Goal: Task Accomplishment & Management: Manage account settings

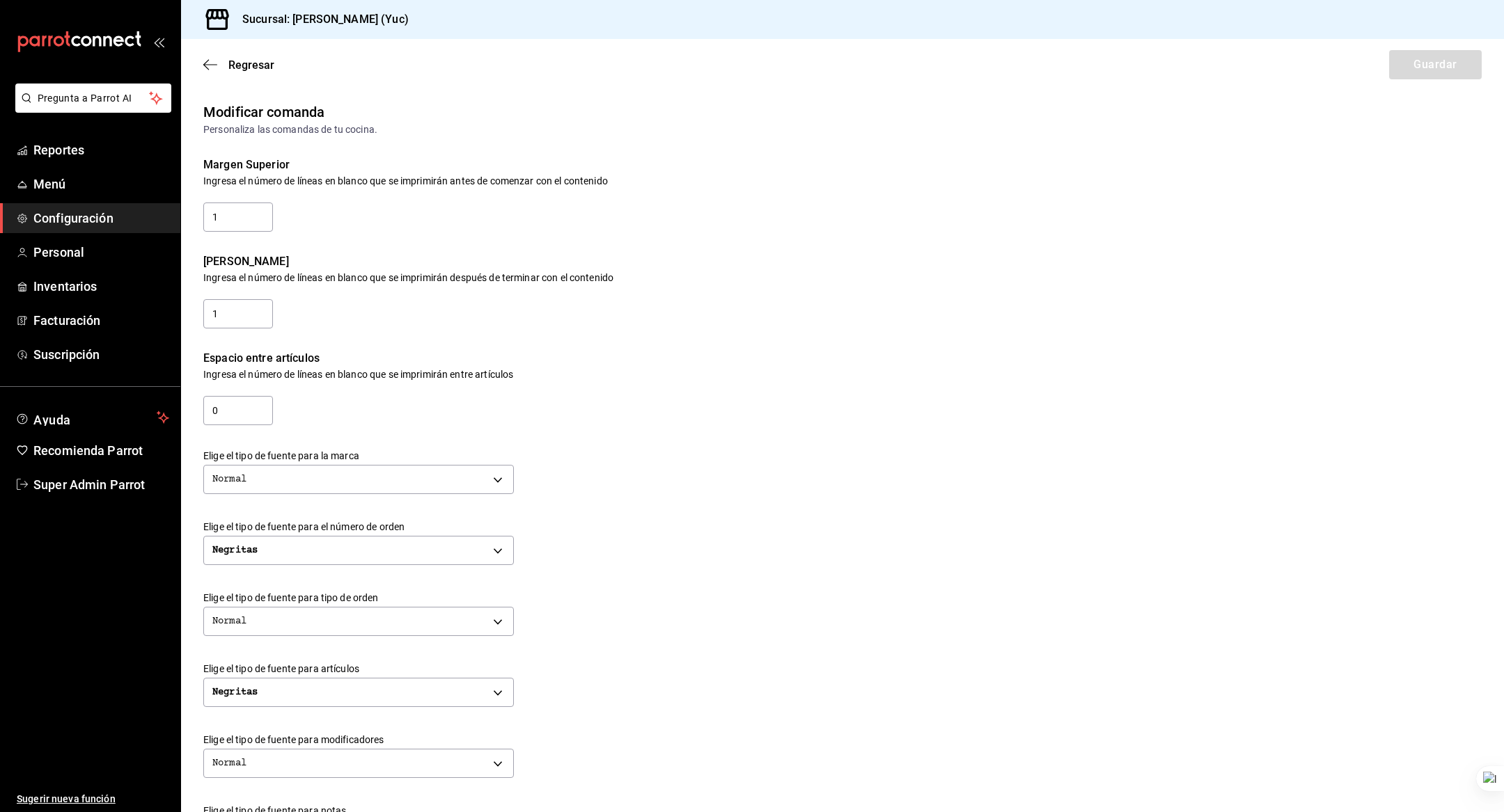
scroll to position [299, 0]
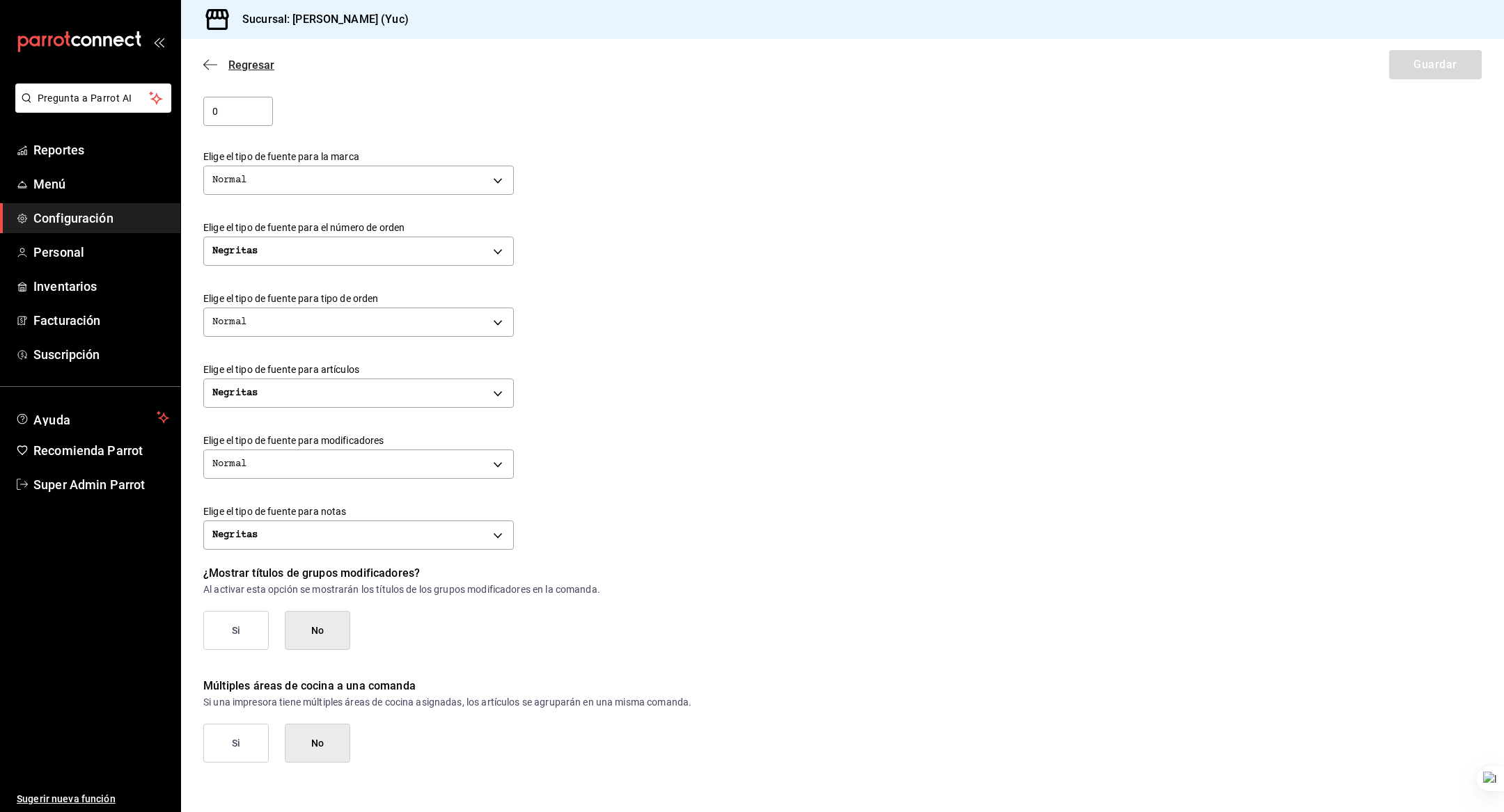
click at [206, 66] on icon "button" at bounding box center [210, 64] width 14 height 12
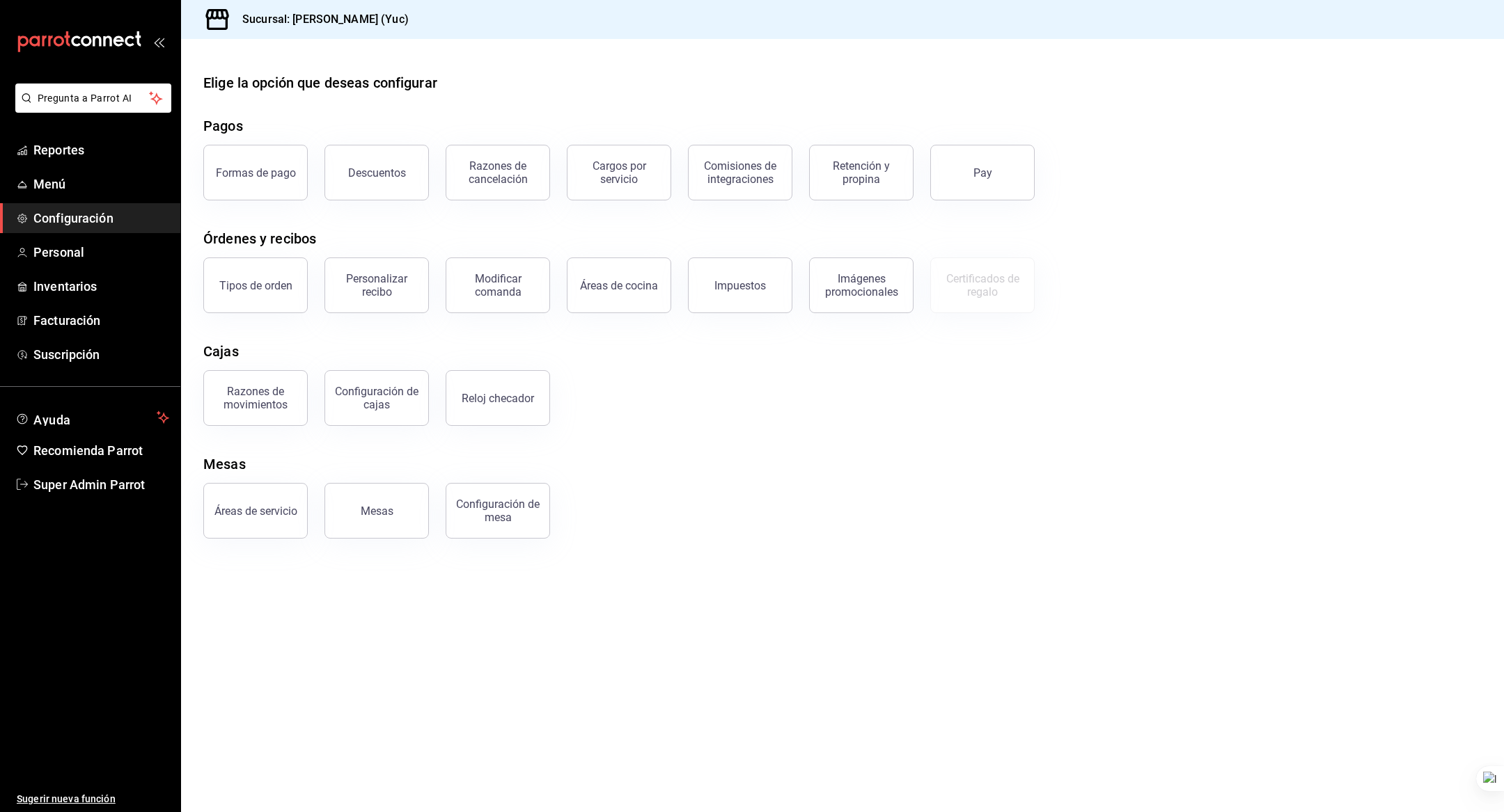
click at [92, 496] on link "Super Admin Parrot" at bounding box center [90, 485] width 180 height 30
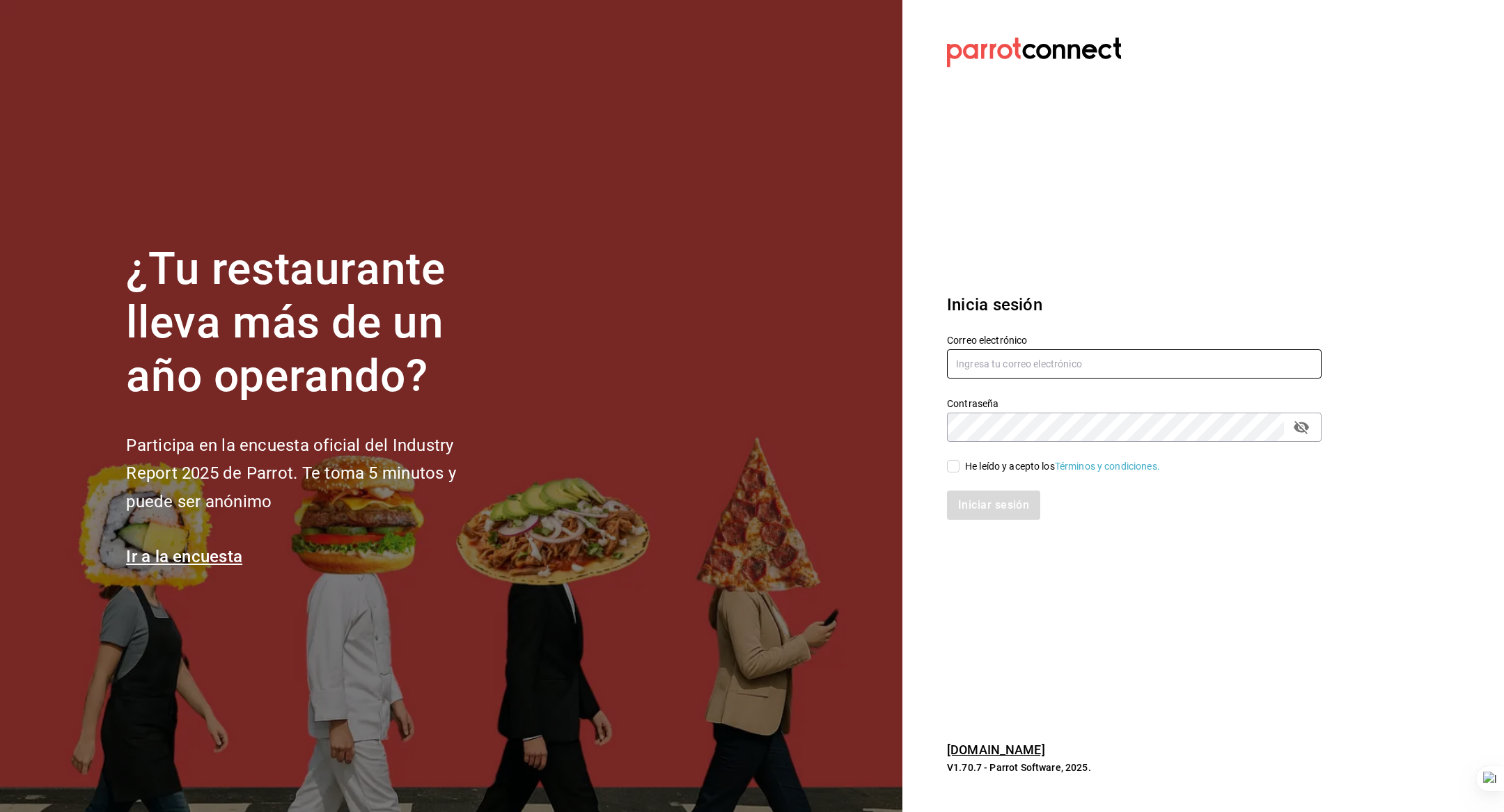
click at [995, 356] on input "text" at bounding box center [1134, 364] width 375 height 29
type input "[EMAIL_ADDRESS][DOMAIN_NAME]"
click at [980, 467] on div "He leído y acepto los Términos y condiciones." at bounding box center [1063, 465] width 195 height 14
click at [960, 467] on input "He leído y acepto los Términos y condiciones." at bounding box center [952, 465] width 12 height 12
checkbox input "true"
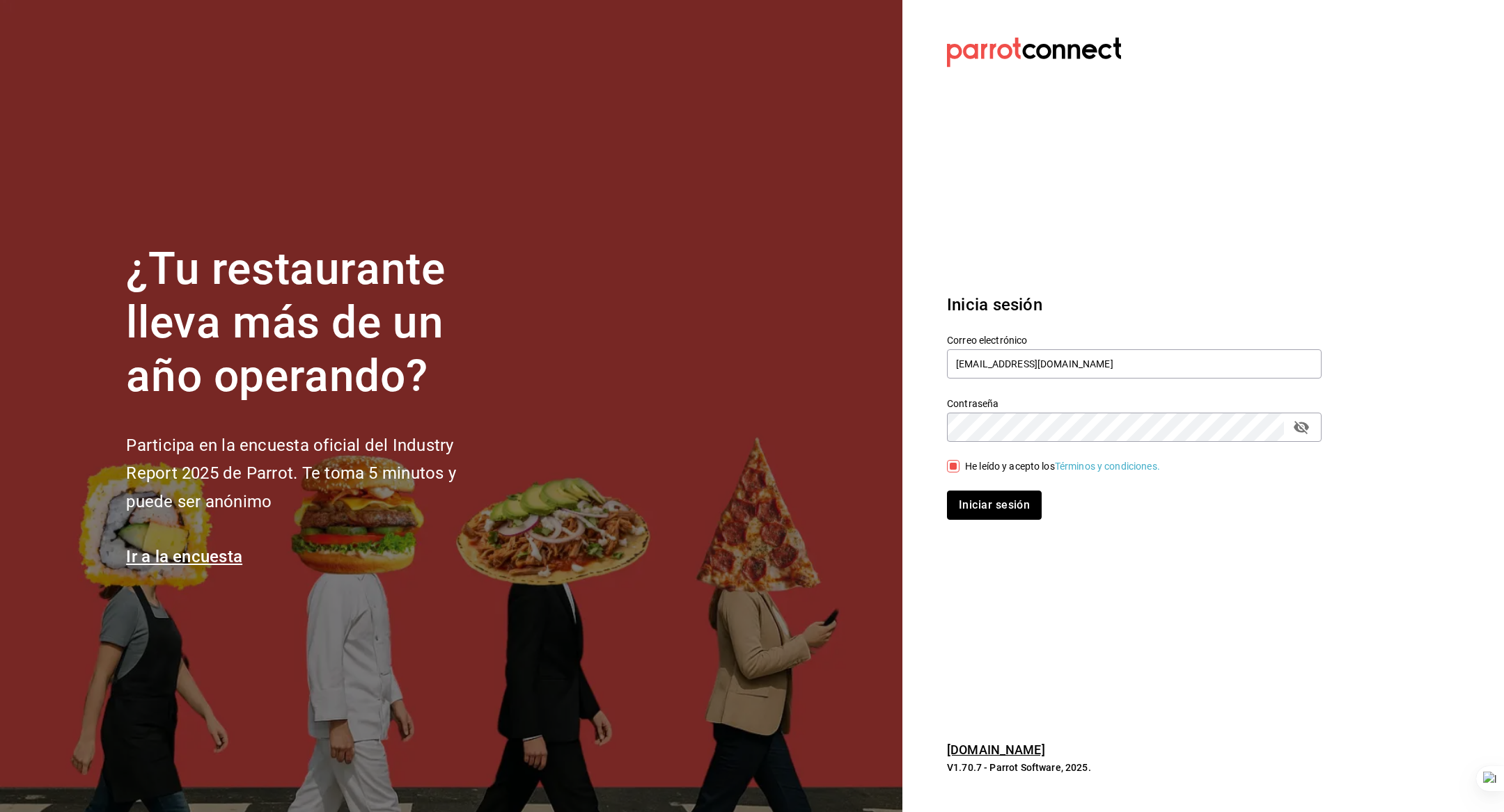
click at [983, 508] on button "Iniciar sesión" at bounding box center [994, 505] width 94 height 29
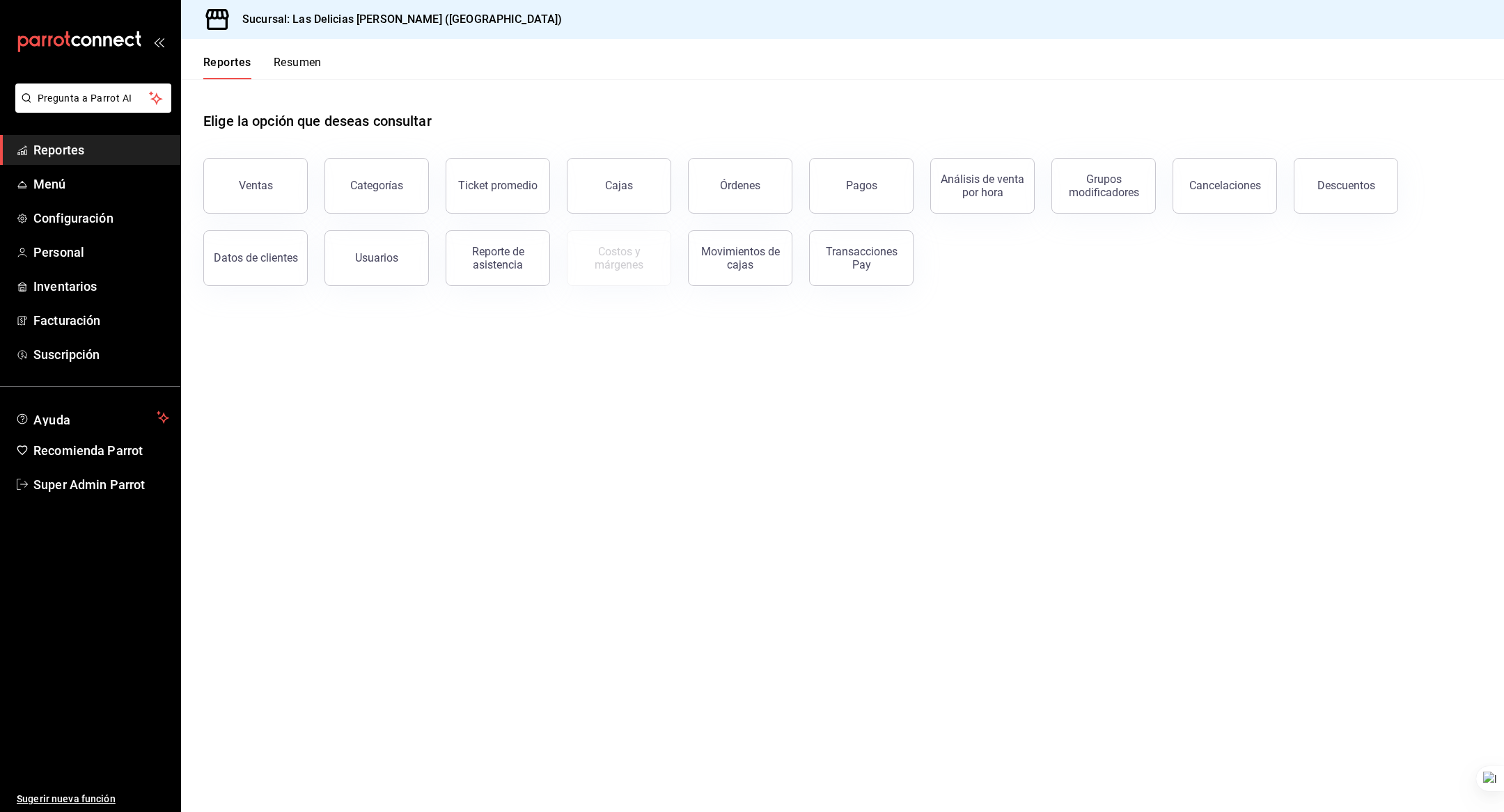
click at [85, 250] on span "Personal" at bounding box center [101, 252] width 136 height 19
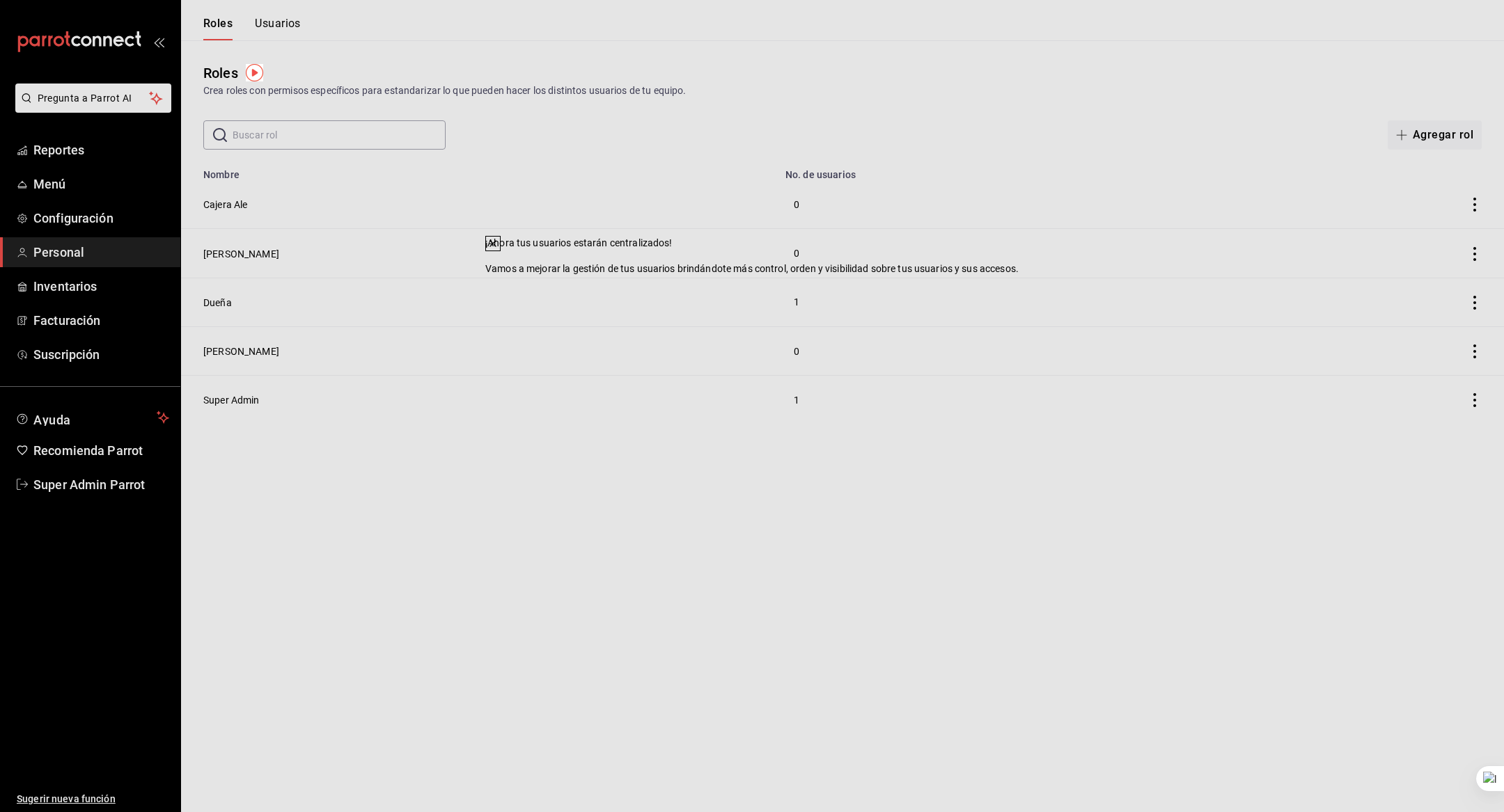
click at [496, 246] on icon at bounding box center [493, 244] width 6 height 6
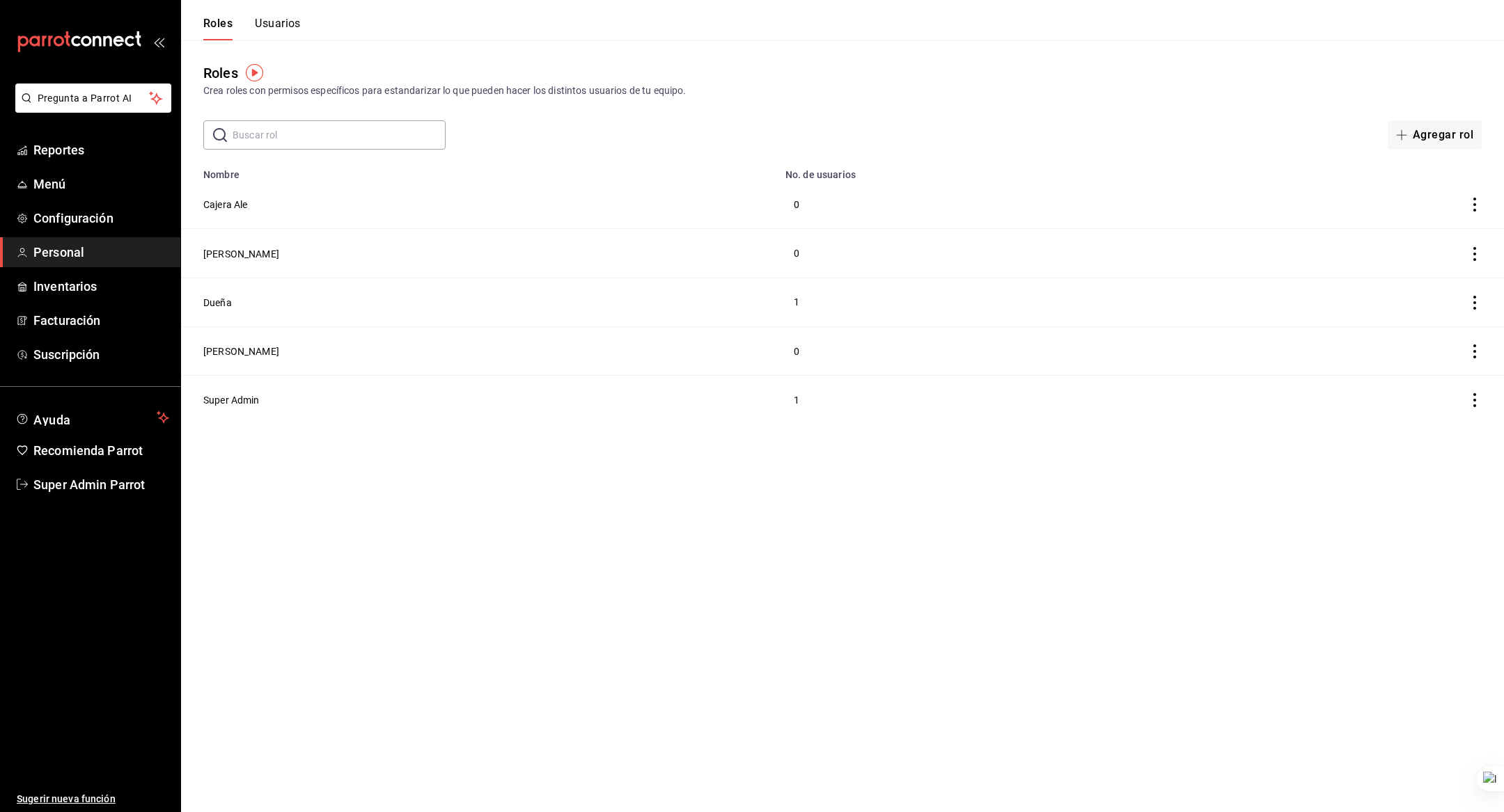
click at [281, 21] on button "Usuarios" at bounding box center [278, 28] width 46 height 24
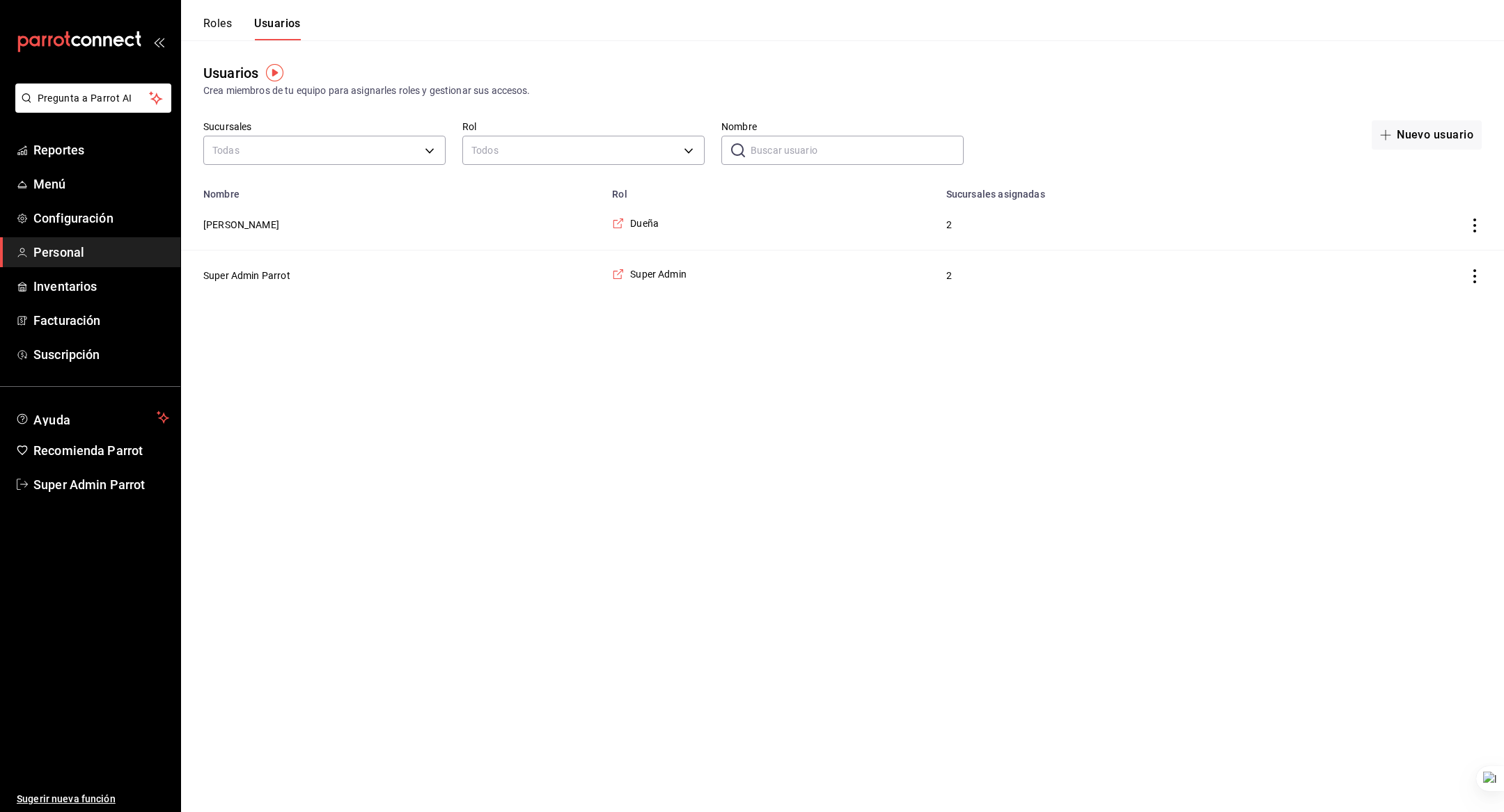
click at [267, 278] on button "Super Admin Parrot" at bounding box center [247, 276] width 87 height 14
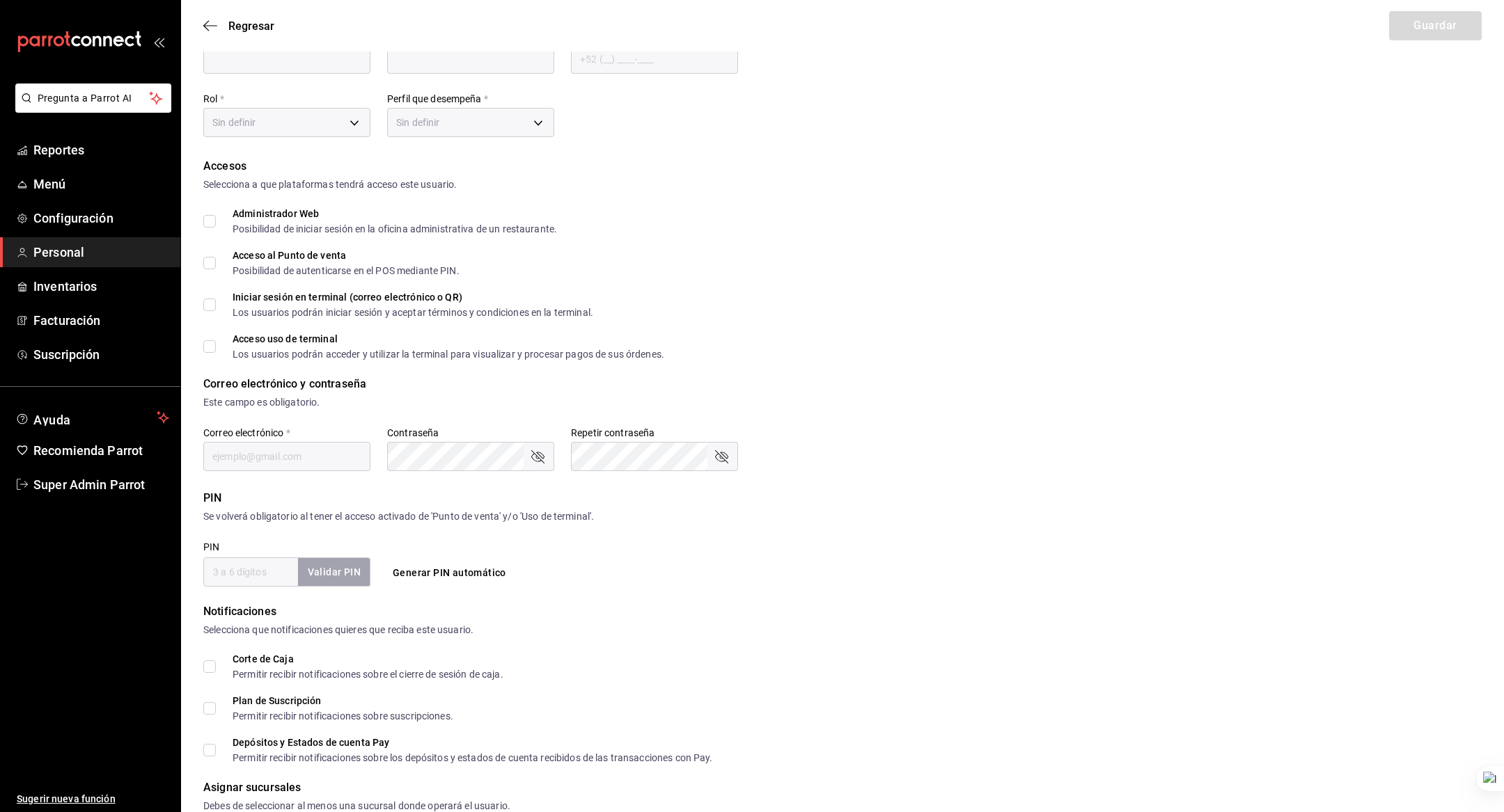
type input "Super Admin"
type input "Parrot"
type input "[EMAIL_ADDRESS][DOMAIN_NAME]"
type input "daed2e27-3342-4bfc-8fee-75891d47db42"
type input "UNDEFINED"
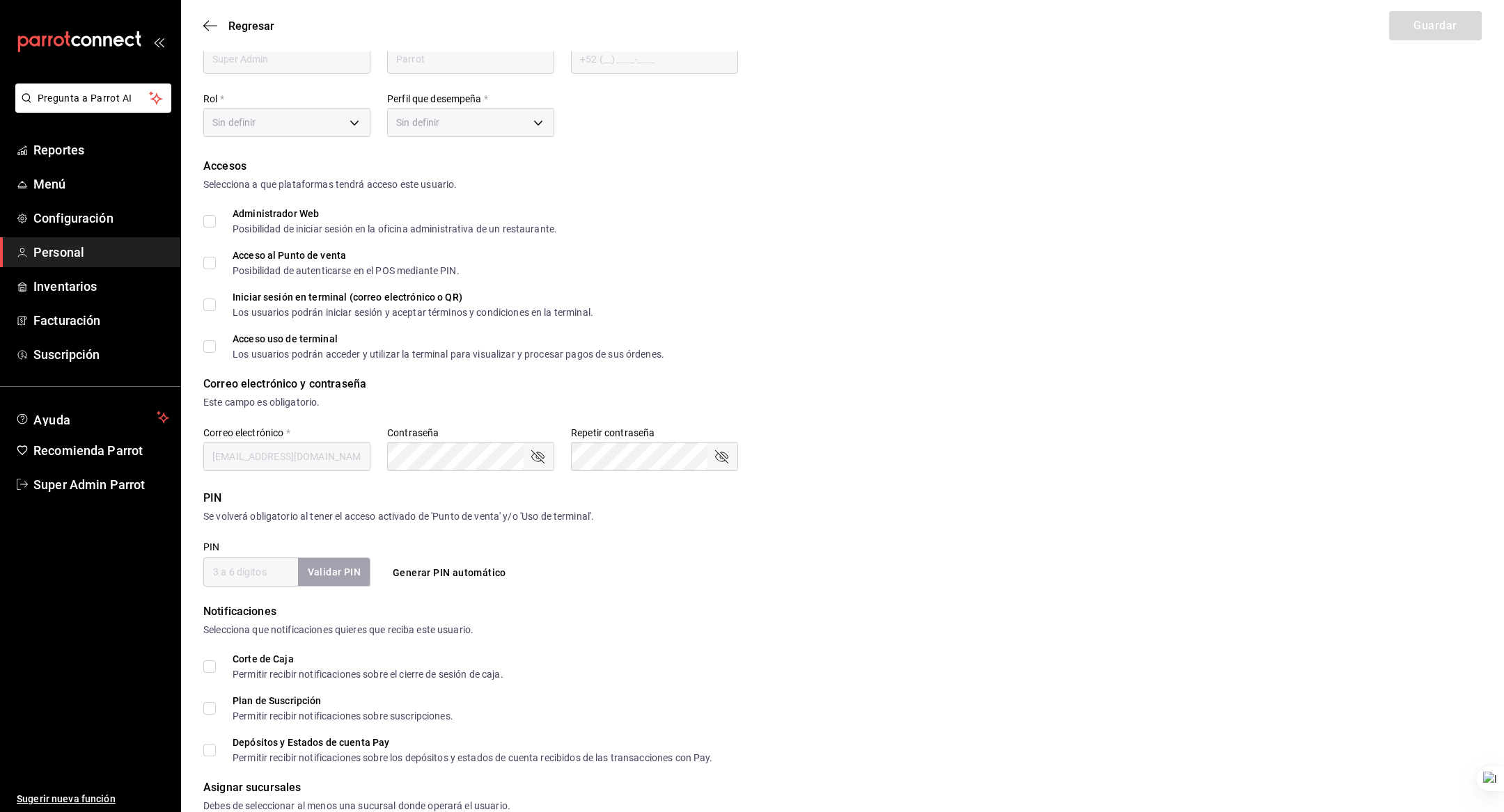
checkbox input "true"
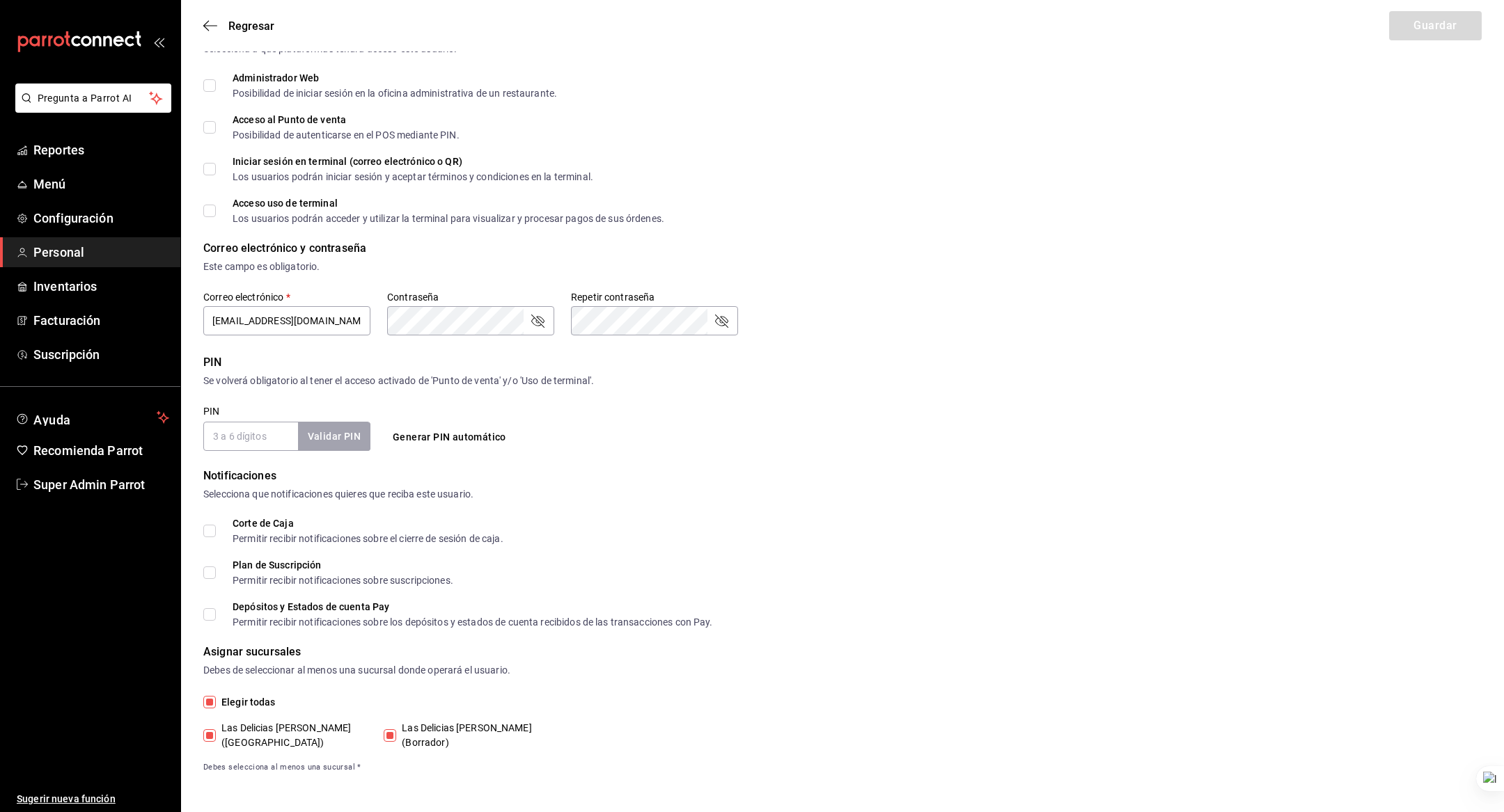
click at [241, 431] on input "PIN" at bounding box center [250, 436] width 94 height 29
checkbox input "true"
type input "12345"
click at [442, 398] on div "PIN Se volverá obligatorio al tener el acceso activado de 'Punto de venta' y/o …" at bounding box center [842, 402] width 1278 height 96
click at [340, 436] on button "Validar PIN" at bounding box center [333, 437] width 74 height 30
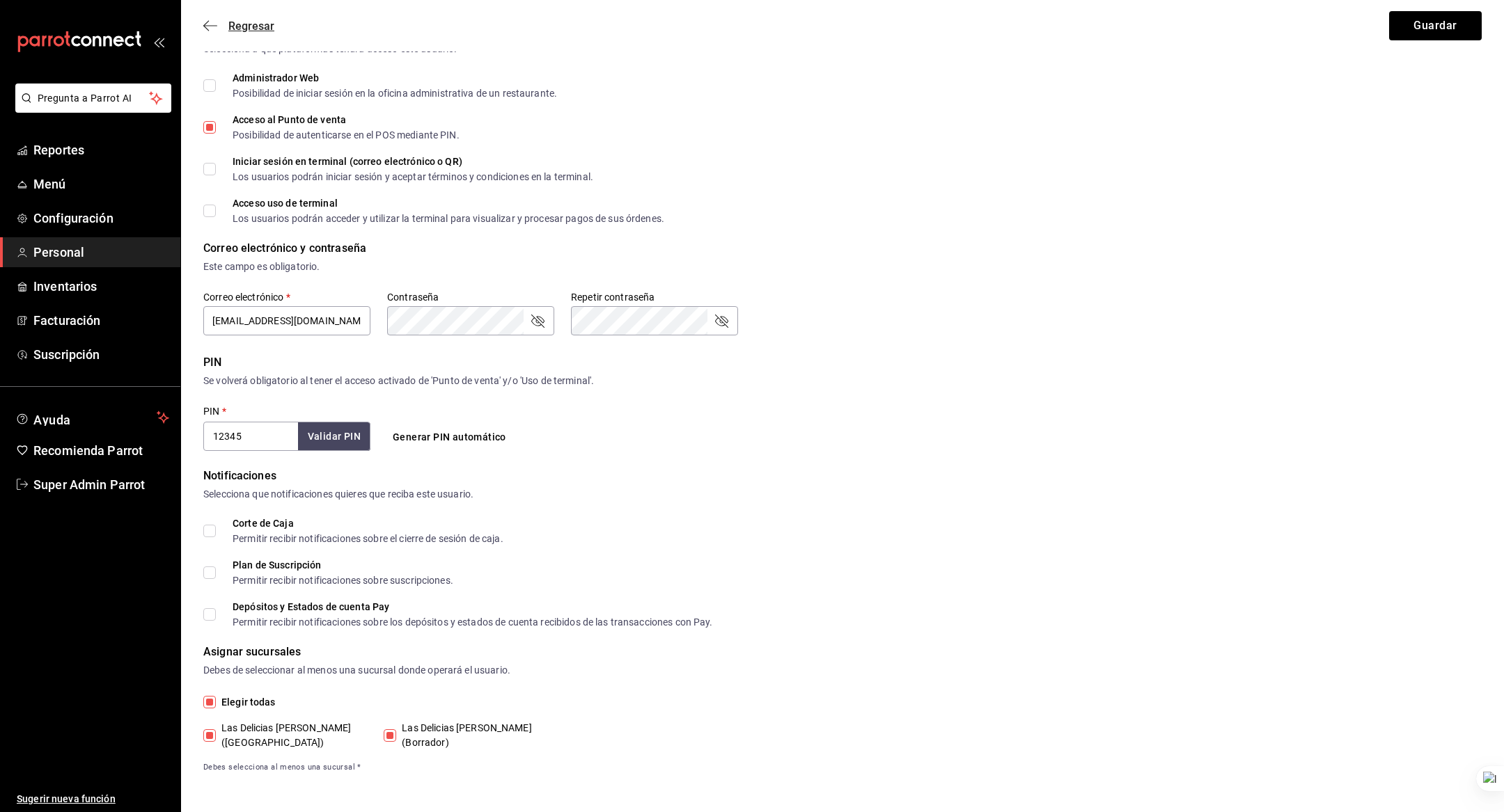
click at [219, 25] on span "Regresar" at bounding box center [238, 26] width 71 height 13
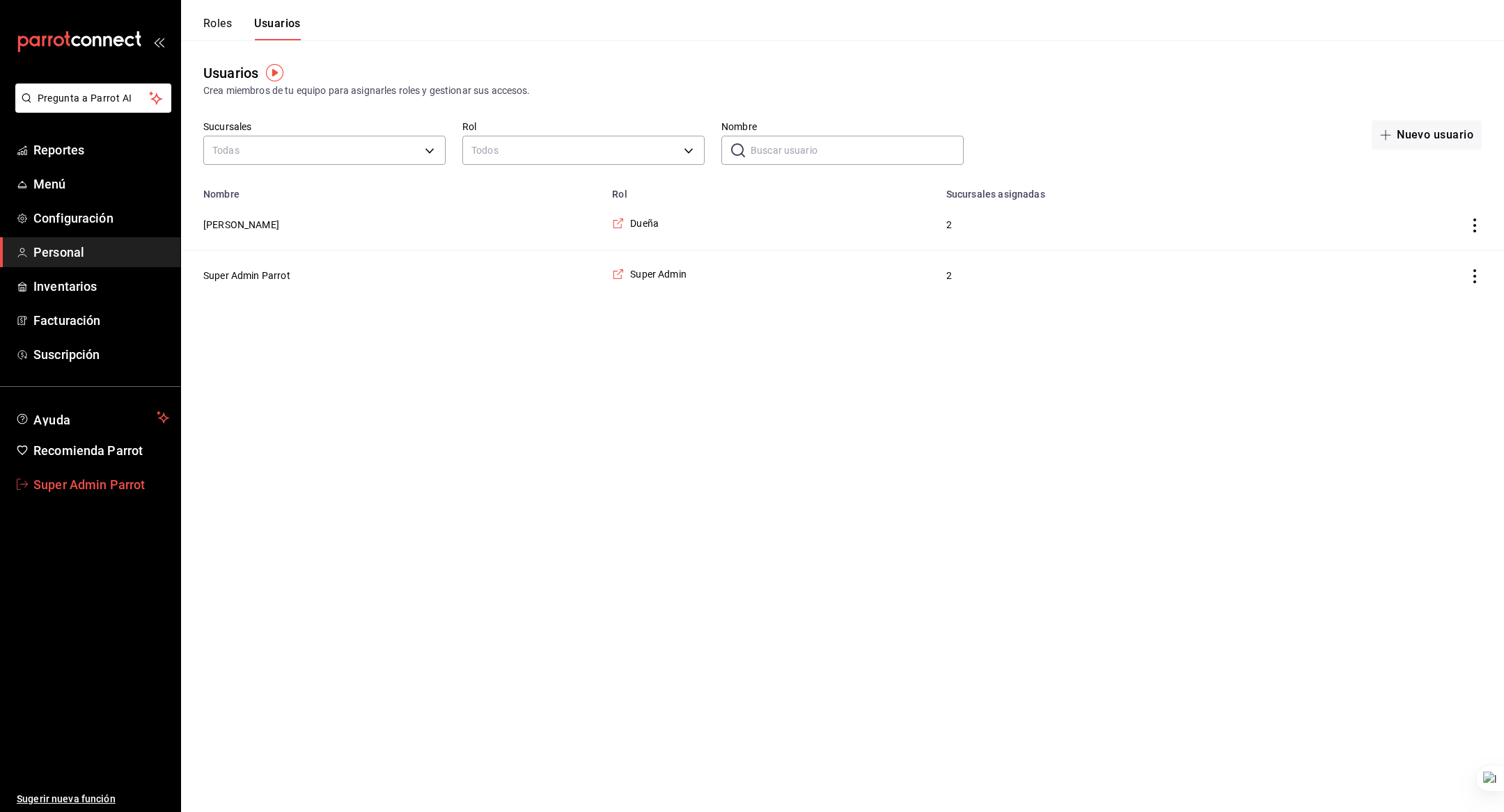
click at [94, 476] on span "Super Admin Parrot" at bounding box center [101, 484] width 136 height 19
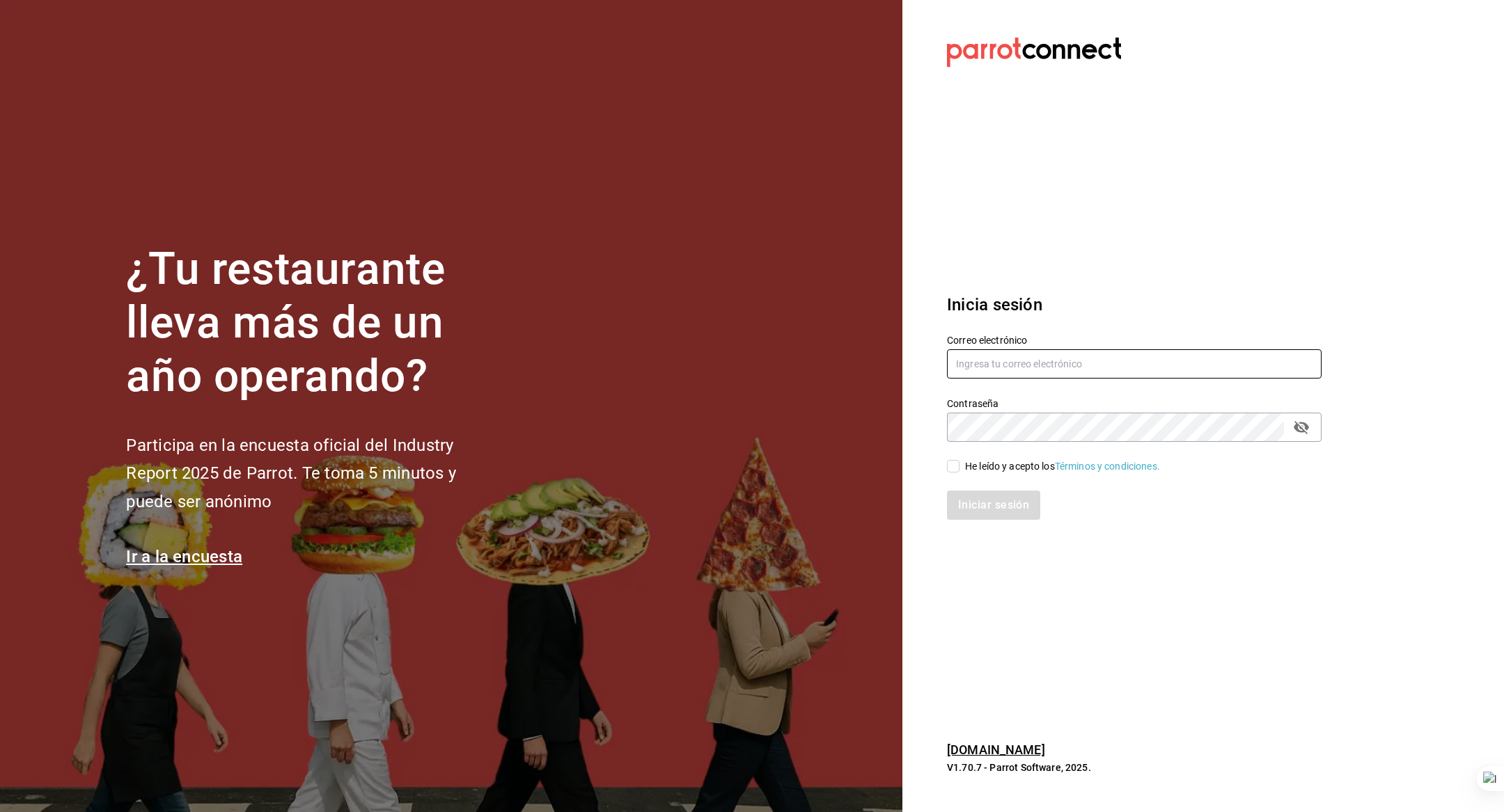
click at [1064, 375] on input "text" at bounding box center [1134, 364] width 375 height 29
type input "lacasadecharlie@zacatecas.com"
click at [1024, 457] on div "He leído y acepto los Términos y condiciones." at bounding box center [1126, 458] width 391 height 32
click at [1013, 465] on div "He leído y acepto los Términos y condiciones." at bounding box center [1063, 465] width 195 height 14
click at [960, 465] on input "He leído y acepto los Términos y condiciones." at bounding box center [952, 465] width 12 height 12
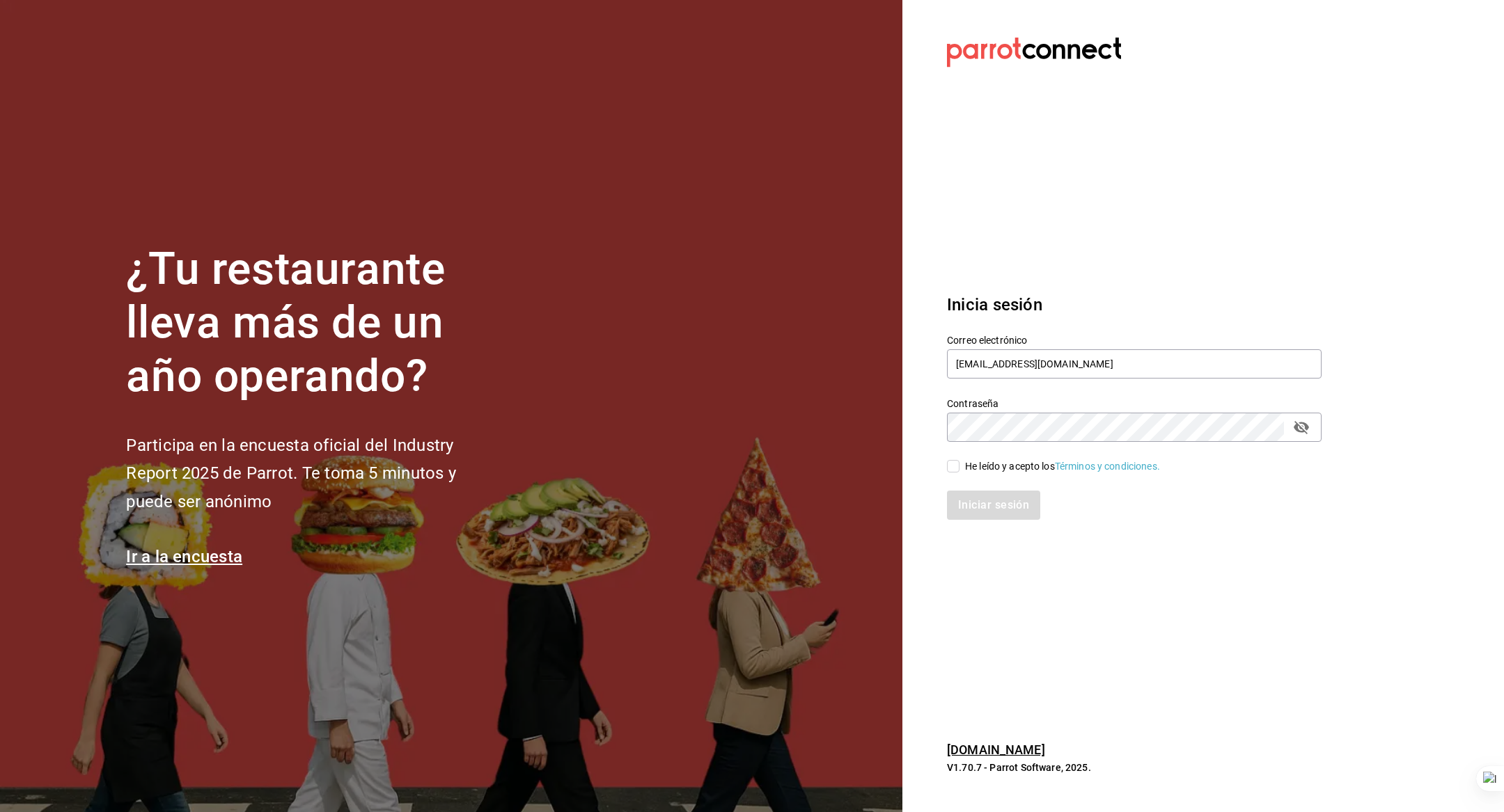
checkbox input "true"
click at [1011, 505] on button "Iniciar sesión" at bounding box center [994, 505] width 94 height 29
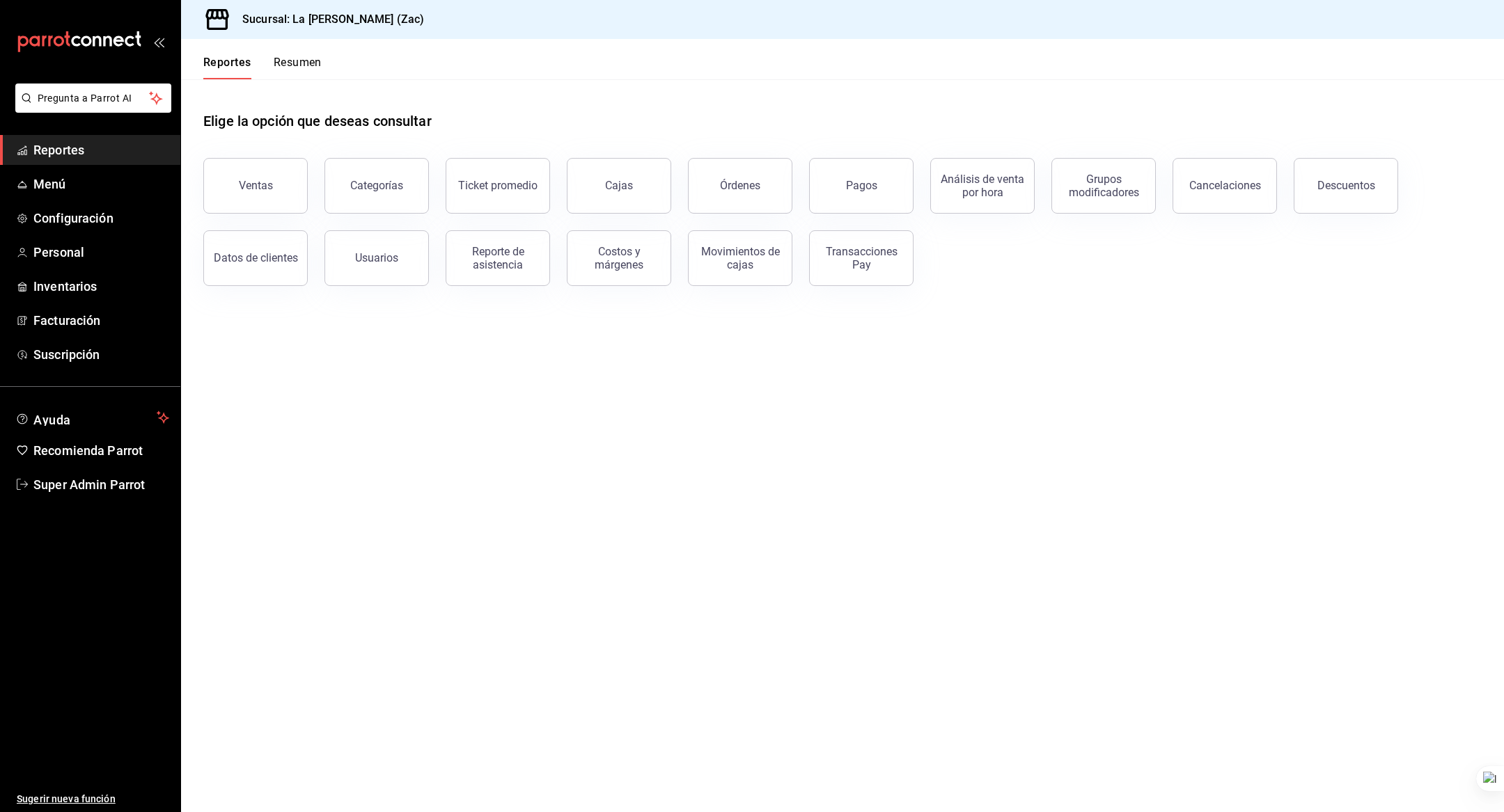
click at [54, 187] on span "Menú" at bounding box center [101, 184] width 136 height 19
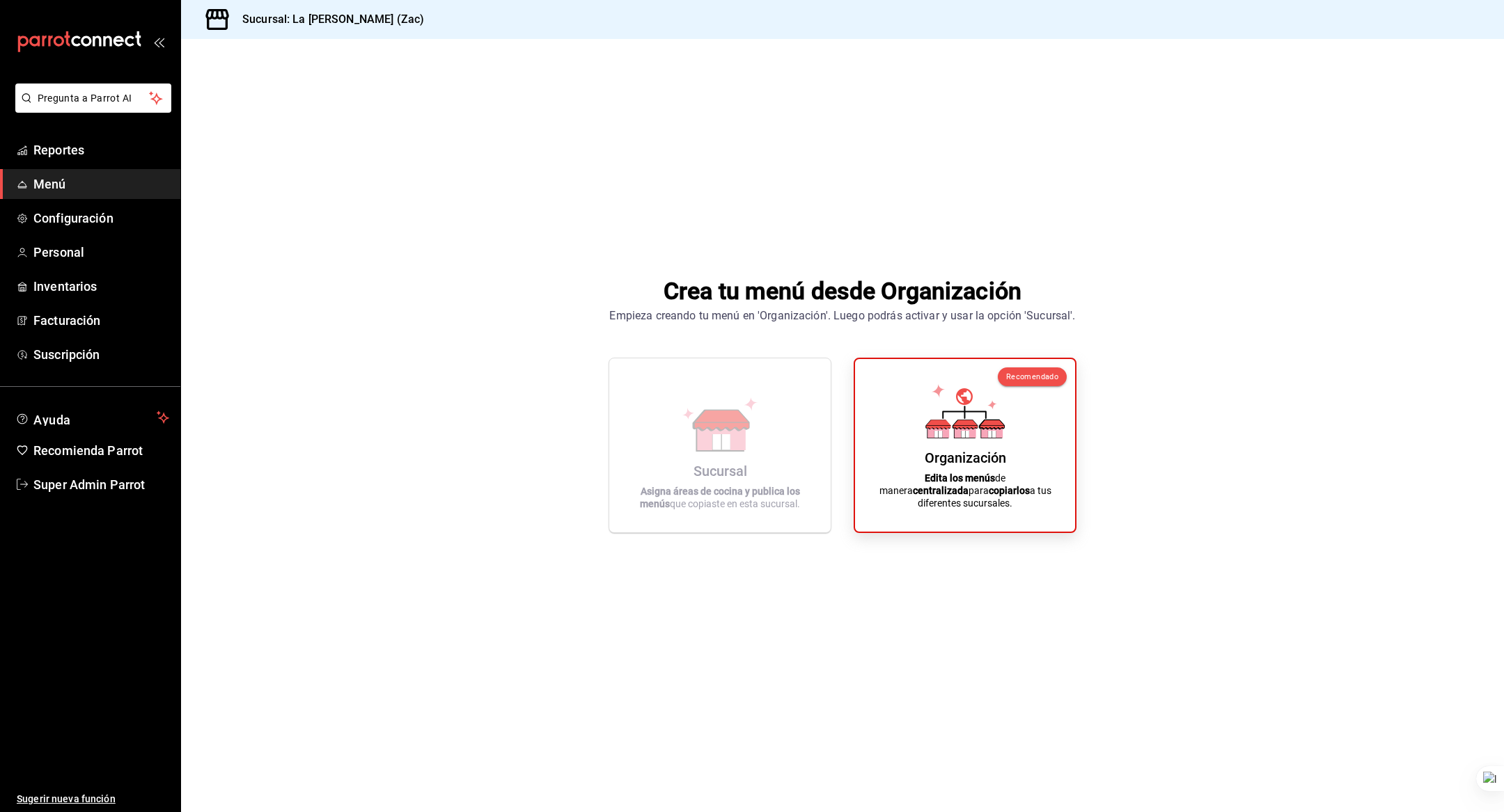
click at [916, 459] on div "Organización Edita los menús de manera centralizada para copiarlos a tus difere…" at bounding box center [966, 445] width 187 height 150
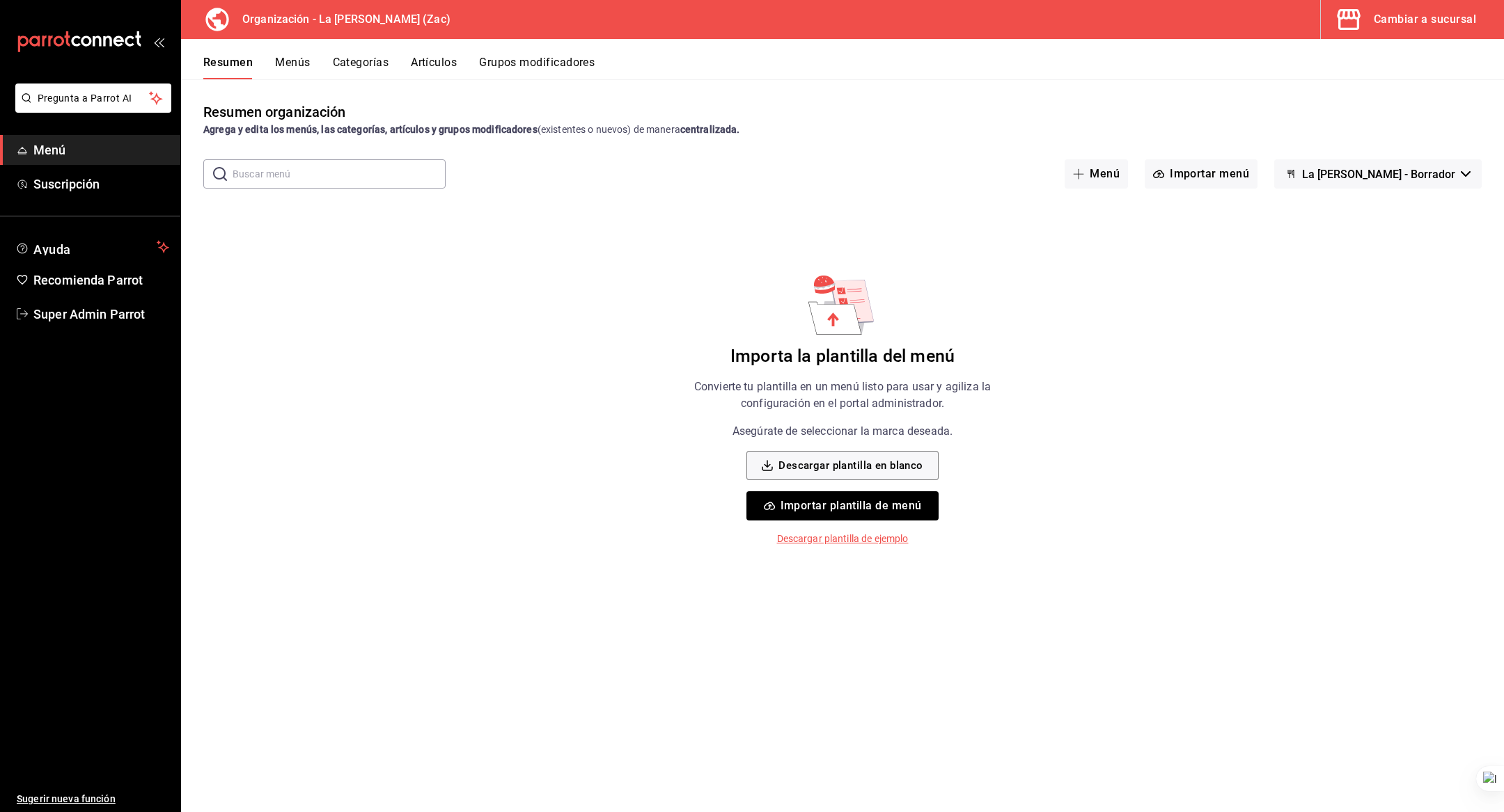
click at [817, 499] on button "Importar plantilla de menú" at bounding box center [842, 505] width 192 height 29
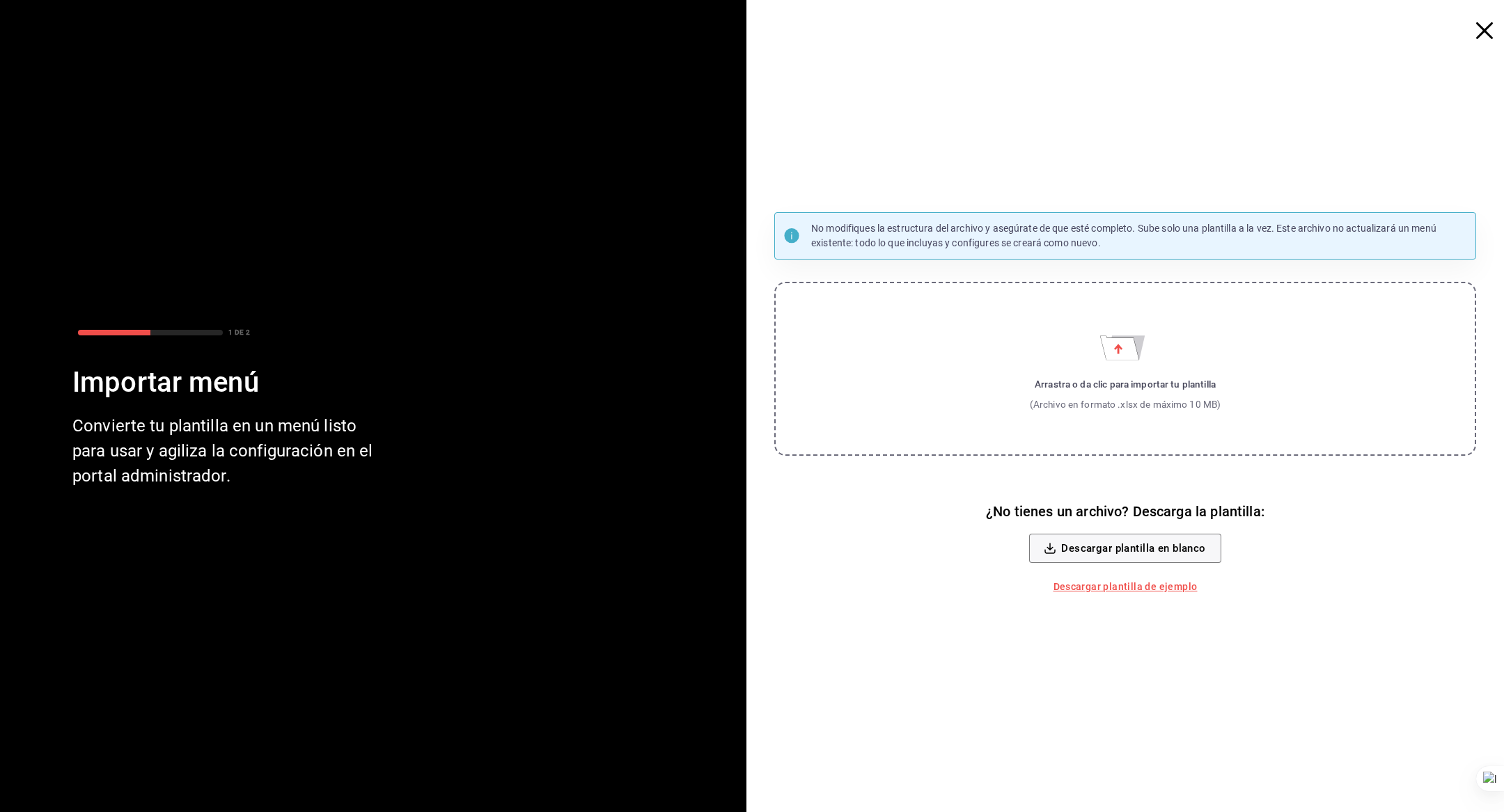
click at [984, 345] on label "Arrastra o da clic para importar tu plantilla (Archivo en formato .xlsx de máxi…" at bounding box center [1125, 369] width 702 height 174
click at [0, 0] on input "Arrastra o da clic para importar tu plantilla (Archivo en formato .xlsx de máxi…" at bounding box center [0, 0] width 0 height 0
click at [1131, 376] on label "Arrastra o da clic para importar tu plantilla (Archivo en formato .xlsx de máxi…" at bounding box center [1125, 369] width 702 height 174
click at [0, 0] on input "Arrastra o da clic para importar tu plantilla (Archivo en formato .xlsx de máxi…" at bounding box center [0, 0] width 0 height 0
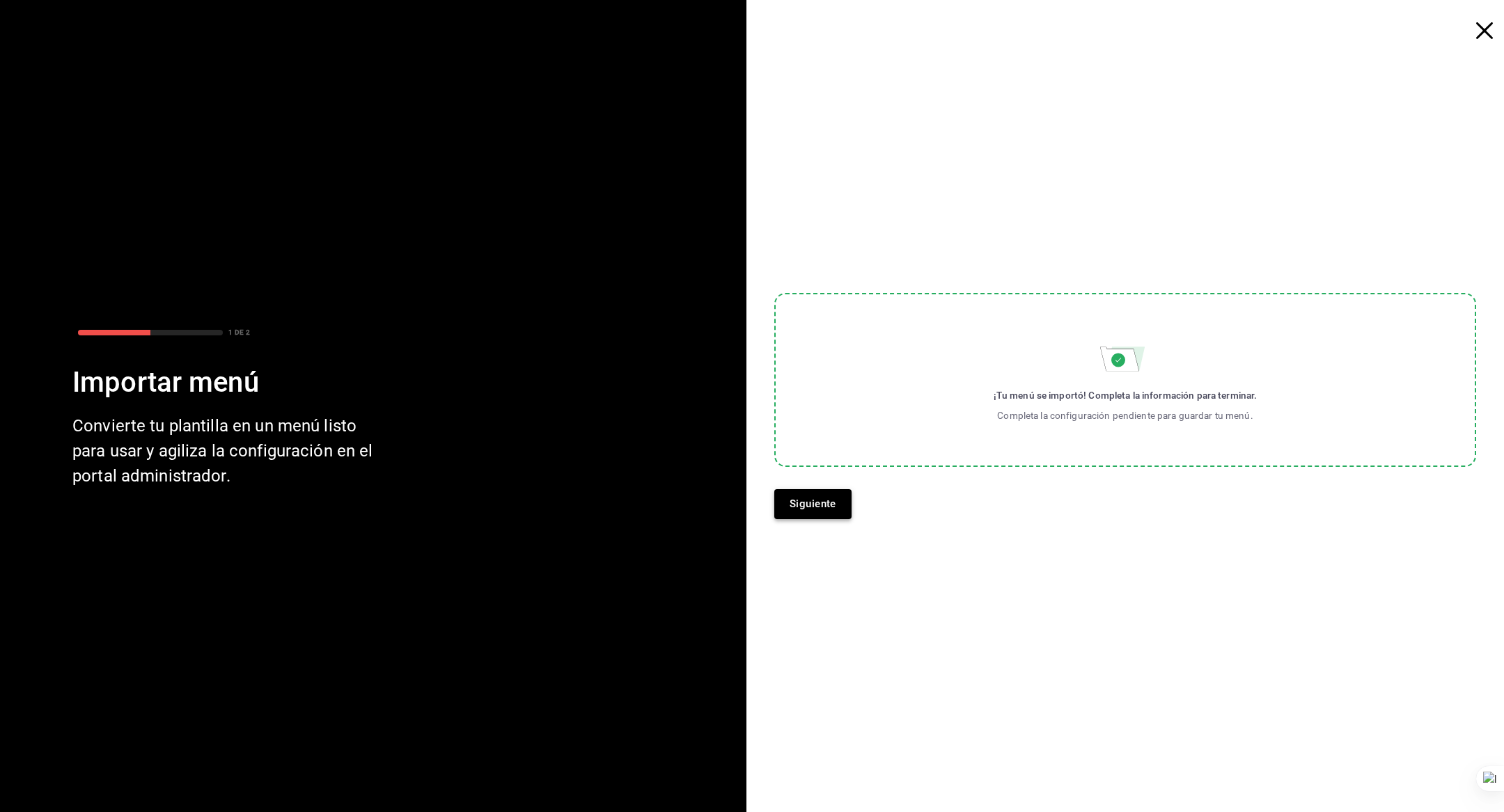
click at [821, 494] on button "Siguiente" at bounding box center [813, 503] width 77 height 29
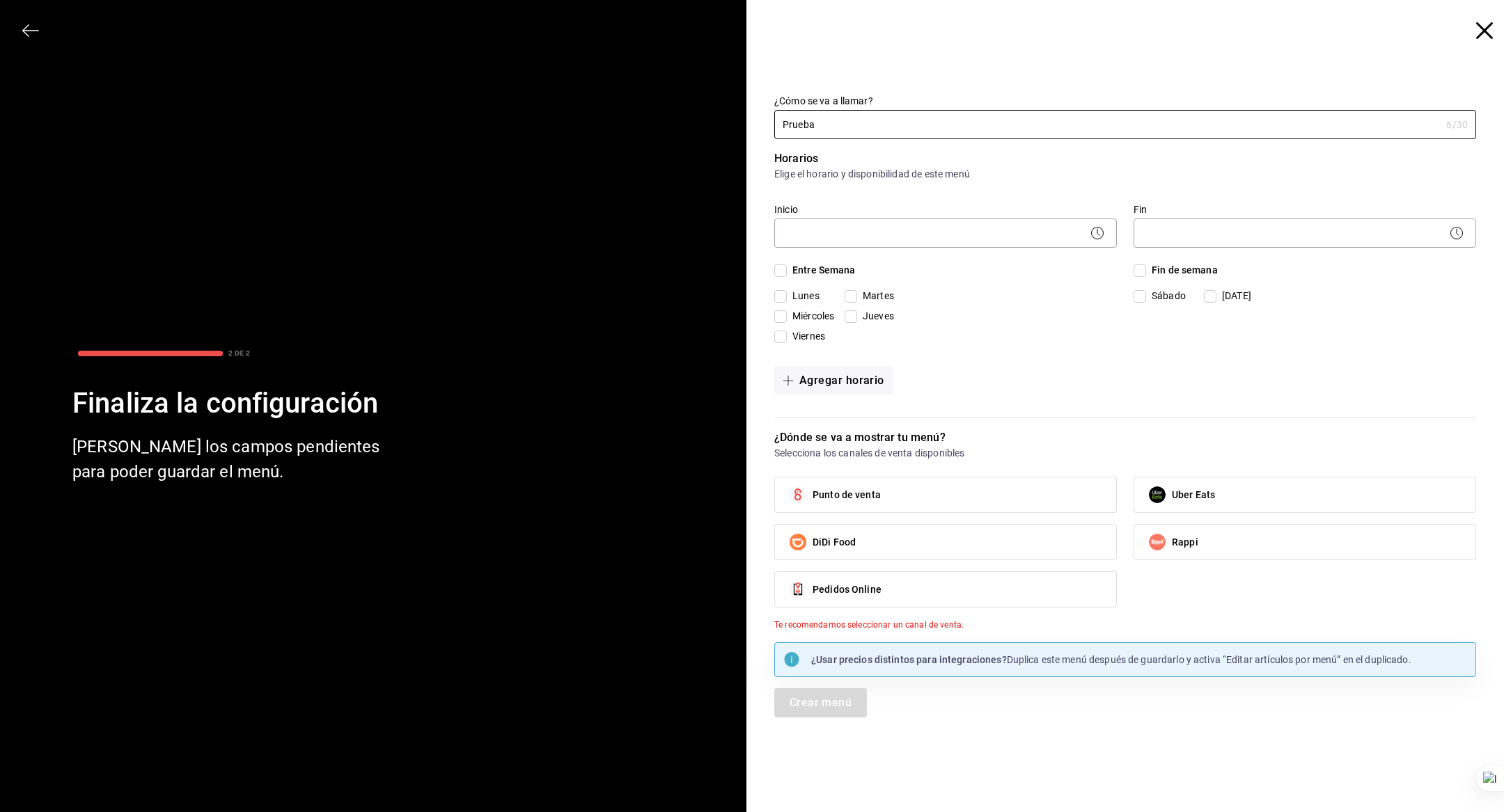
type input "Prueba"
click at [813, 234] on body "Pregunta a Parrot AI Menú Suscripción Ayuda Recomienda Parrot Super Admin Parro…" at bounding box center [752, 406] width 1504 height 812
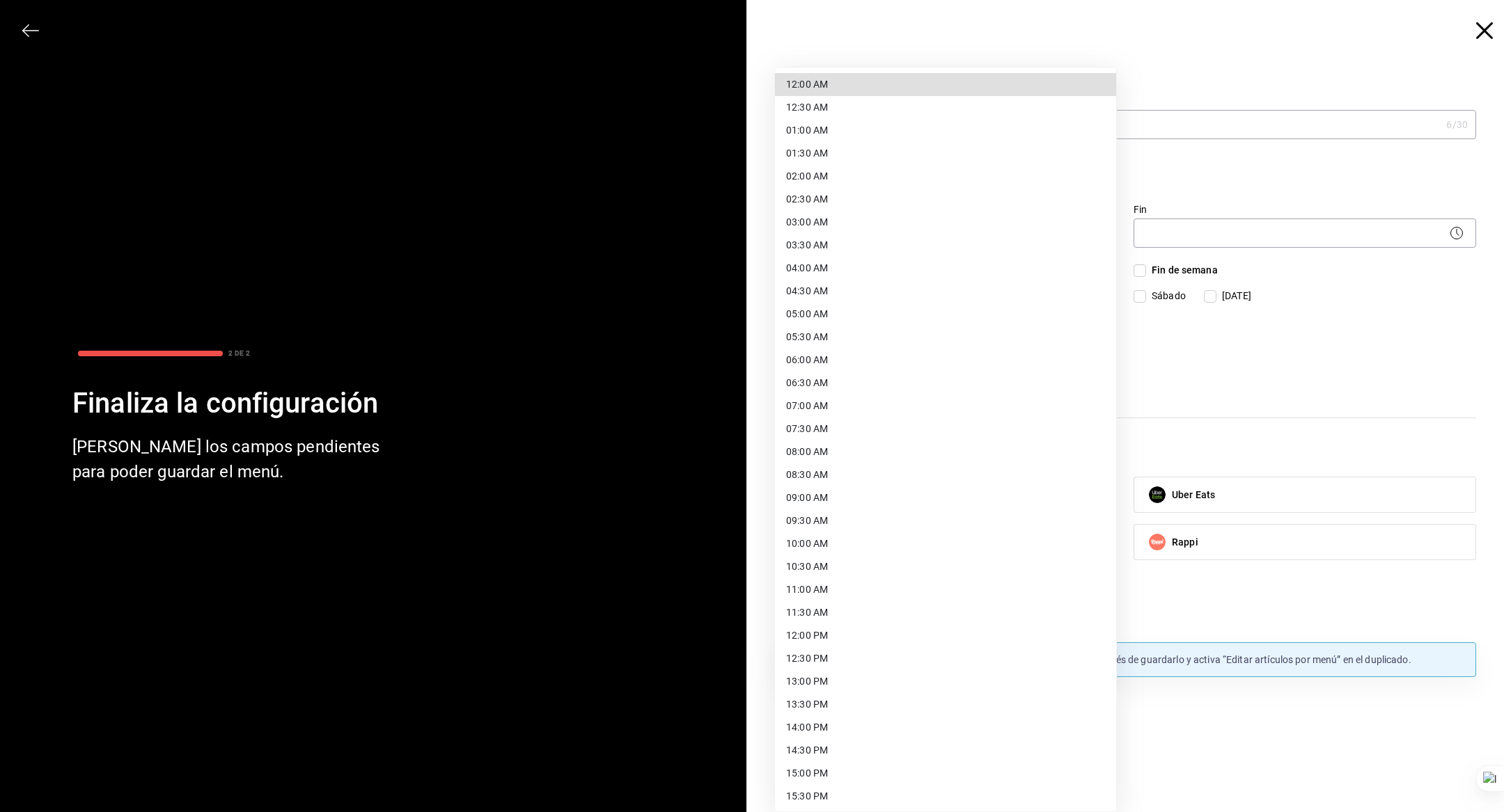
click at [857, 79] on li "12:00 AM" at bounding box center [945, 84] width 341 height 23
type input "00:00"
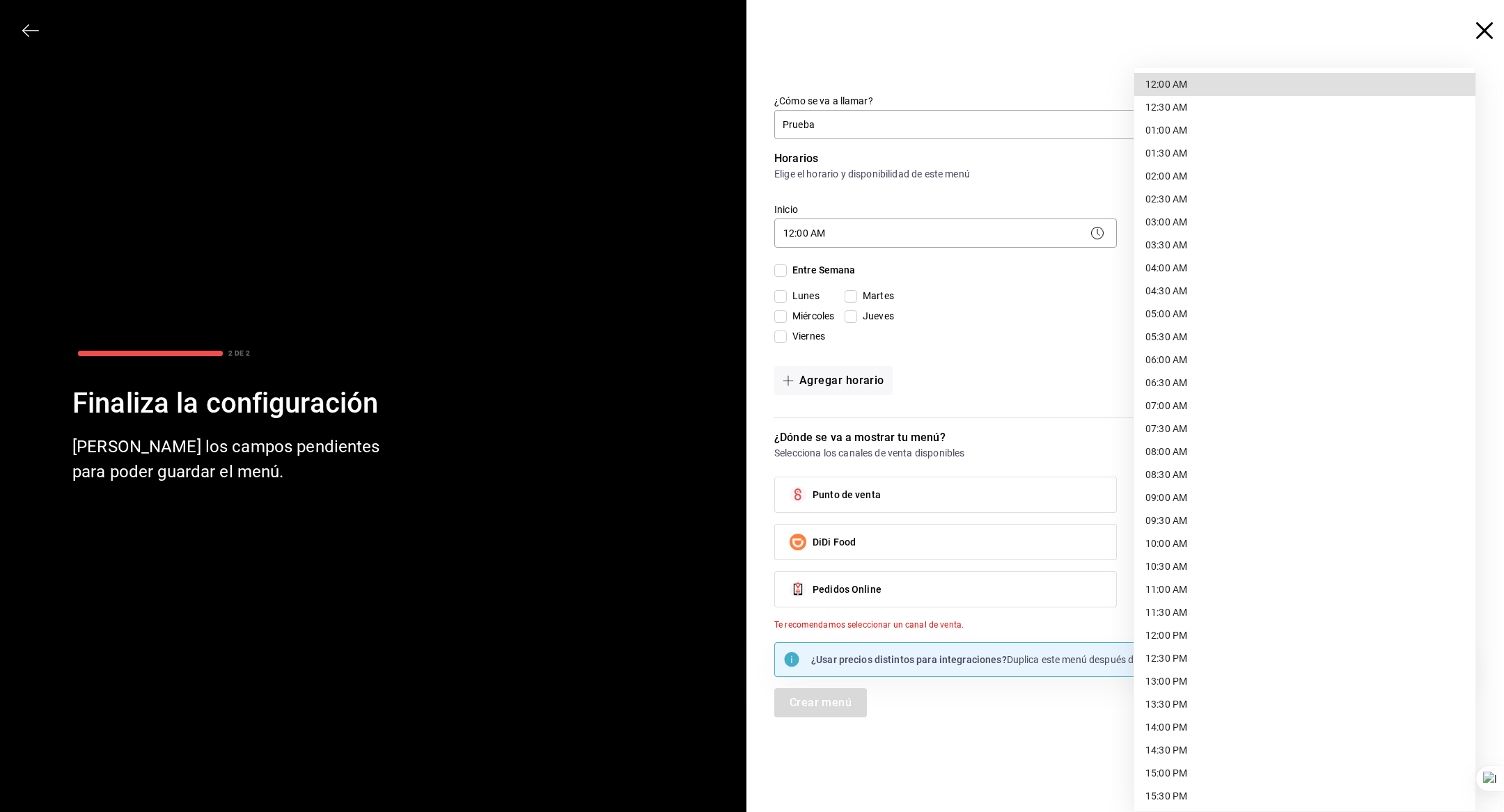
click at [1163, 234] on body "Pregunta a Parrot AI Menú Suscripción Ayuda Recomienda Parrot Super Admin Parro…" at bounding box center [752, 406] width 1504 height 812
click at [1181, 794] on li "23:59 PM" at bounding box center [1305, 795] width 341 height 23
type input "23:59"
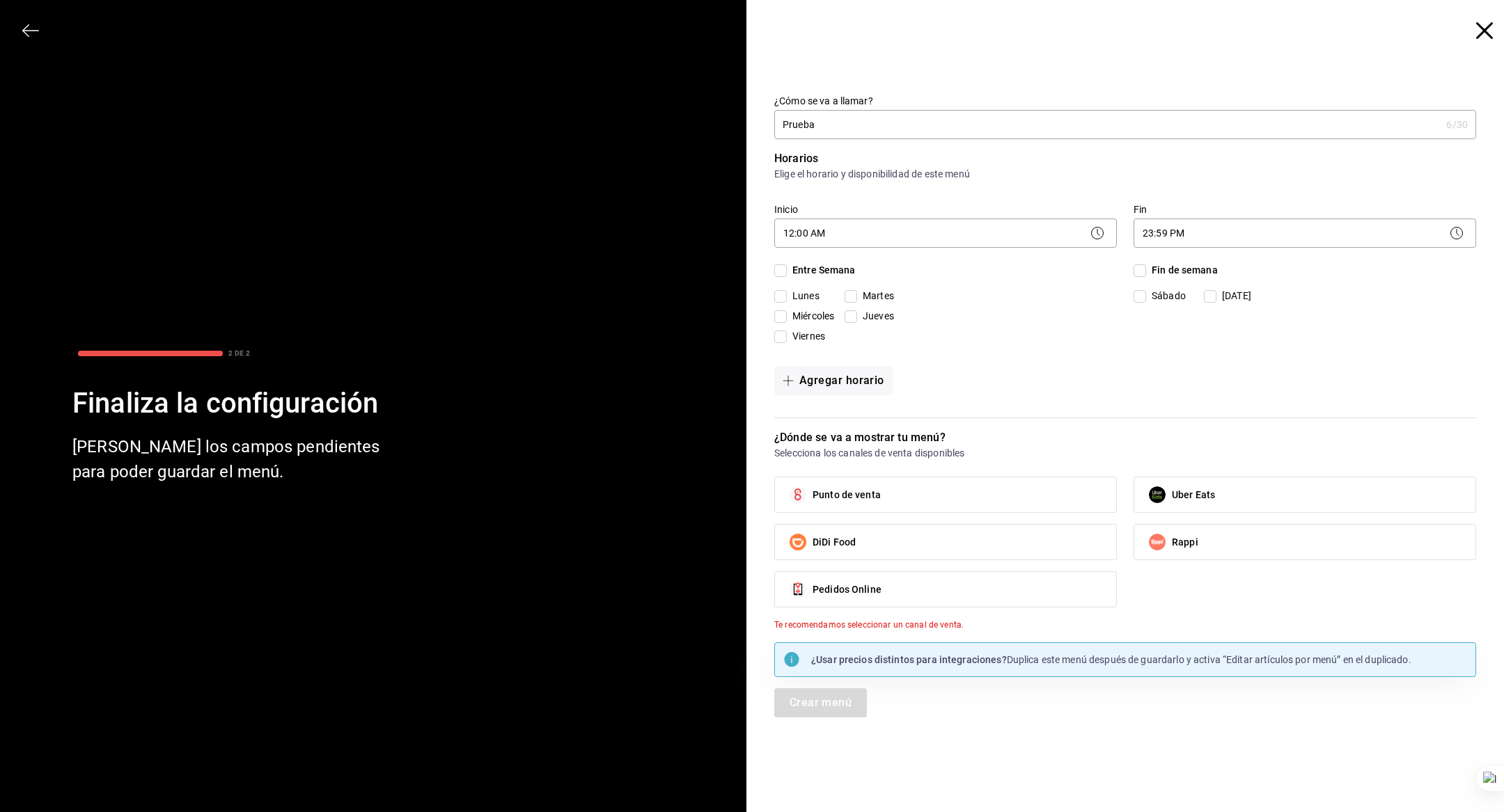
click at [817, 273] on span "Entre Semana" at bounding box center [821, 270] width 69 height 14
click at [787, 273] on input "Entre Semana" at bounding box center [780, 270] width 12 height 12
checkbox input "true"
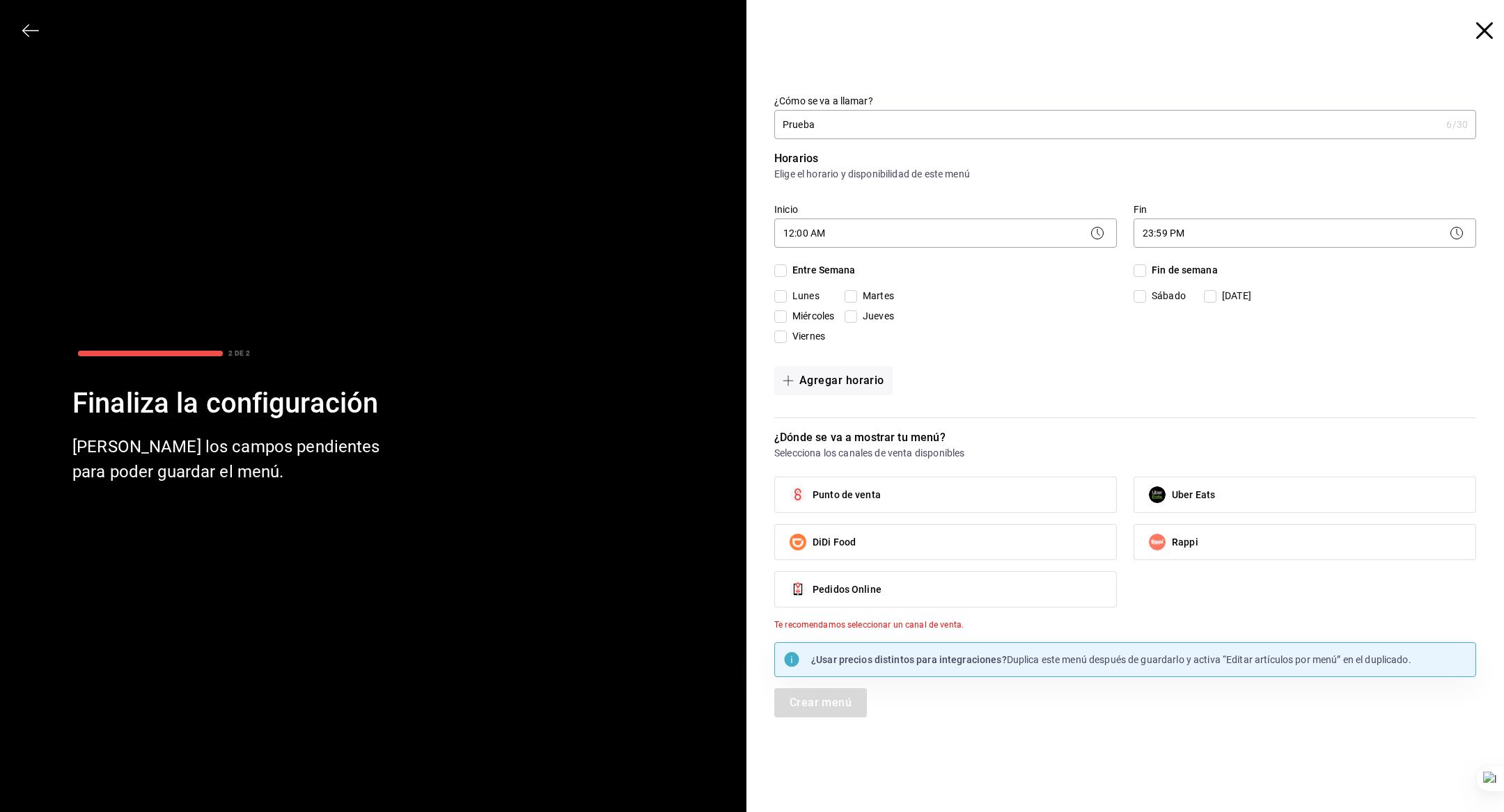
checkbox input "true"
click at [1147, 265] on span "Fin de semana" at bounding box center [1182, 270] width 72 height 14
click at [1146, 265] on input "Fin de semana" at bounding box center [1139, 270] width 12 height 12
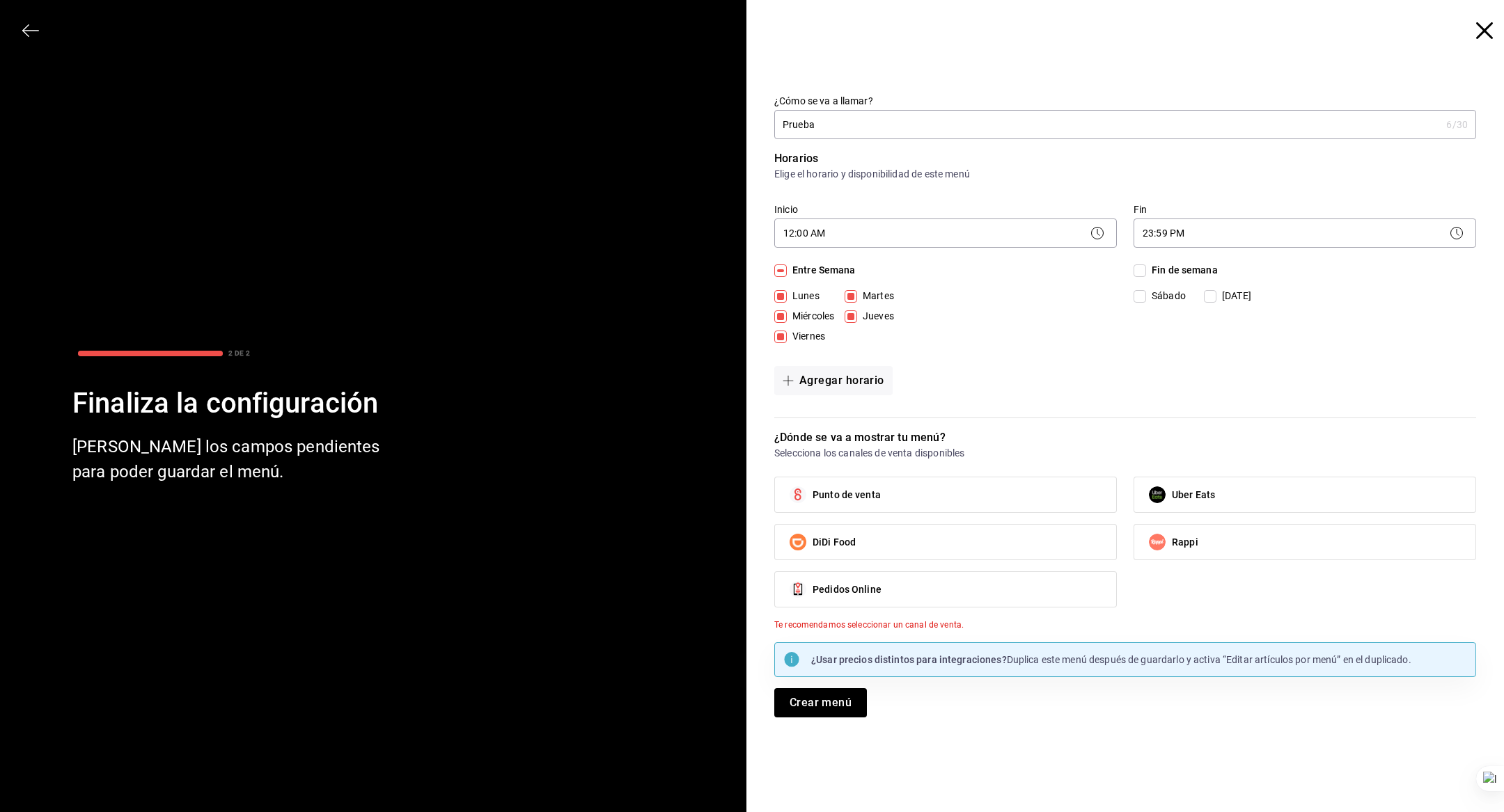
checkbox input "true"
click at [900, 480] on label "Punto de venta" at bounding box center [945, 495] width 341 height 35
click at [812, 481] on input "Punto de venta" at bounding box center [797, 495] width 29 height 29
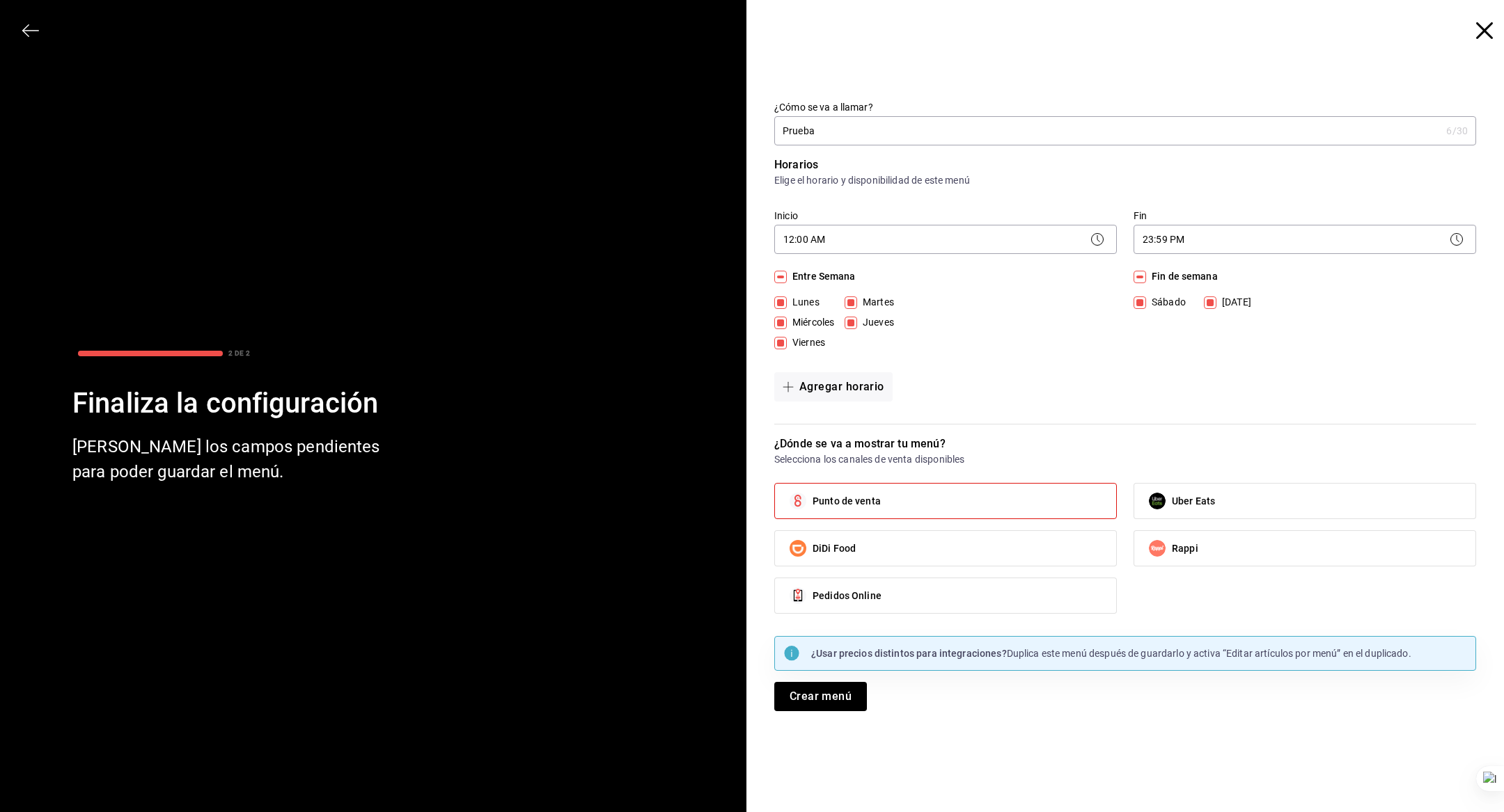
click at [856, 507] on span "Punto de venta" at bounding box center [846, 500] width 68 height 14
click at [812, 507] on input "Punto de venta" at bounding box center [797, 500] width 29 height 29
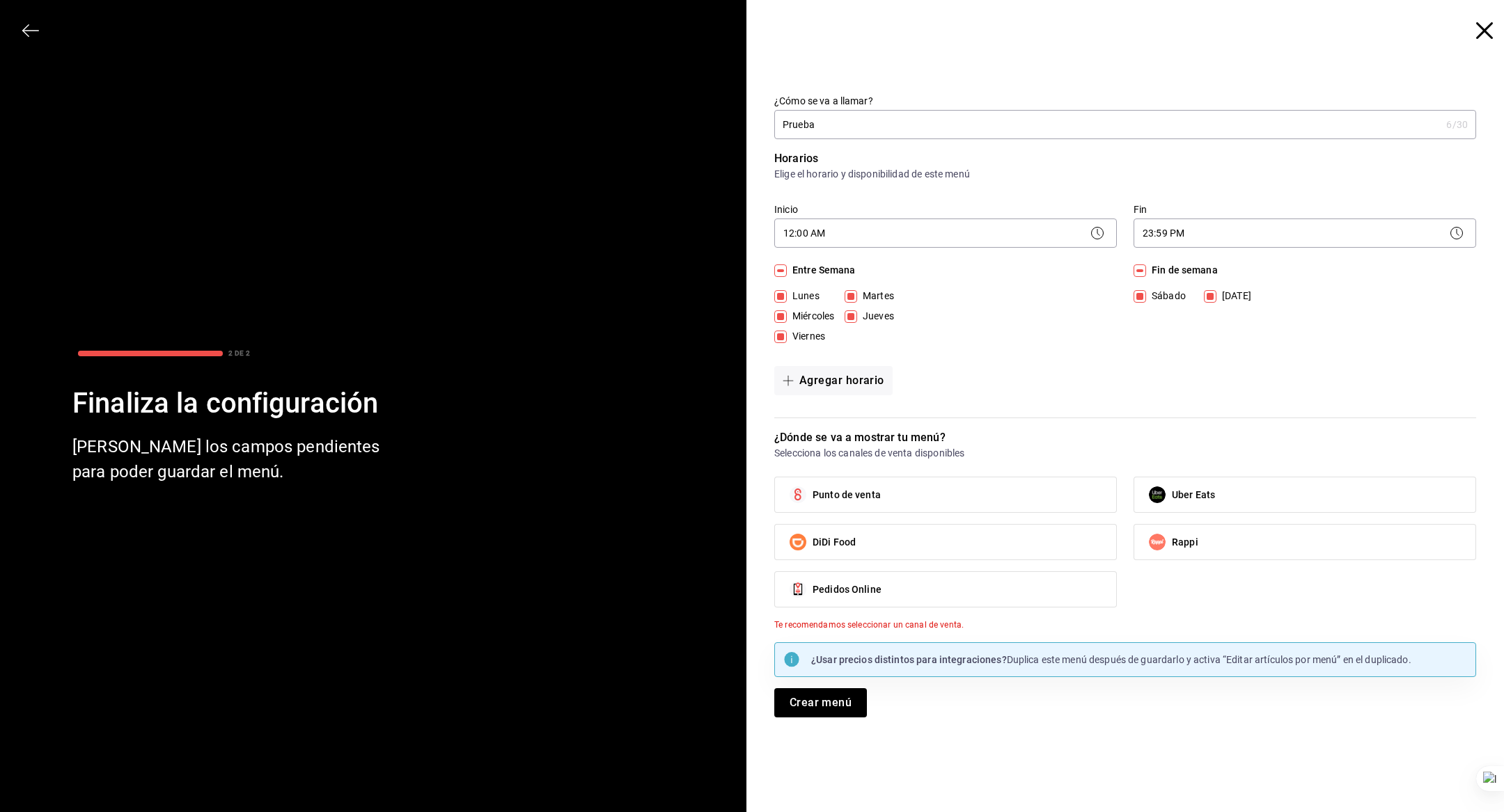
click at [847, 498] on span "Punto de venta" at bounding box center [846, 495] width 68 height 14
click at [812, 498] on input "Punto de venta" at bounding box center [797, 495] width 29 height 29
checkbox input "true"
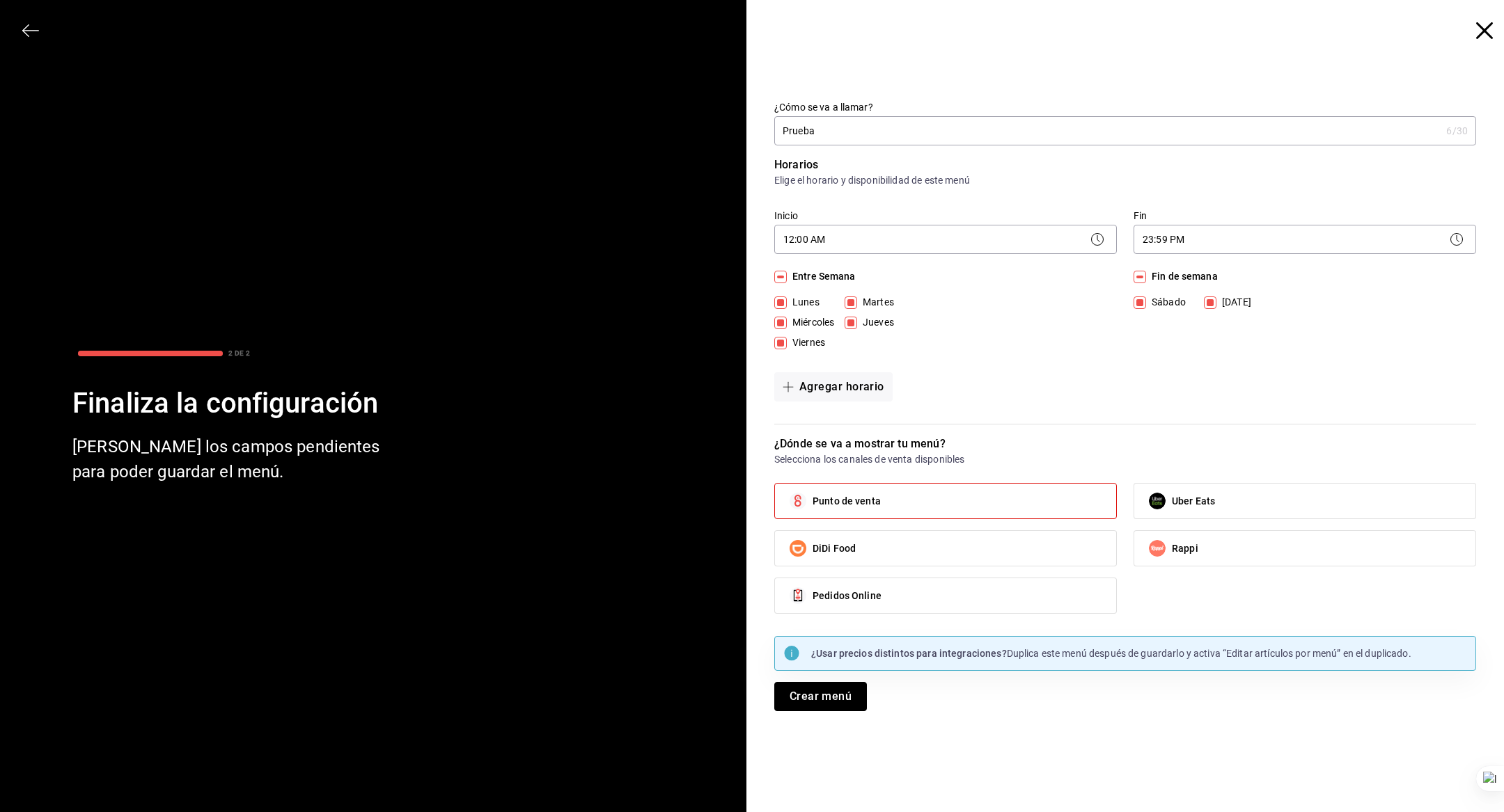
click at [814, 691] on button "Crear menú" at bounding box center [821, 696] width 93 height 29
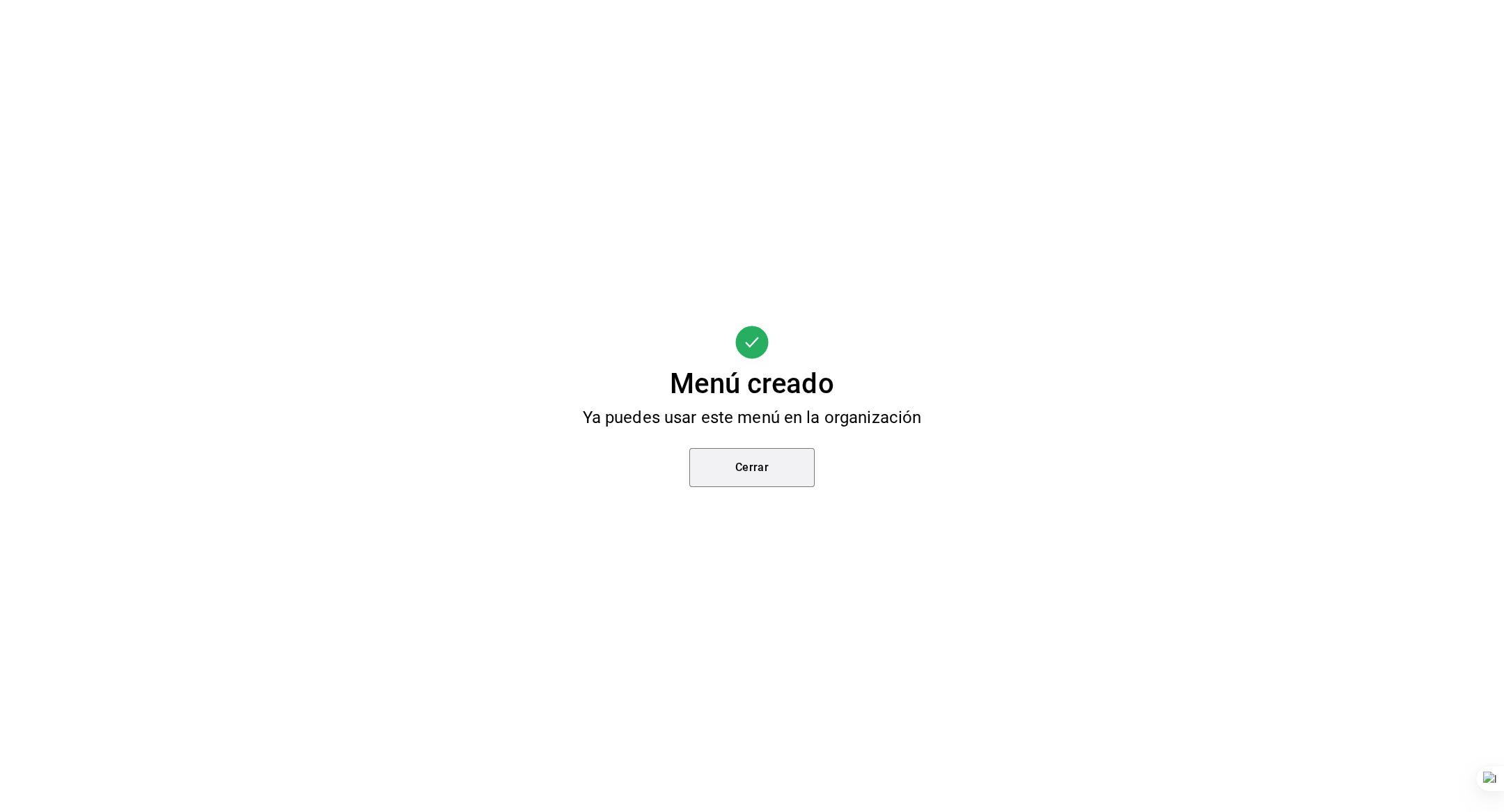
click at [714, 478] on button "Cerrar" at bounding box center [752, 467] width 126 height 39
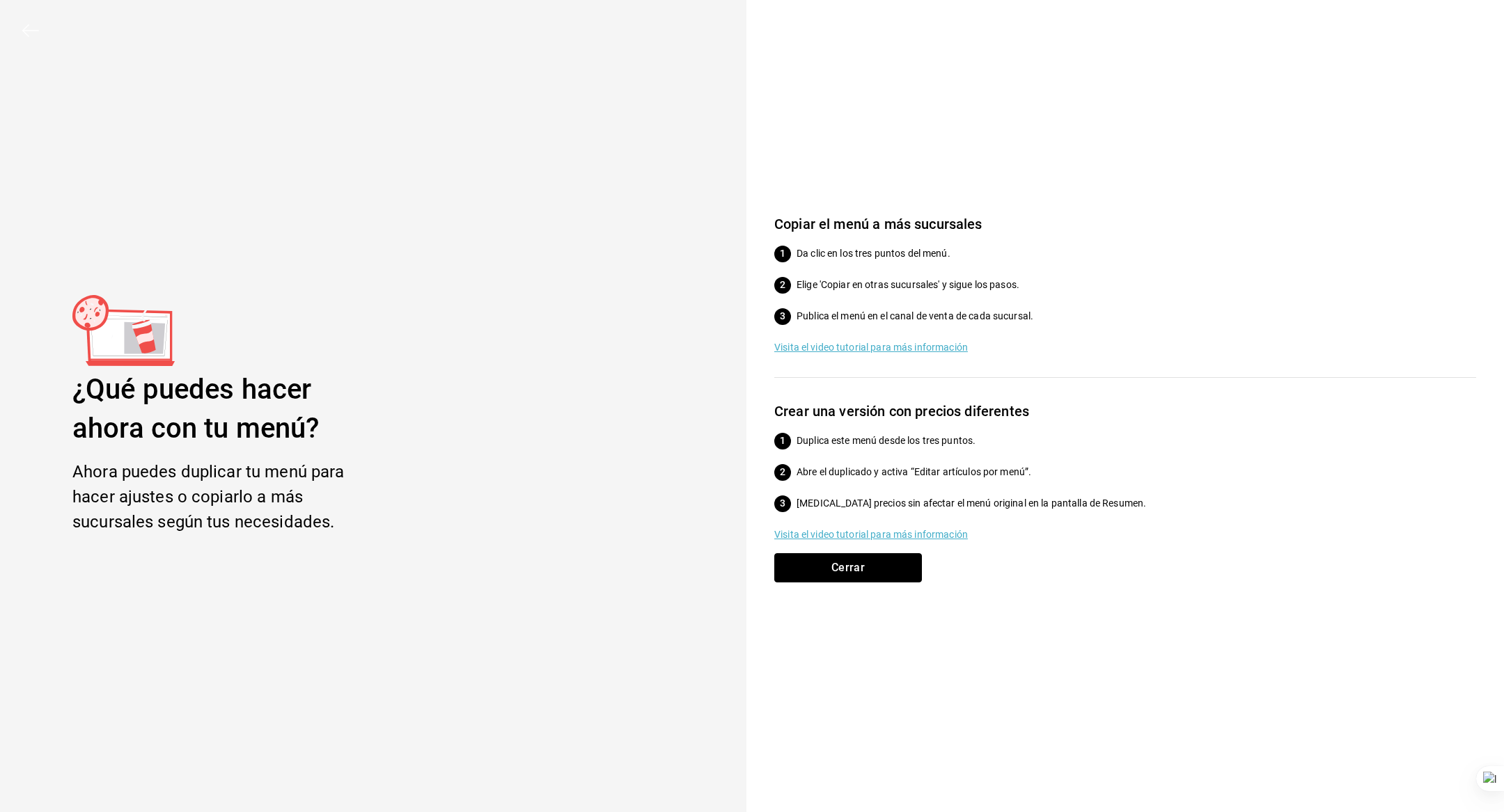
click at [849, 582] on button "Cerrar" at bounding box center [848, 567] width 147 height 29
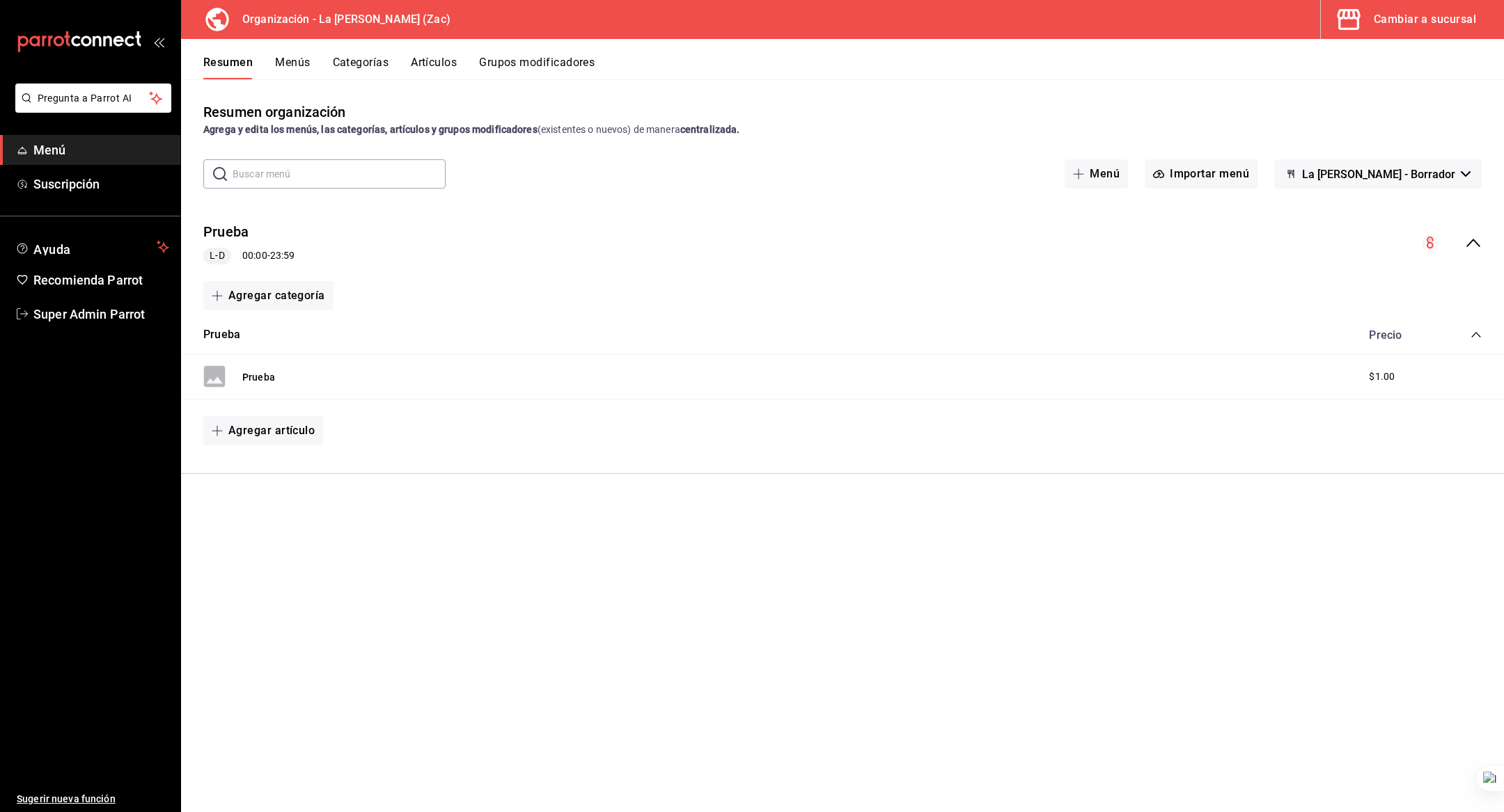
click at [1393, 39] on div "Resumen Menús Categorías Artículos Grupos modificadores" at bounding box center [843, 59] width 1324 height 41
click at [1381, 23] on div "Cambiar a sucursal" at bounding box center [1425, 19] width 102 height 20
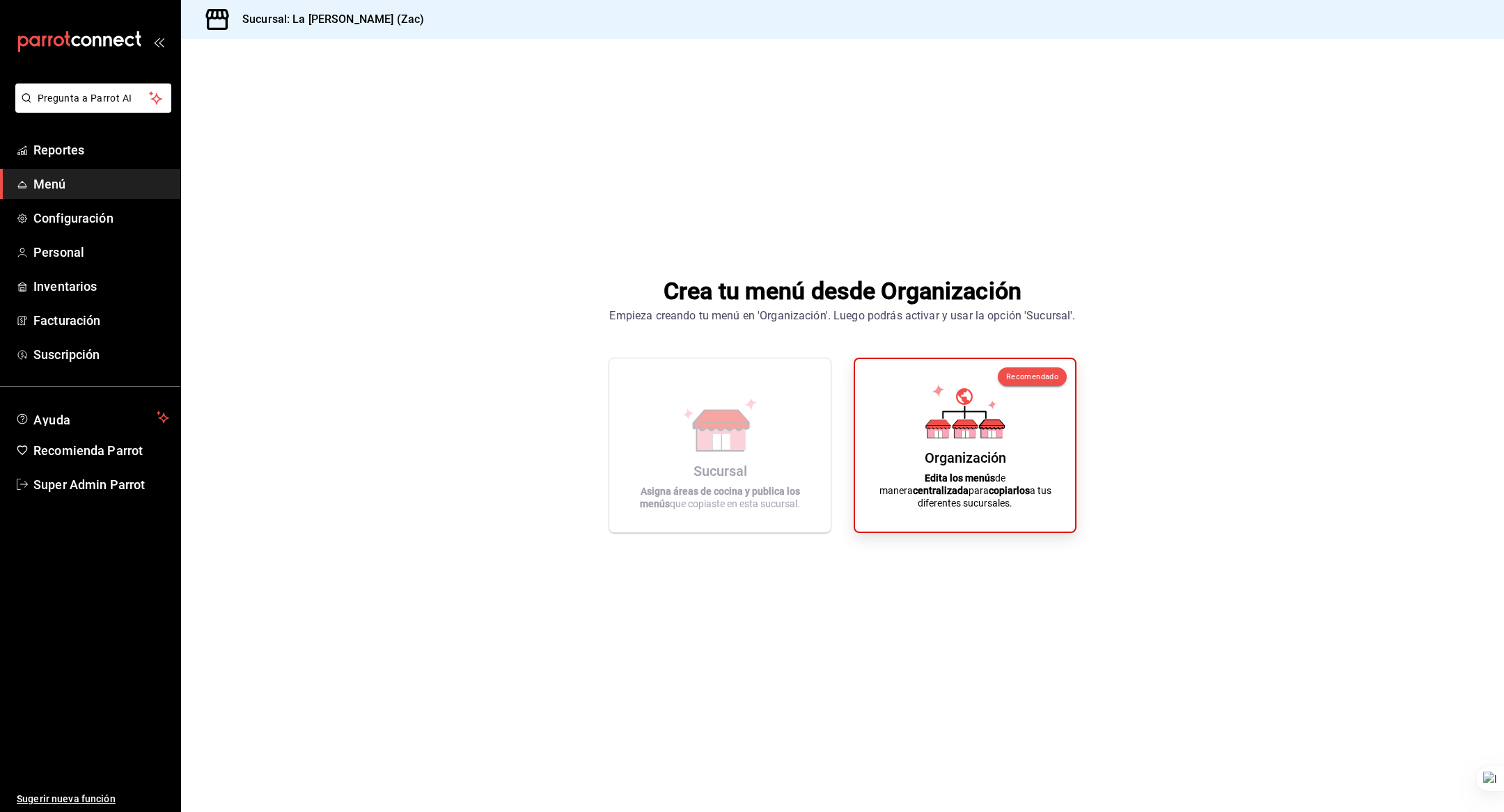
click at [668, 425] on div "Sucursal Asigna áreas de cocina y publica los menús que copiaste en esta sucurs…" at bounding box center [720, 445] width 188 height 152
click at [1035, 432] on div "Organización Edita los menús de manera centralizada para copiarlos a tus difere…" at bounding box center [966, 445] width 187 height 150
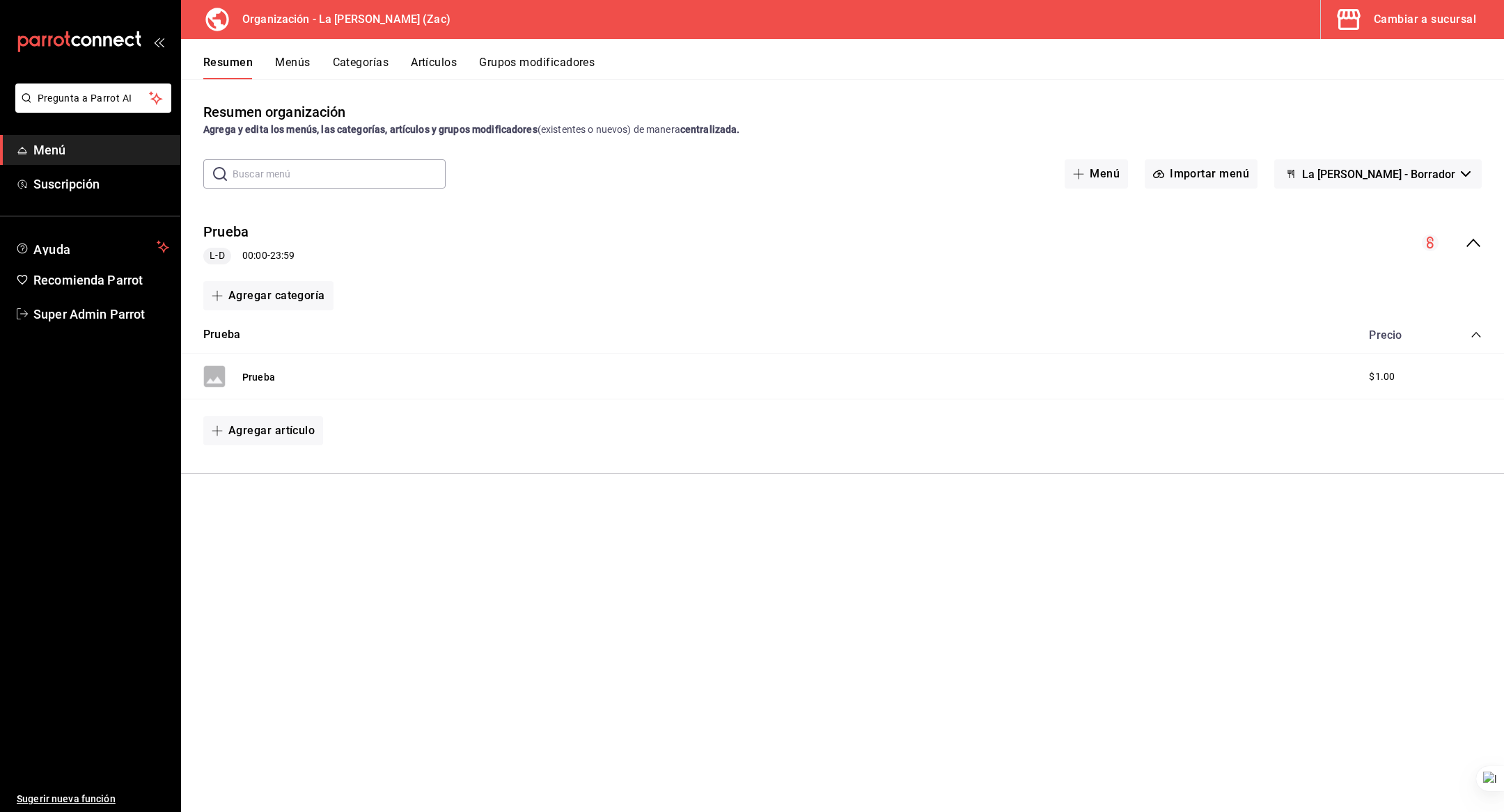
click at [280, 67] on button "Menús" at bounding box center [292, 67] width 35 height 24
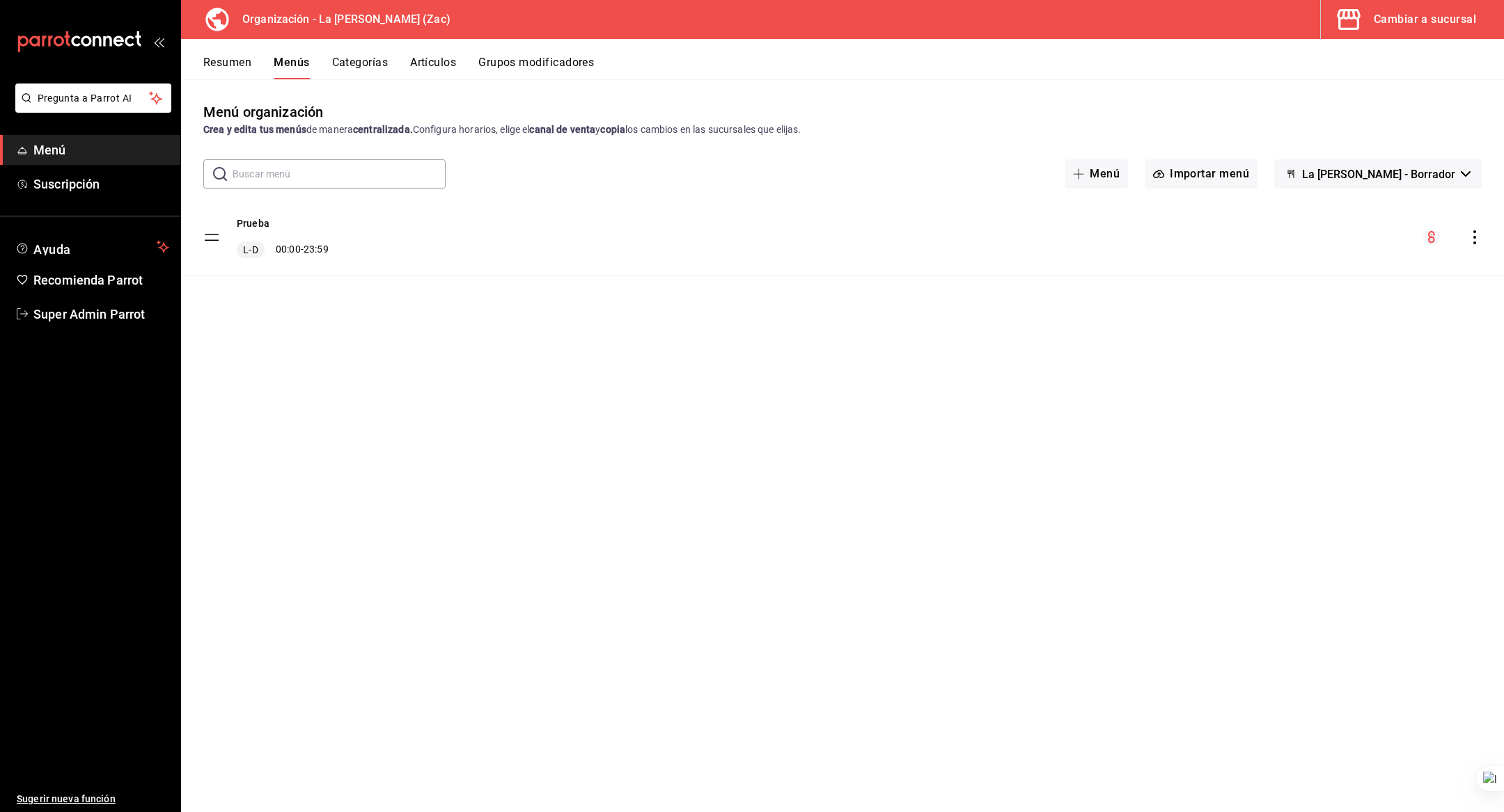
click at [1474, 237] on icon "actions" at bounding box center [1475, 237] width 3 height 14
click at [1302, 322] on span "Copiar en otra sucursal" at bounding box center [1365, 326] width 170 height 14
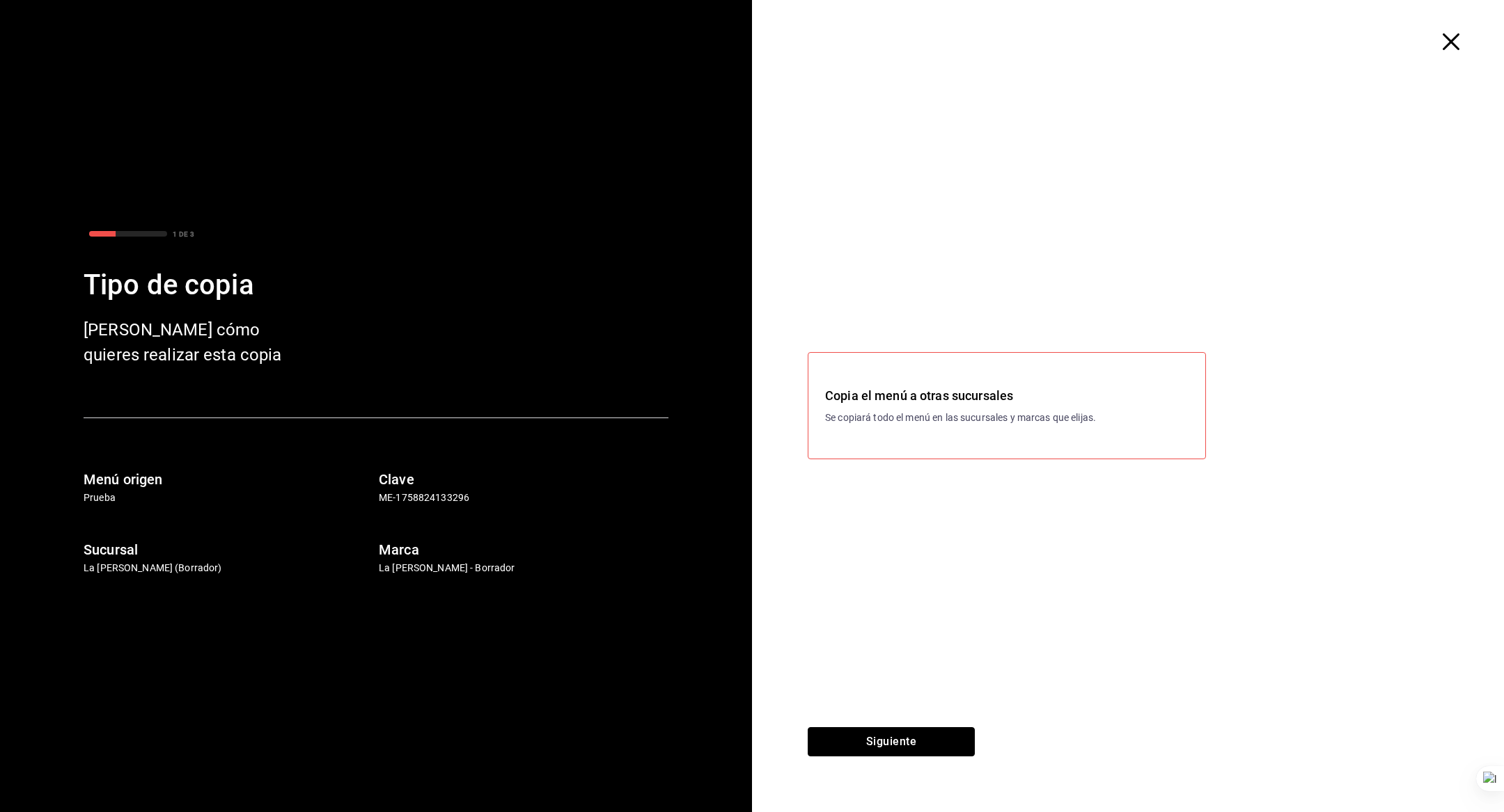
click at [907, 737] on button "Siguiente" at bounding box center [891, 741] width 167 height 29
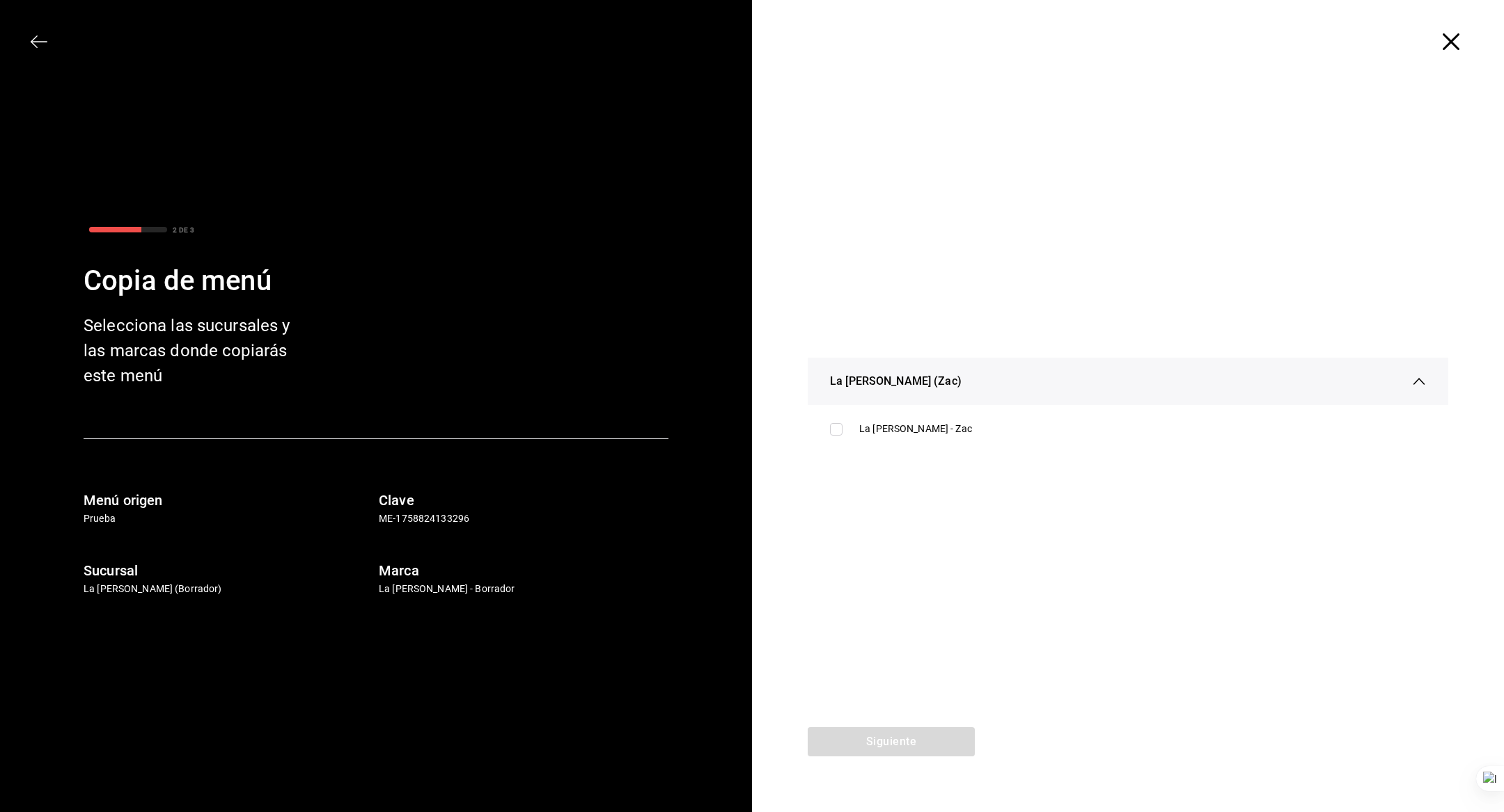
click at [870, 435] on div "La Cabaña de Charly - Zac" at bounding box center [1143, 429] width 567 height 14
checkbox input "true"
click at [871, 738] on button "Siguiente" at bounding box center [891, 741] width 167 height 29
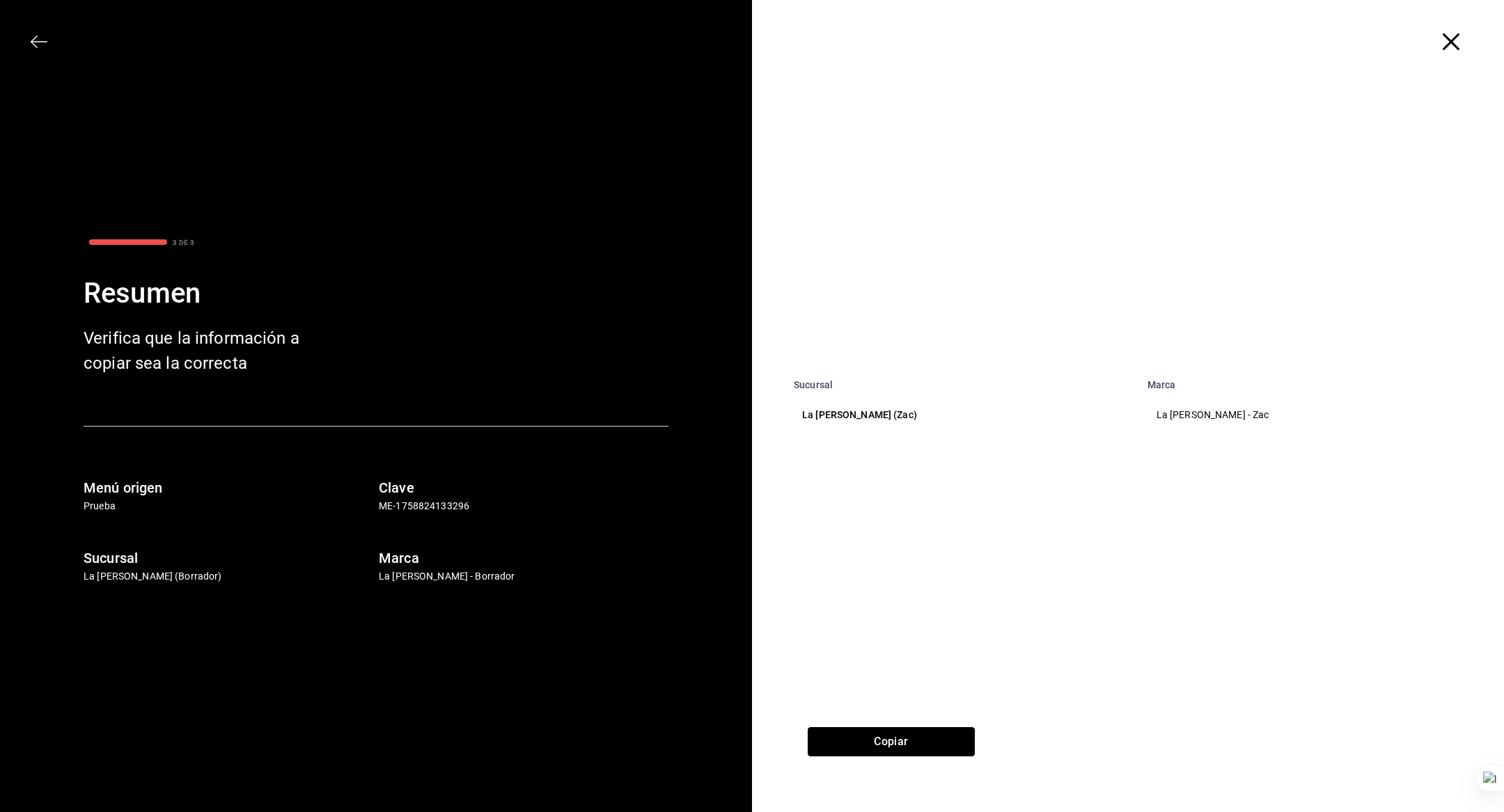
click at [884, 741] on button "Copiar" at bounding box center [891, 741] width 167 height 29
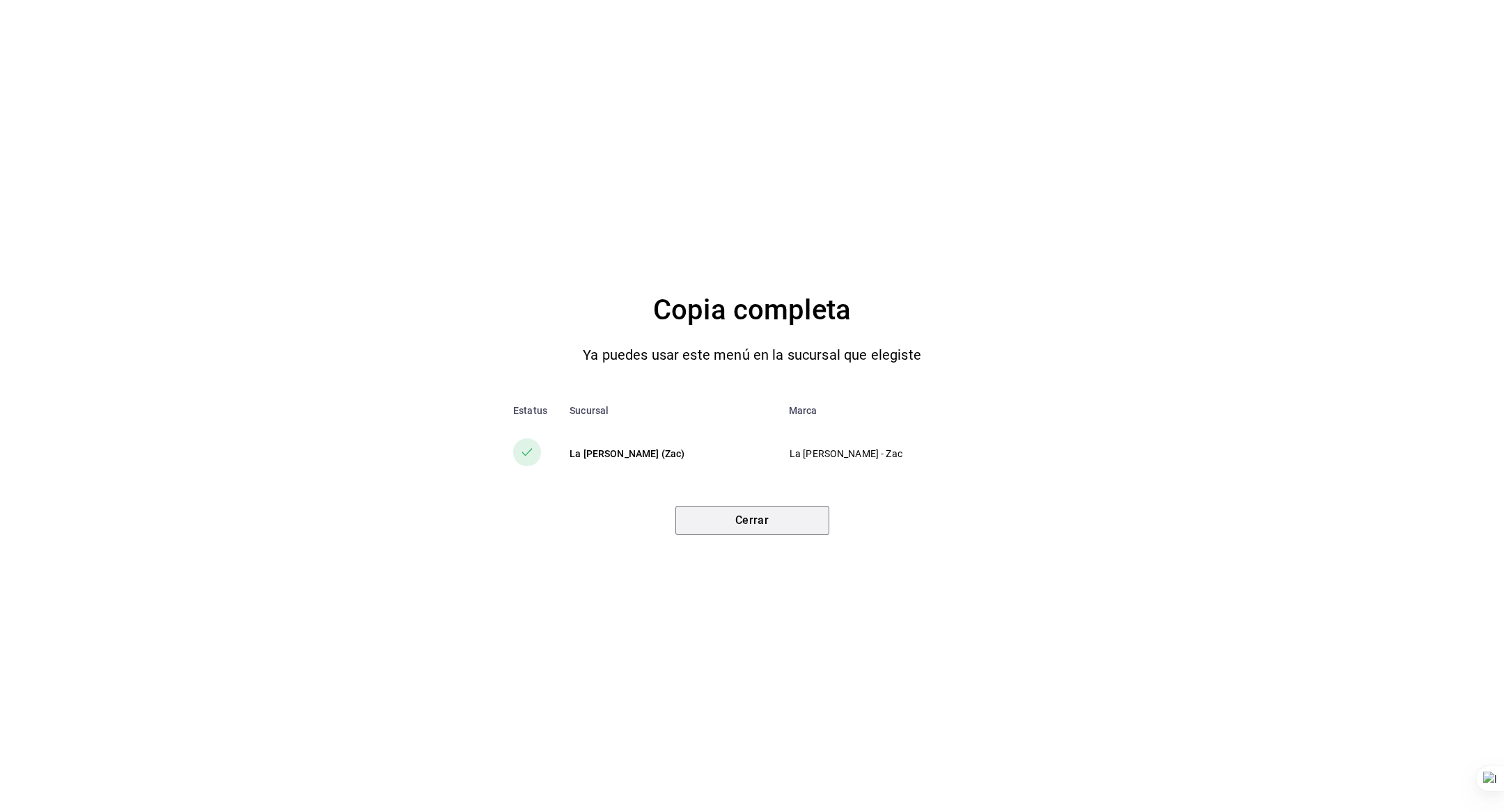
click at [734, 523] on button "Cerrar" at bounding box center [752, 520] width 154 height 29
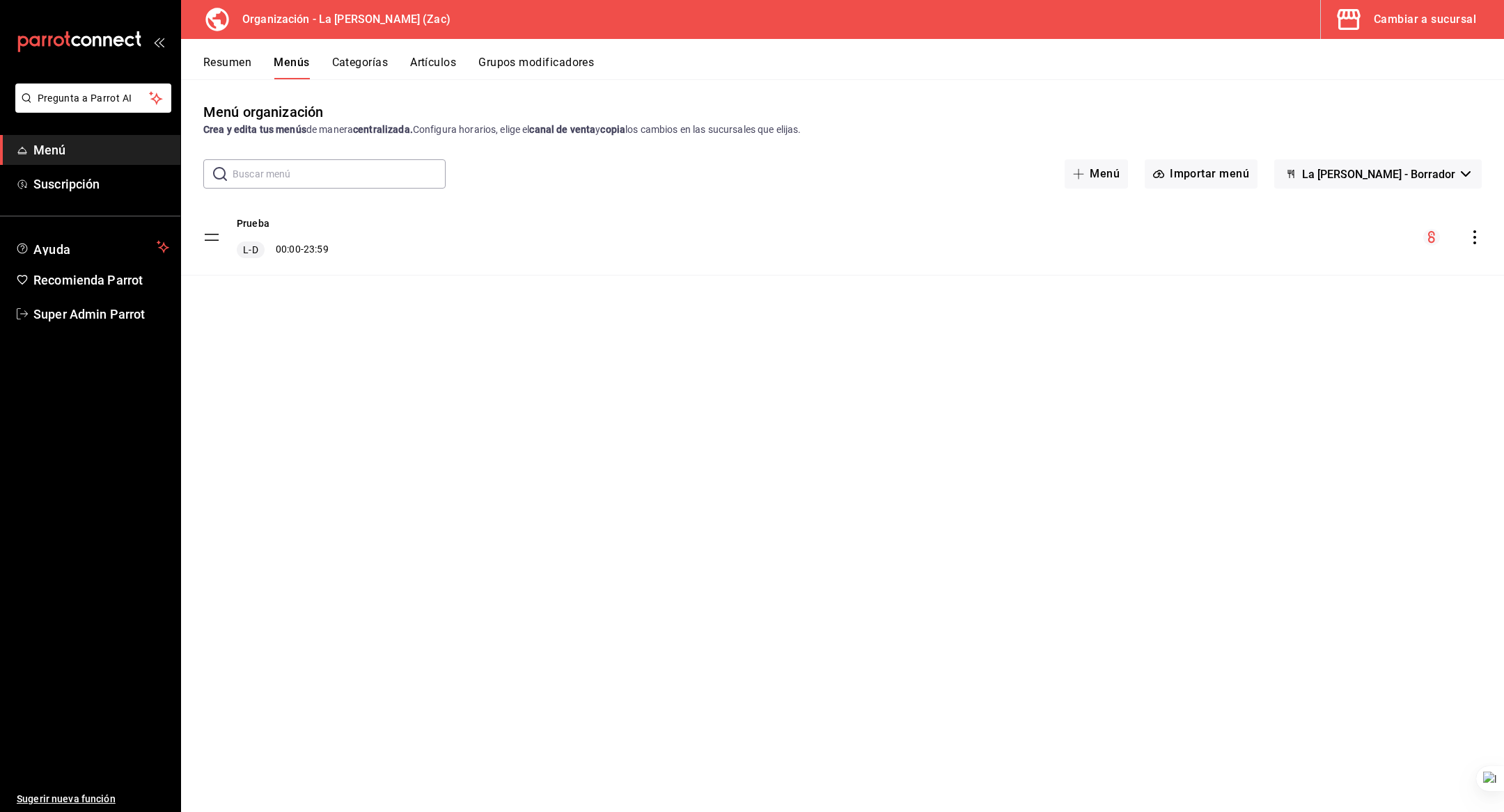
click at [1414, 24] on div "Cambiar a sucursal" at bounding box center [1425, 19] width 102 height 20
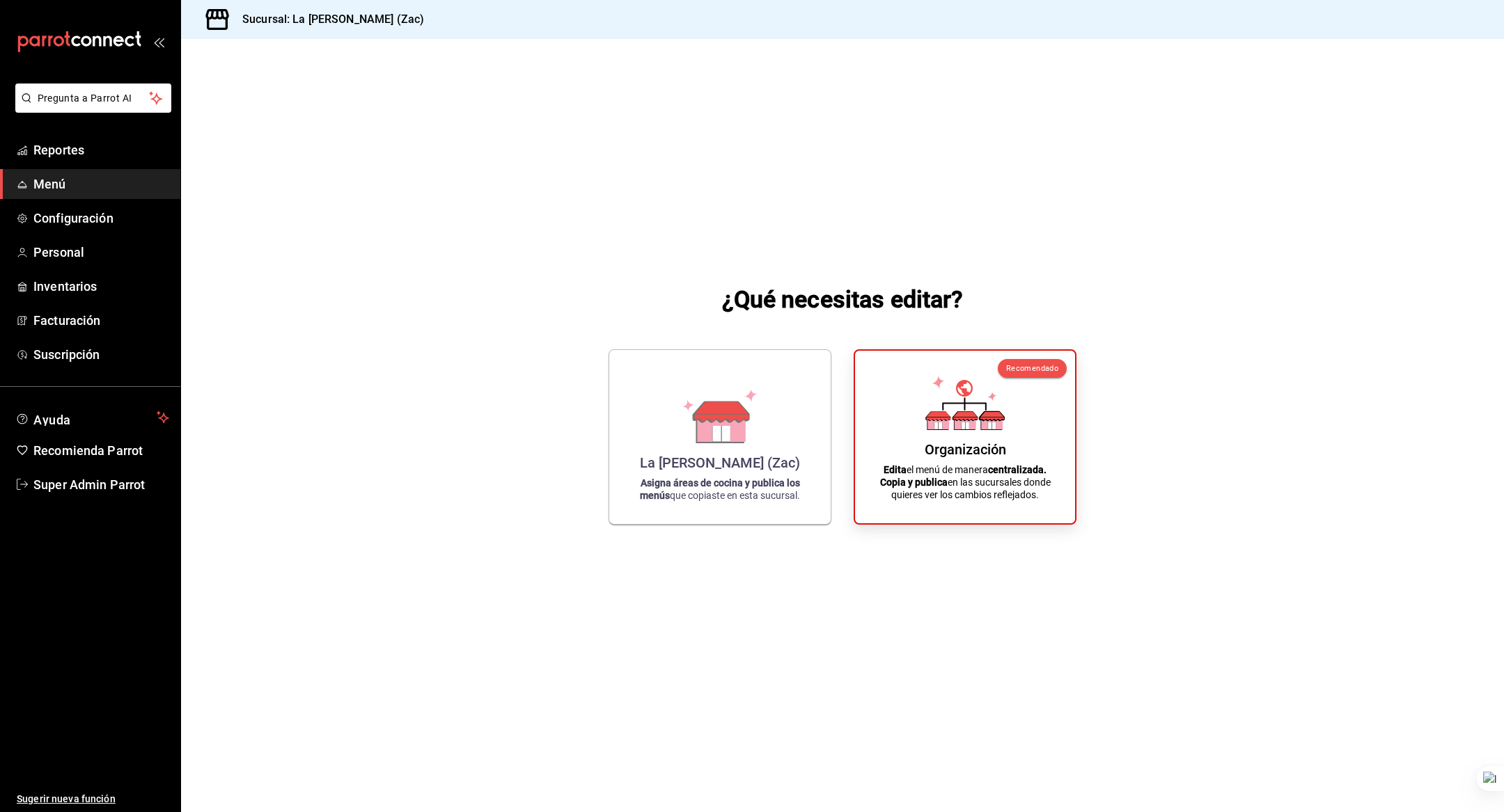
click at [650, 412] on div "La Cabaña de Charly (Zac) Asigna áreas de cocina y publica los menús que copias…" at bounding box center [720, 437] width 188 height 152
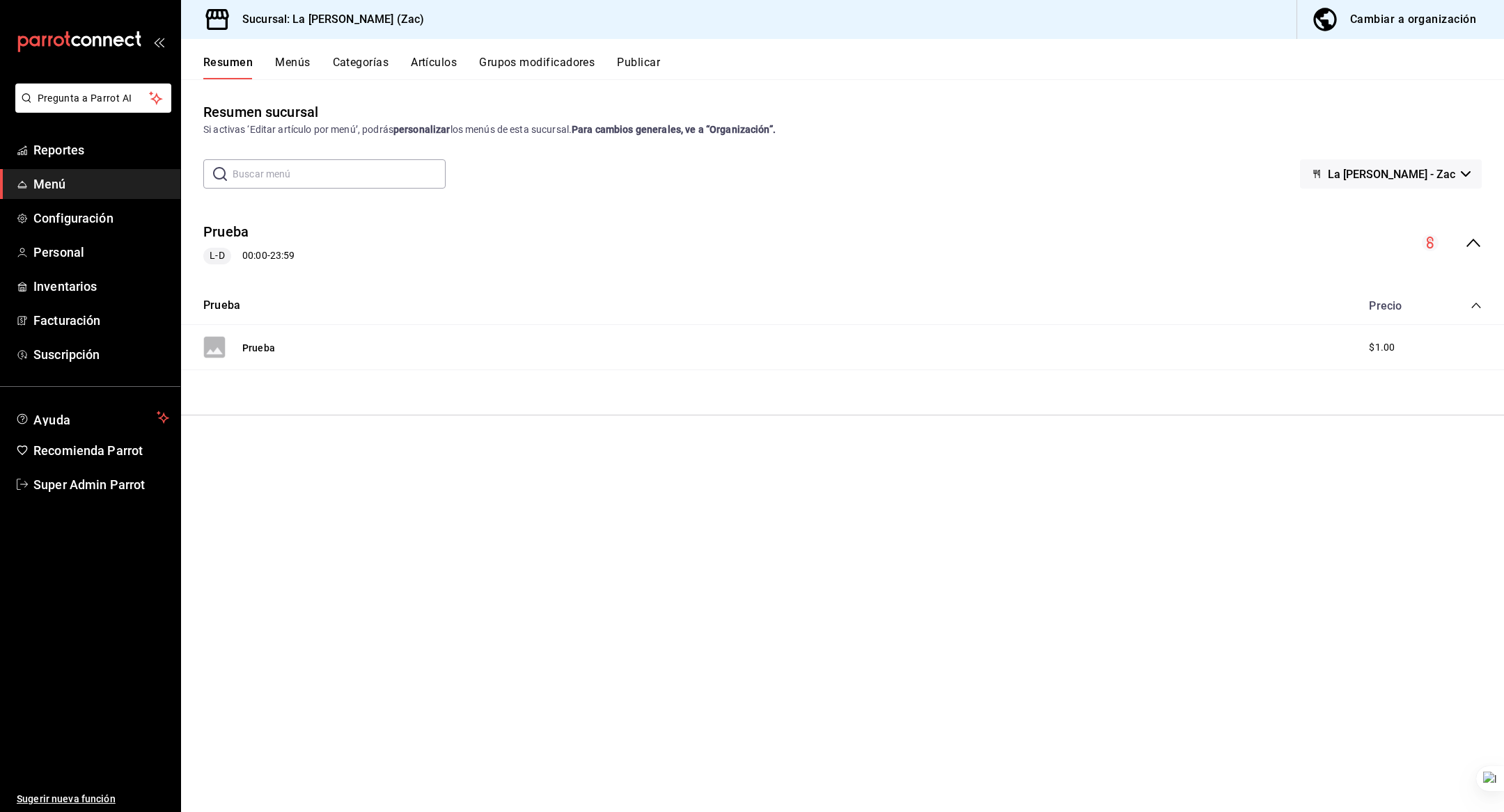
click at [102, 216] on span "Configuración" at bounding box center [101, 218] width 136 height 19
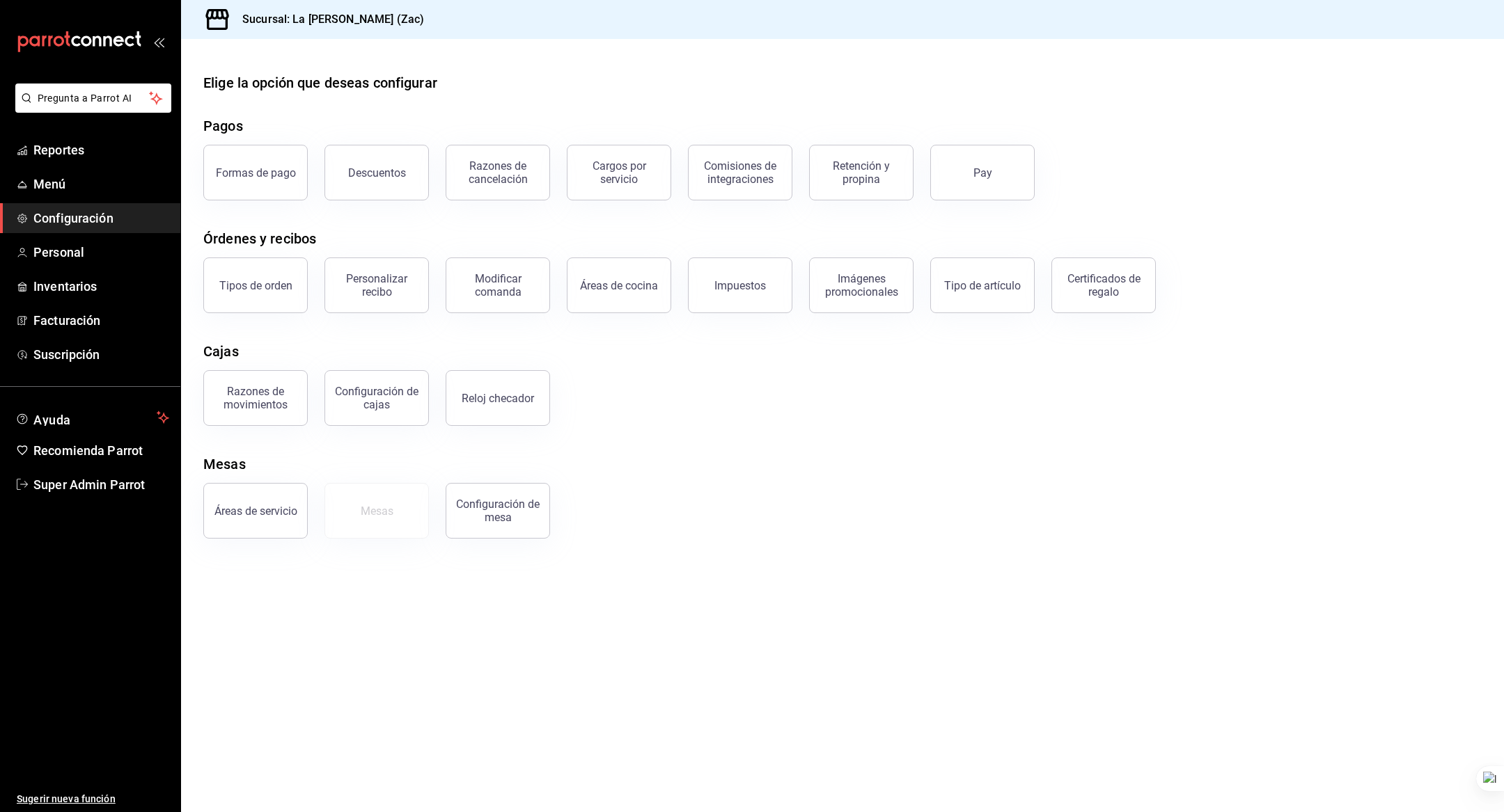
click at [268, 272] on button "Tipos de orden" at bounding box center [255, 285] width 105 height 56
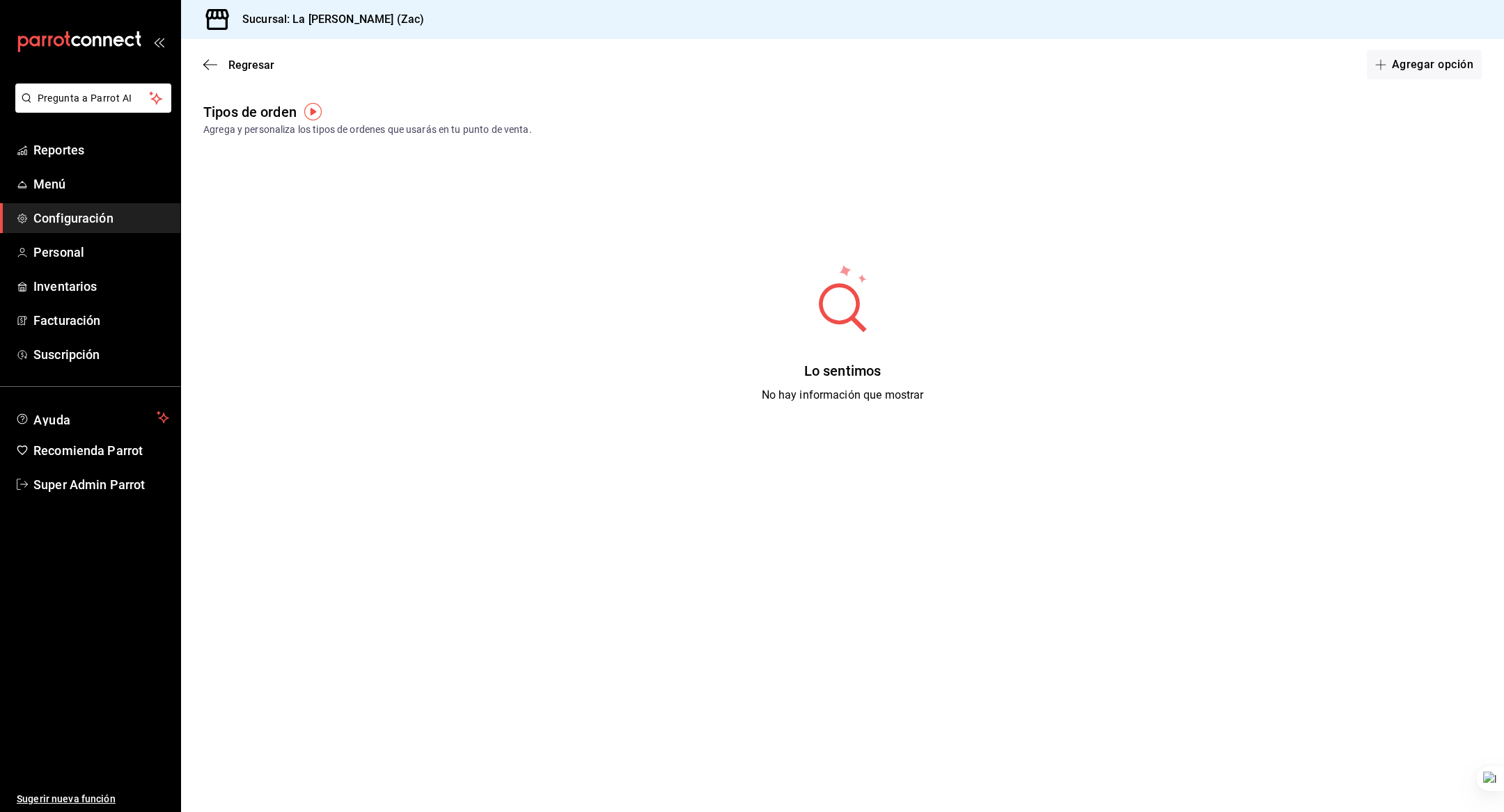
click at [1384, 60] on icon "button" at bounding box center [1381, 65] width 11 height 11
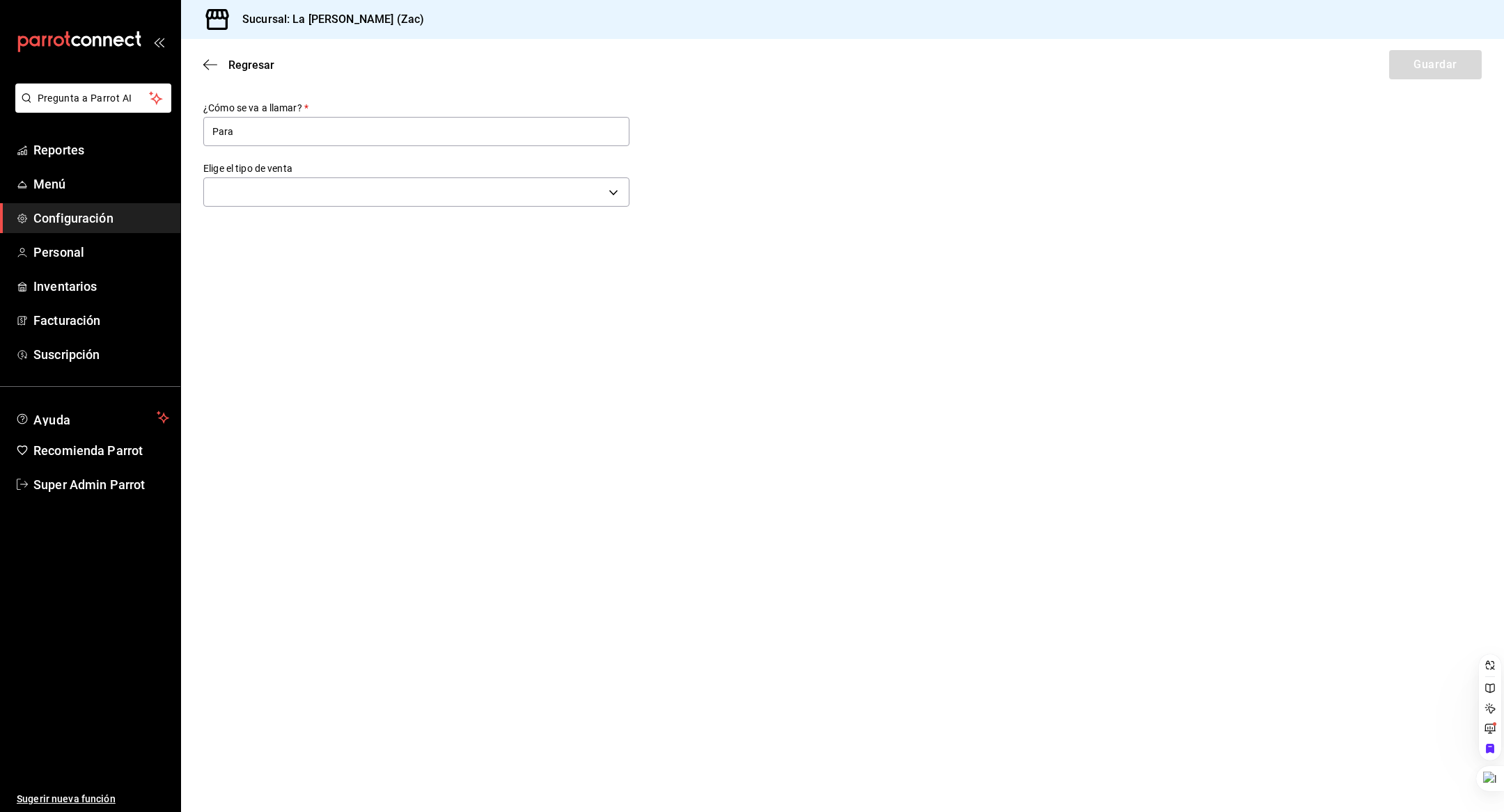
type input "Para llevar"
click at [348, 192] on body "Pregunta a Parrot AI Reportes Menú Configuración Personal Inventarios Facturaci…" at bounding box center [752, 406] width 1504 height 812
click at [323, 311] on li "Para llevar" at bounding box center [417, 313] width 425 height 25
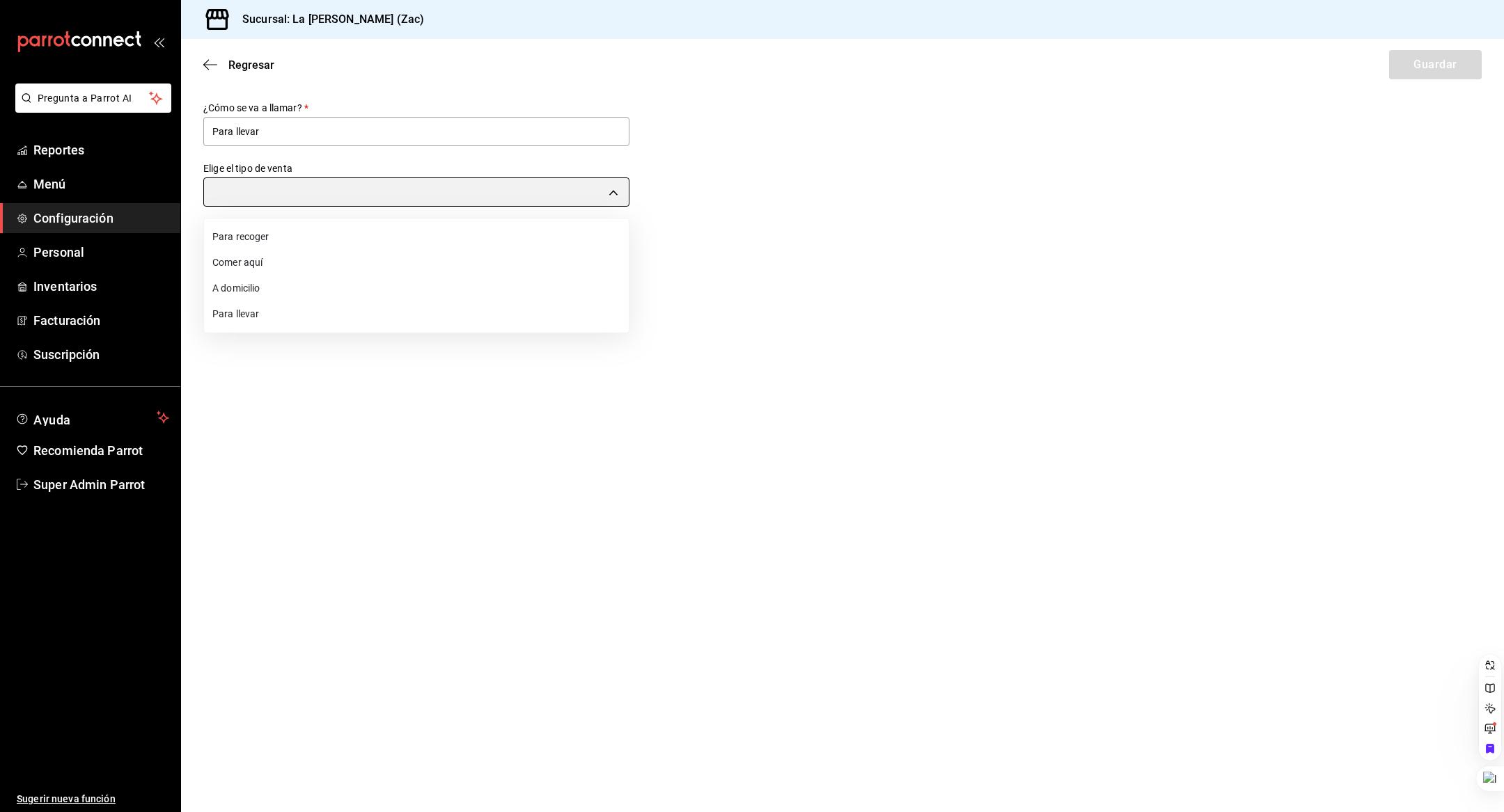
type input "TAKE_OUT"
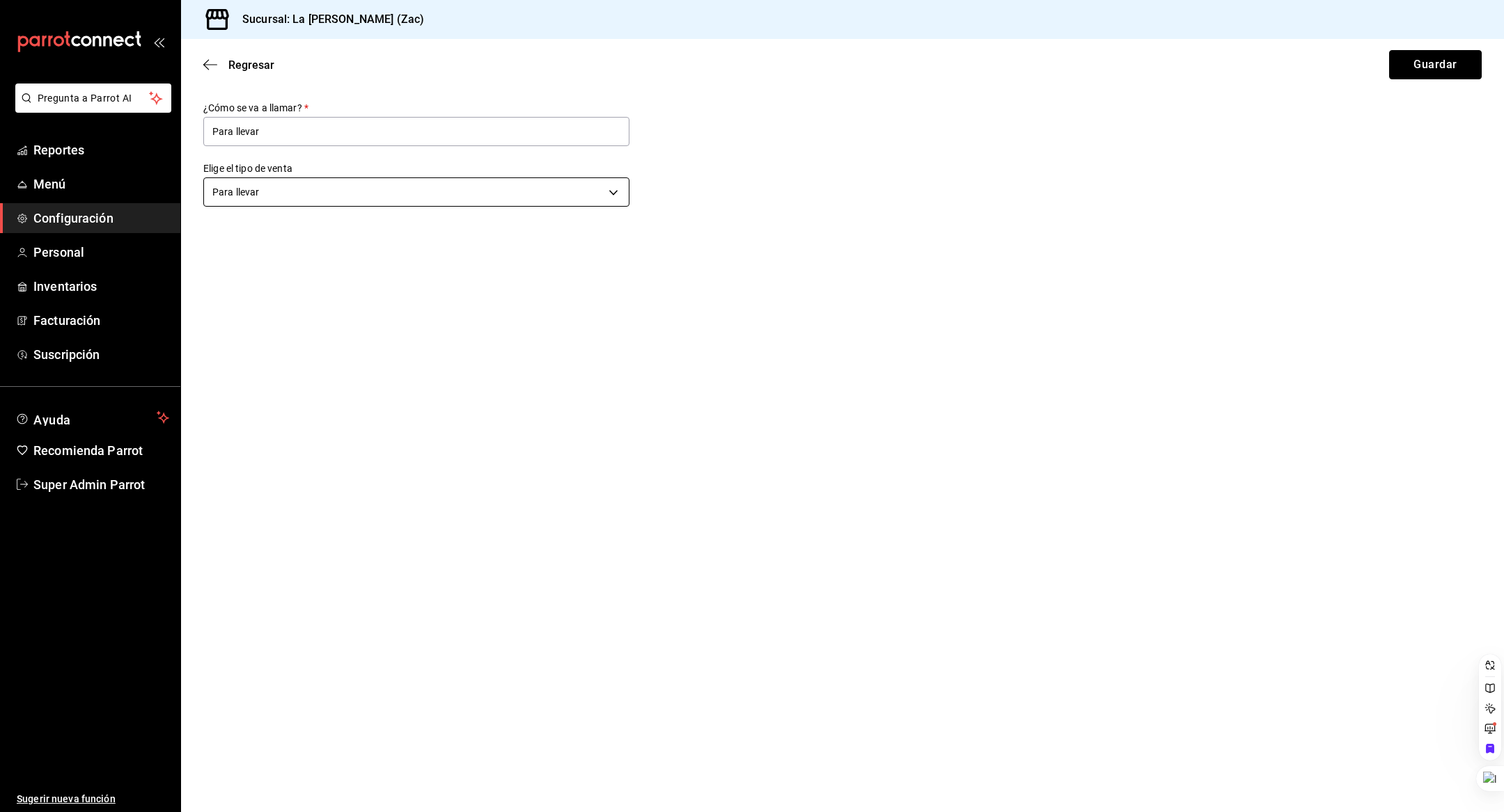
click at [1472, 70] on button "Guardar" at bounding box center [1436, 64] width 93 height 29
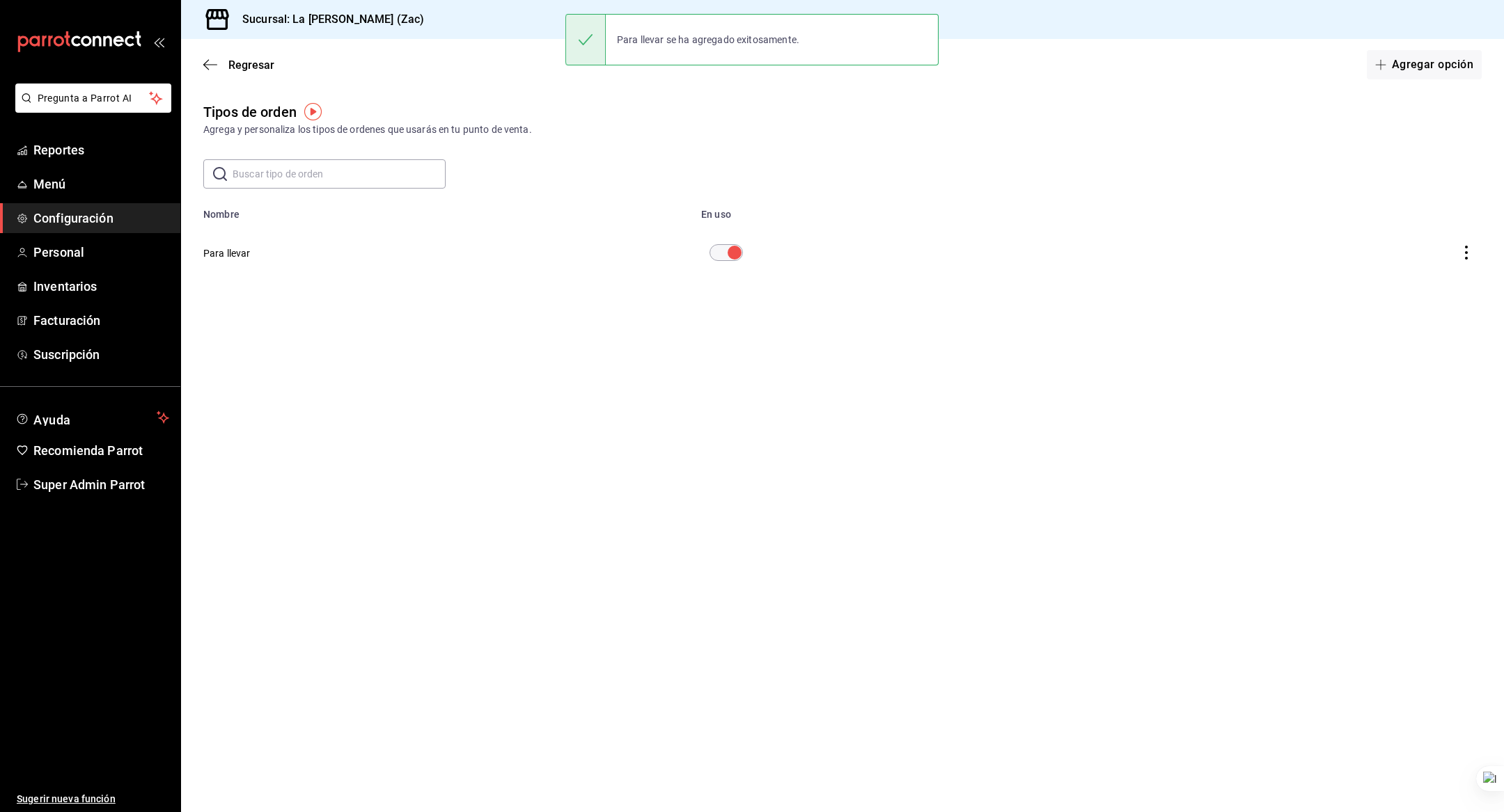
click at [219, 64] on span "Regresar" at bounding box center [238, 65] width 71 height 13
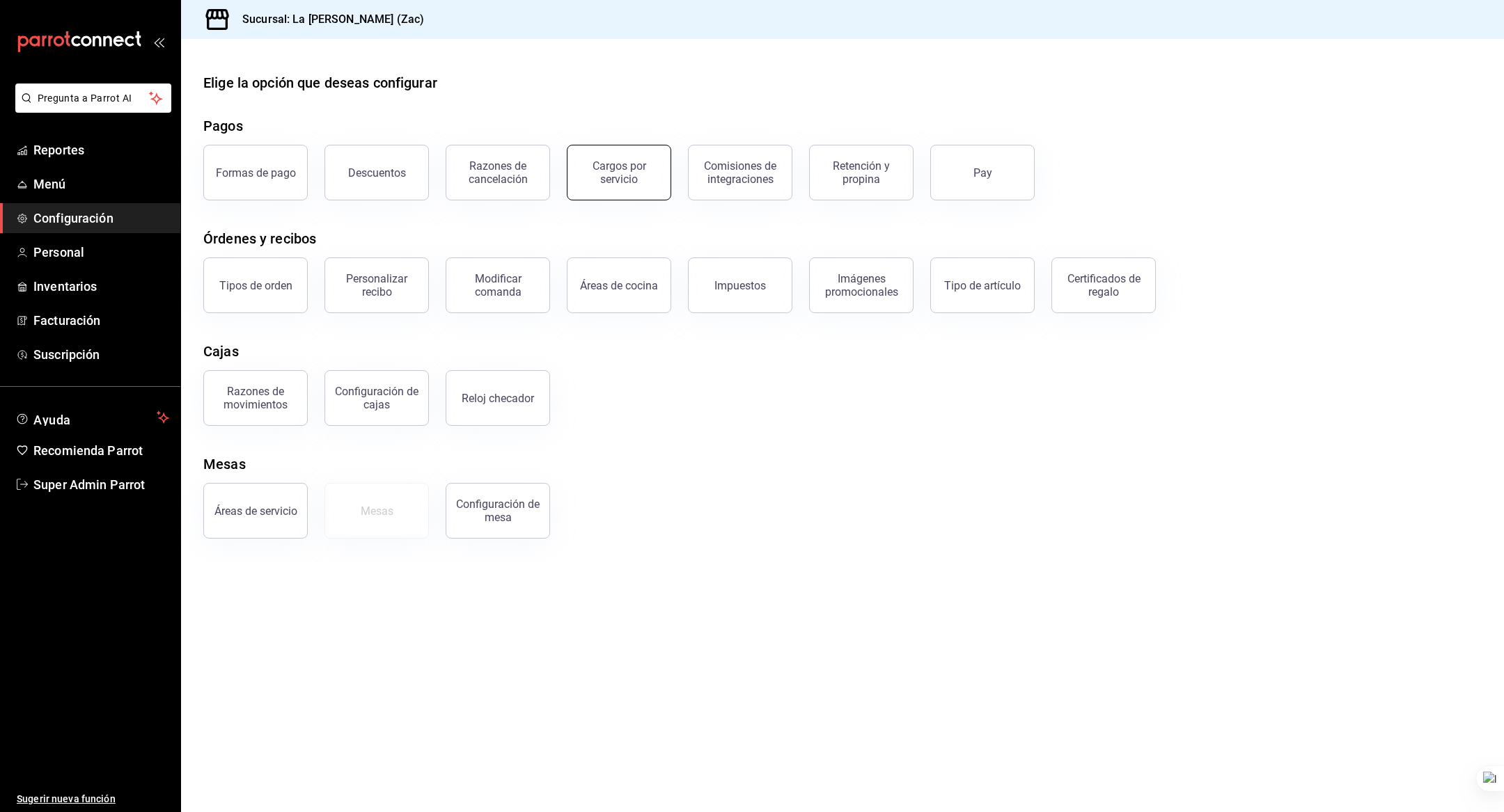
drag, startPoint x: 348, startPoint y: 192, endPoint x: 613, endPoint y: 167, distance: 266.2
click at [613, 167] on div "Formas de pago Descuentos Razones de cancelación Cargos por servicio Comisiones…" at bounding box center [834, 164] width 1295 height 73
click at [470, 175] on div "Razones de cancelación" at bounding box center [497, 173] width 86 height 26
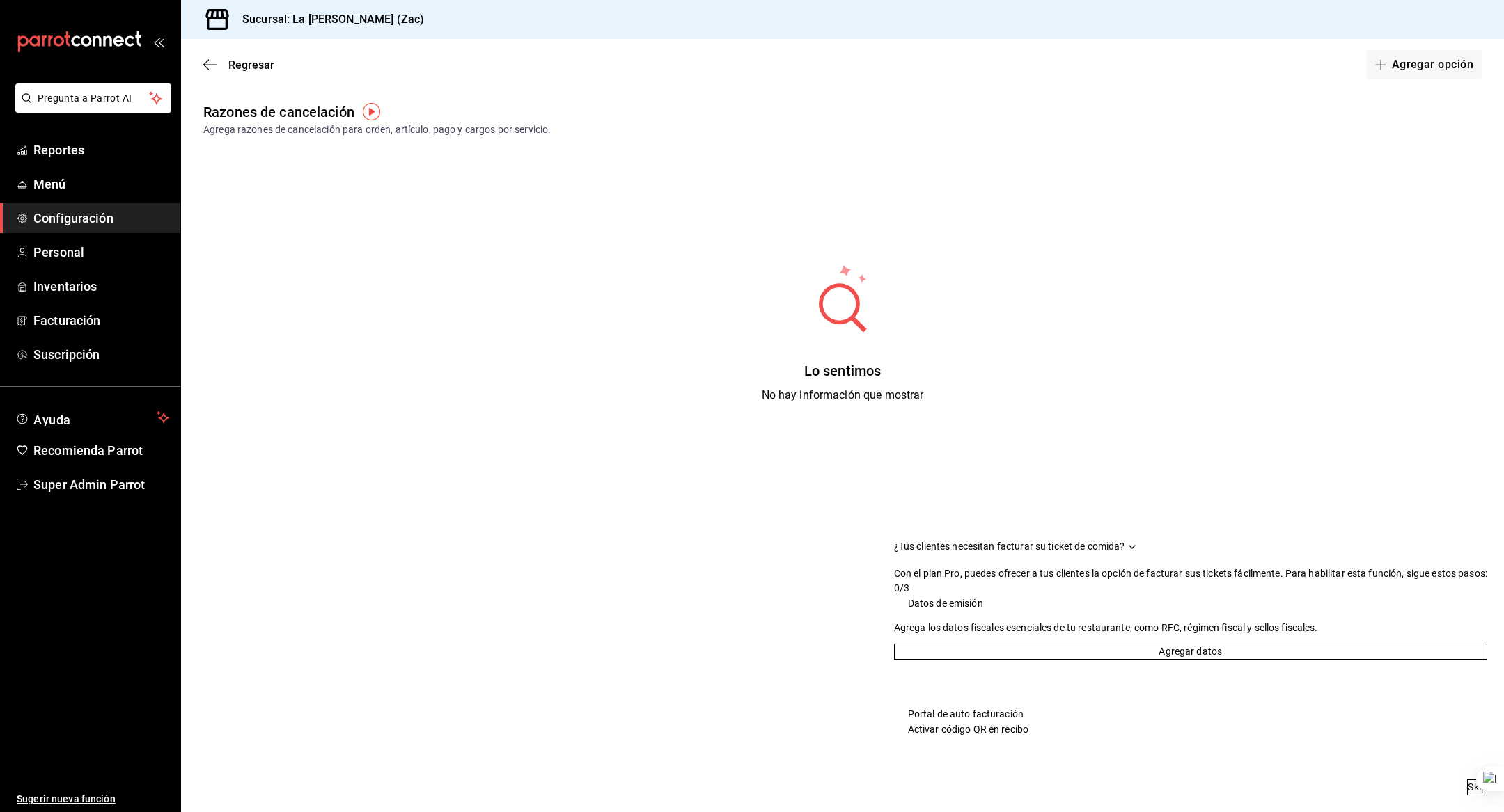
click at [1448, 53] on button "Agregar opción" at bounding box center [1425, 64] width 115 height 29
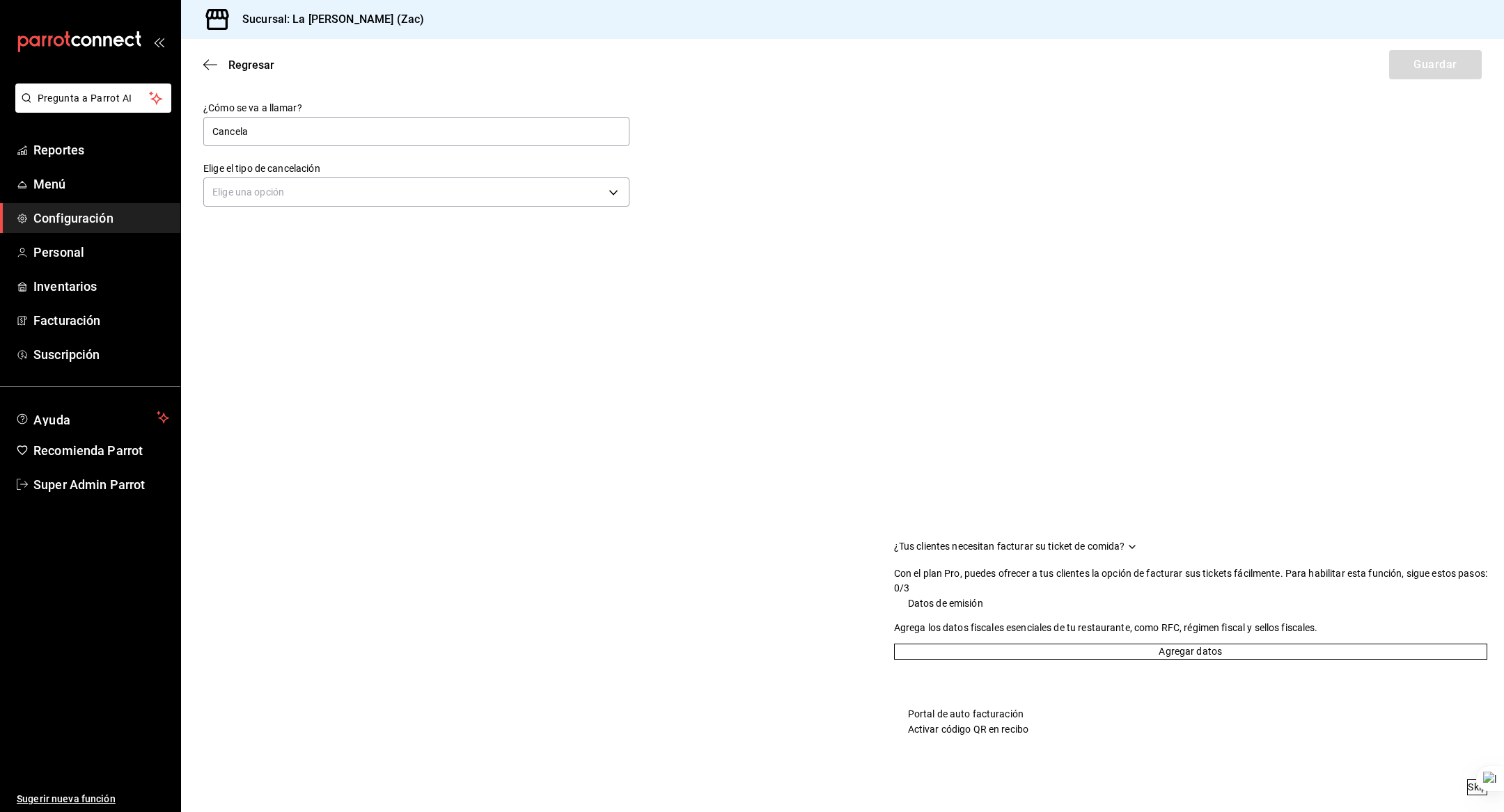
type input "Cancelación de orden"
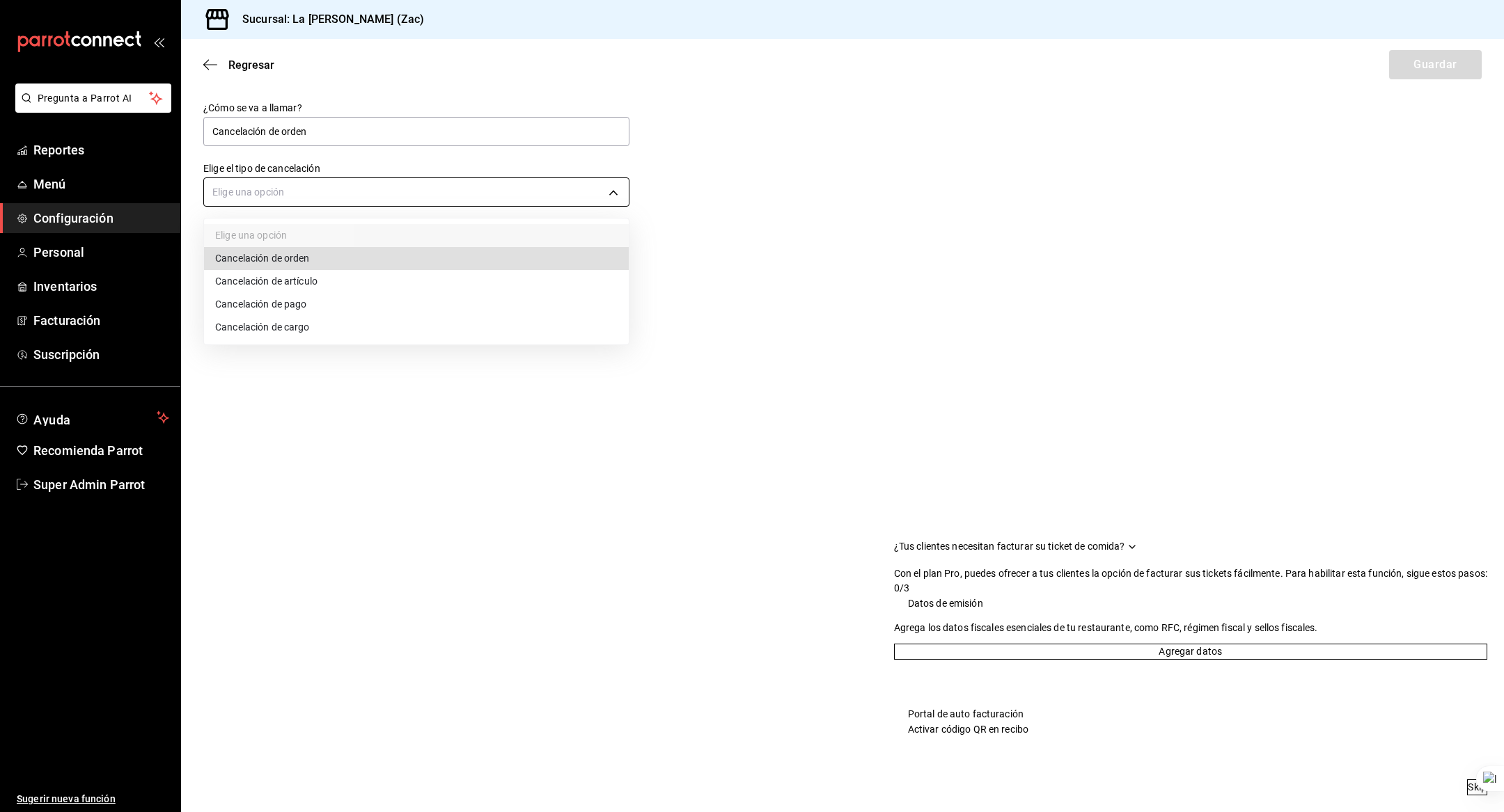
click at [333, 180] on body "Pregunta a Parrot AI Reportes Menú Configuración Personal Inventarios Facturaci…" at bounding box center [752, 406] width 1504 height 812
click at [306, 265] on li "Cancelación de orden" at bounding box center [417, 259] width 425 height 23
type input "ORDER"
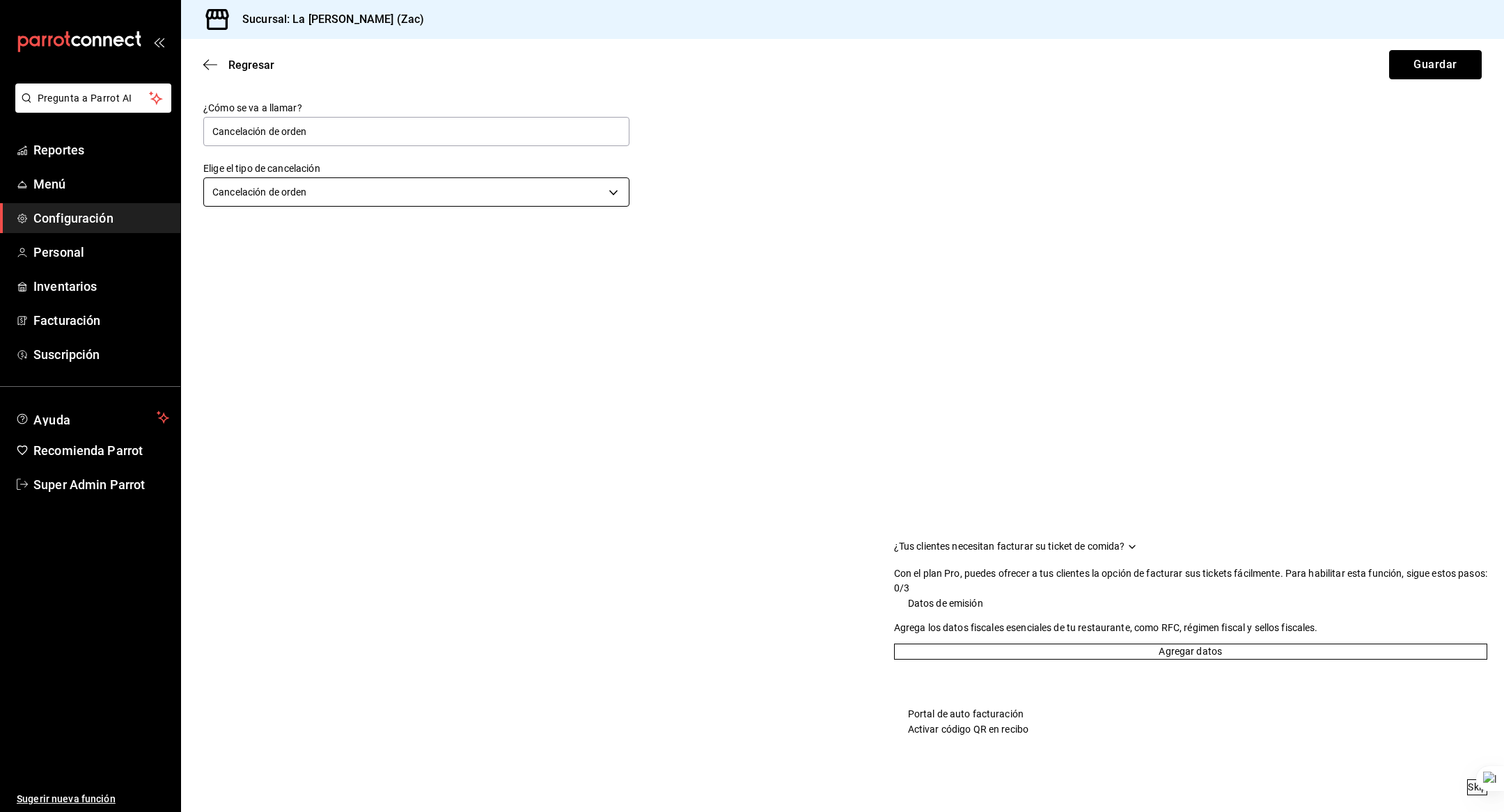
click at [1430, 59] on button "Guardar" at bounding box center [1436, 64] width 93 height 29
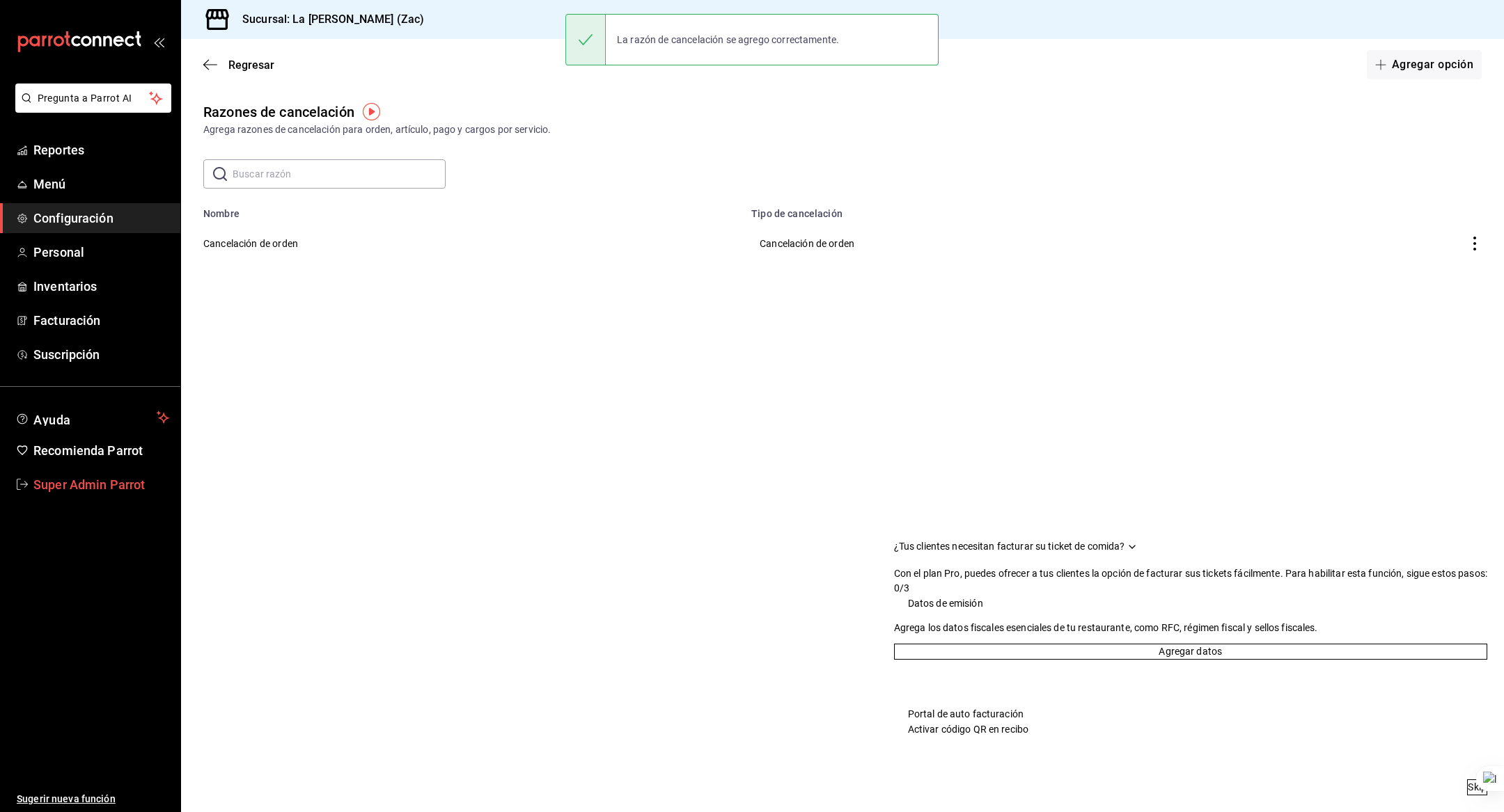
click at [83, 485] on span "Super Admin Parrot" at bounding box center [101, 484] width 136 height 19
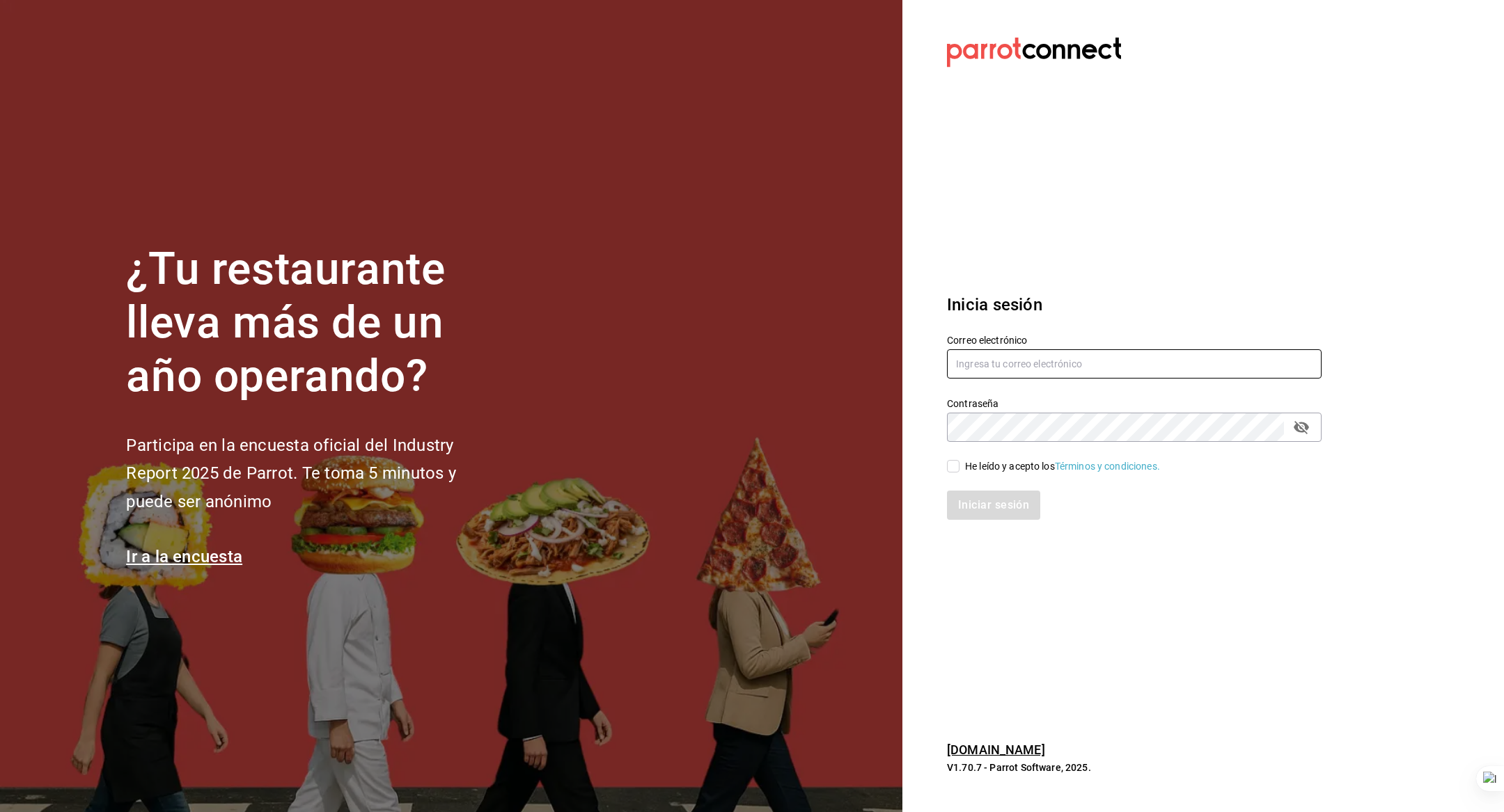
click at [1064, 354] on input "text" at bounding box center [1134, 364] width 375 height 29
type input "lasdelicias@asadero.com"
click at [1018, 466] on div "He leído y acepto los Términos y condiciones." at bounding box center [1063, 465] width 195 height 14
click at [960, 466] on input "He leído y acepto los Términos y condiciones." at bounding box center [952, 465] width 12 height 12
checkbox input "true"
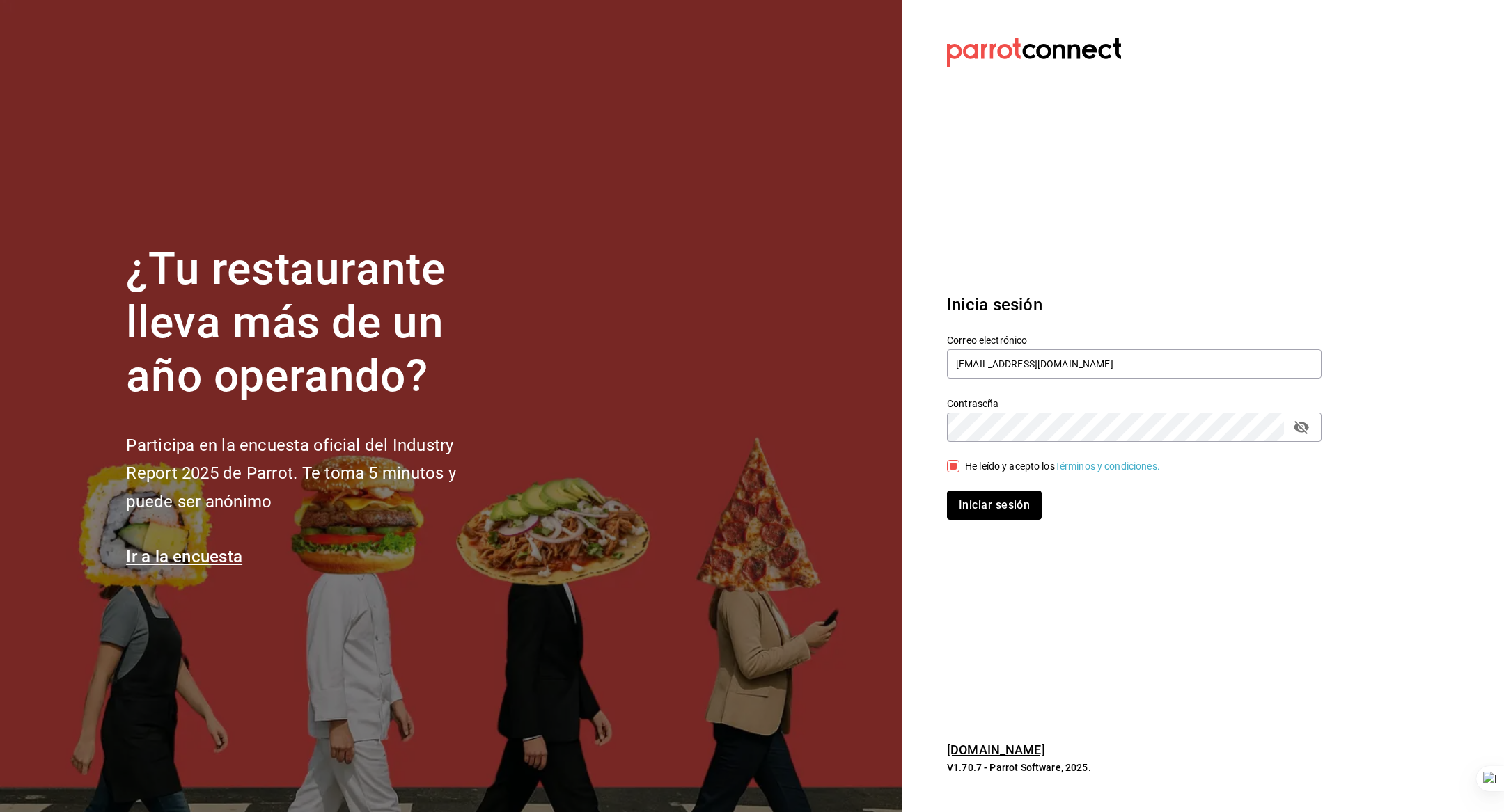
click at [1008, 501] on button "Iniciar sesión" at bounding box center [994, 505] width 94 height 29
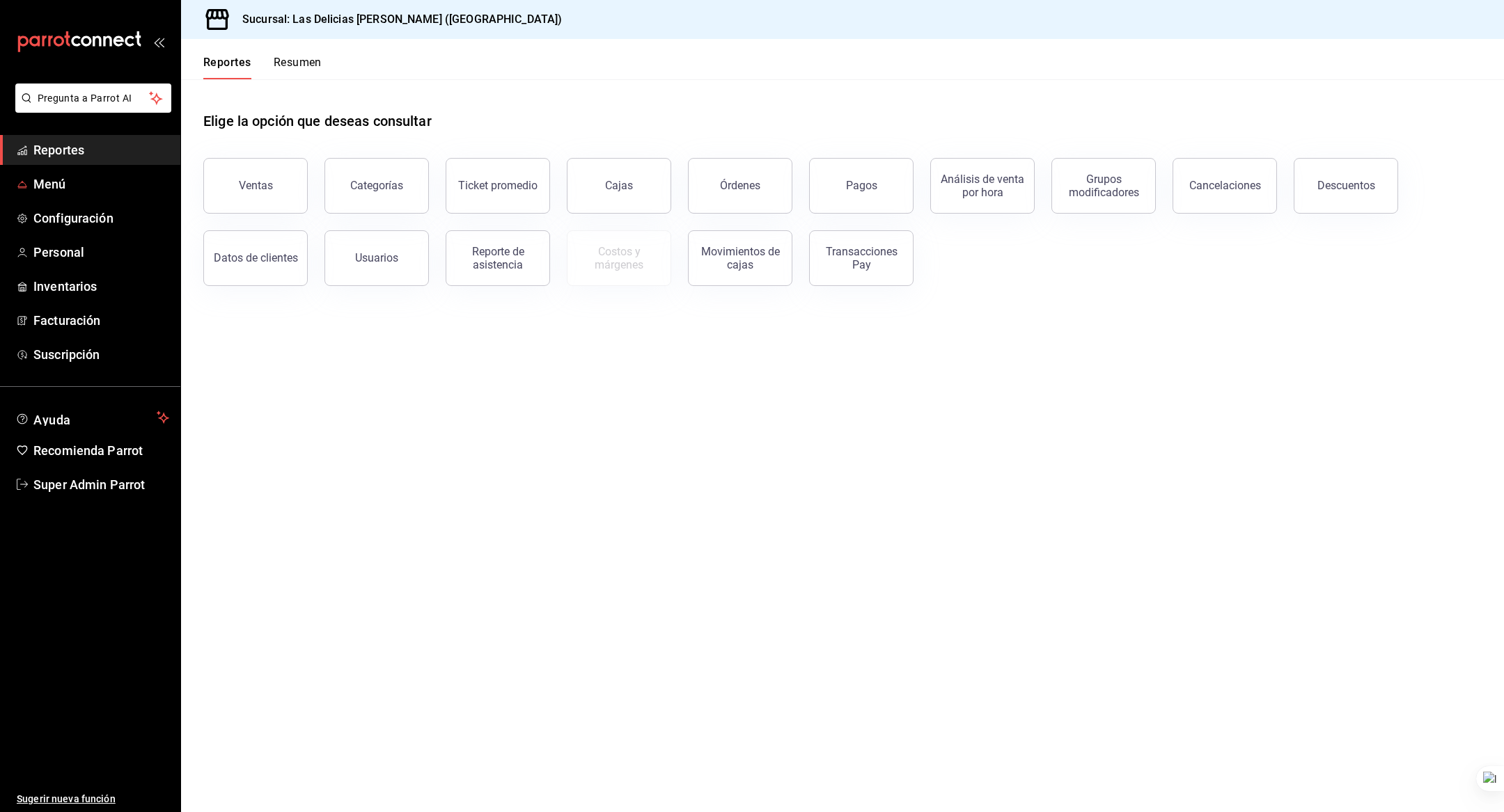
click at [62, 191] on span "Menú" at bounding box center [101, 184] width 136 height 19
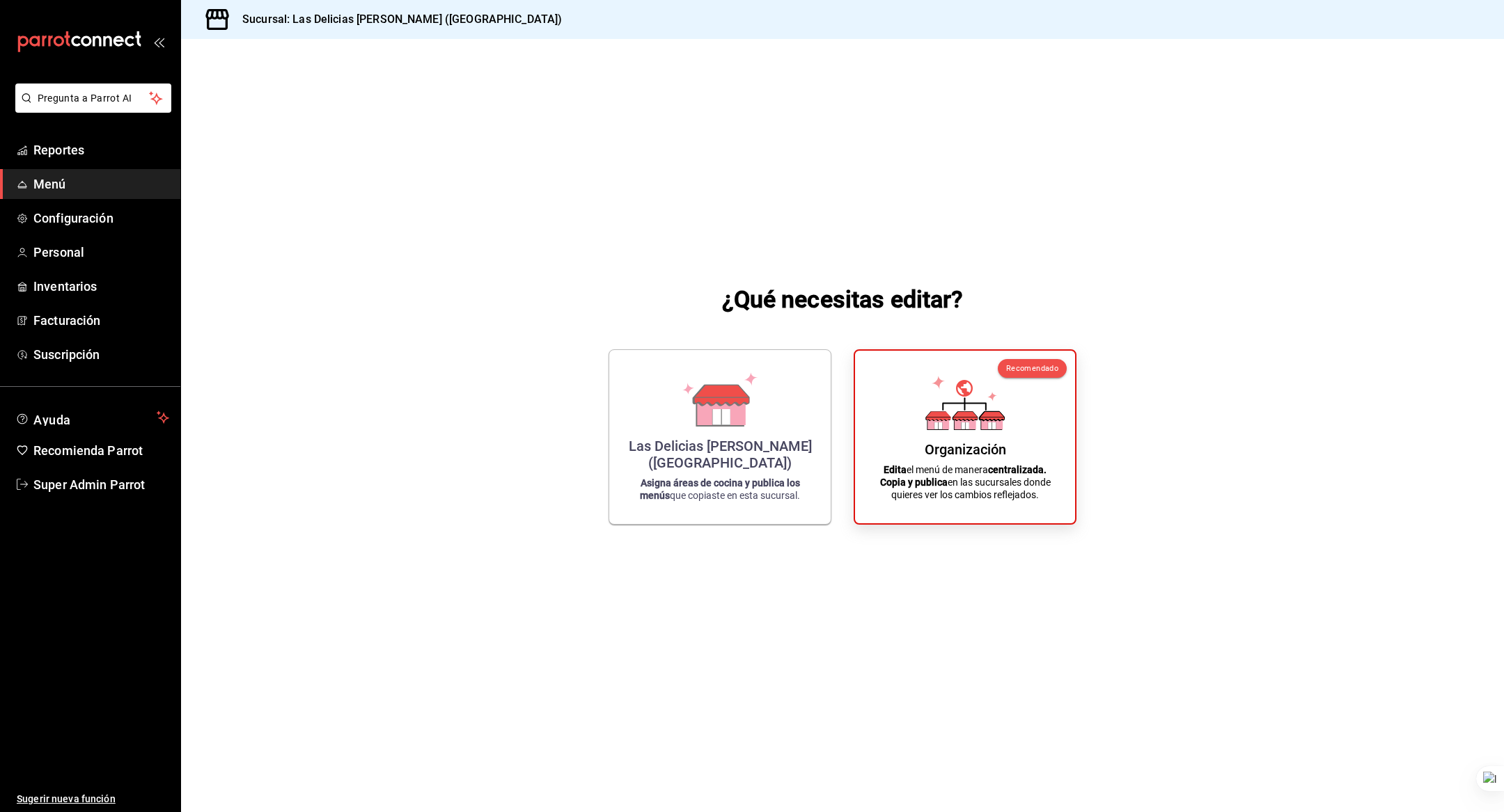
click at [693, 433] on div "Las Delicias [PERSON_NAME] ([GEOGRAPHIC_DATA]) Asigna áreas de cocina y publica…" at bounding box center [720, 437] width 188 height 152
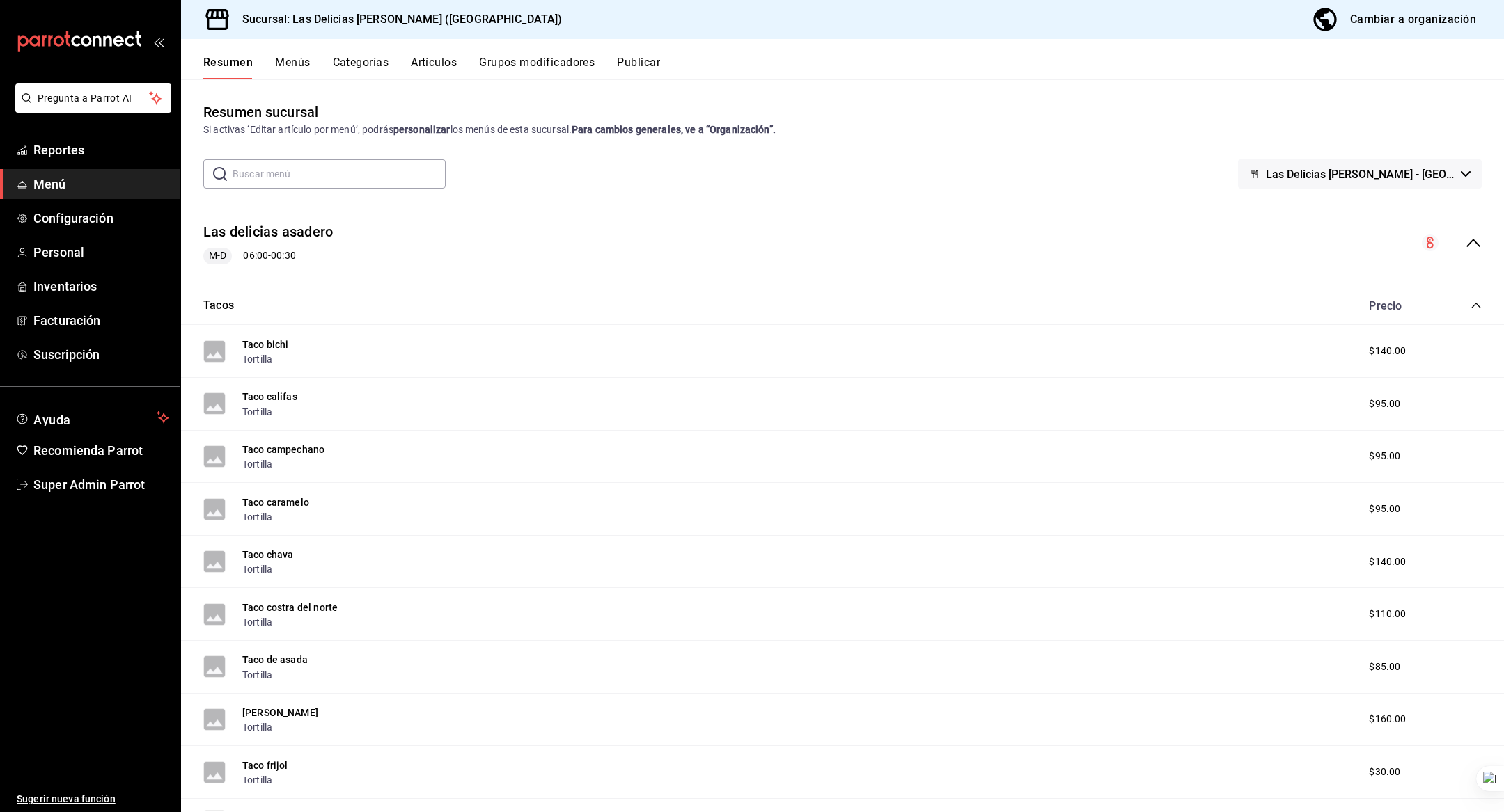
click at [290, 78] on button "Menús" at bounding box center [292, 67] width 35 height 24
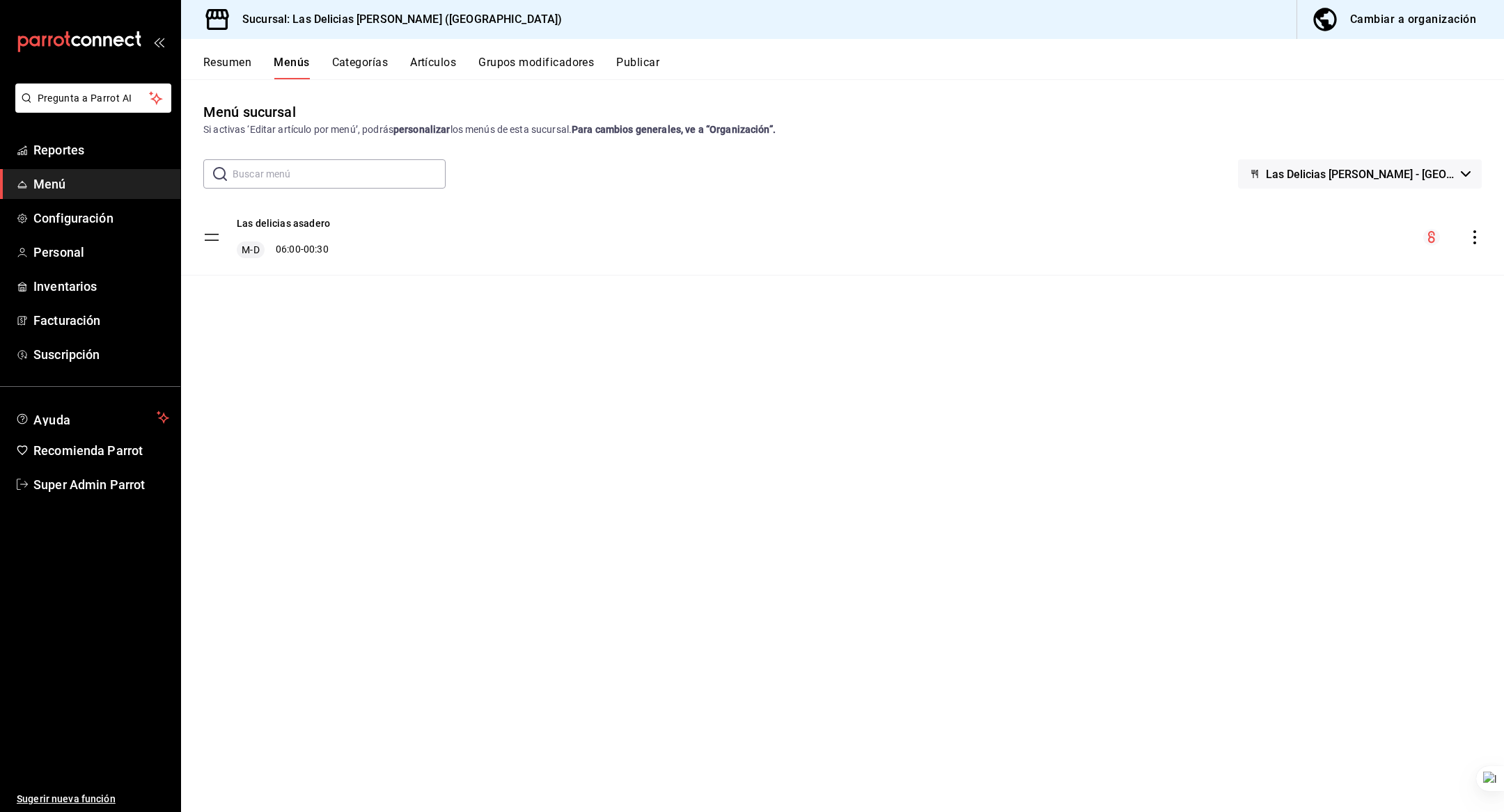
click at [306, 221] on button "Las delicias asadero" at bounding box center [283, 223] width 94 height 14
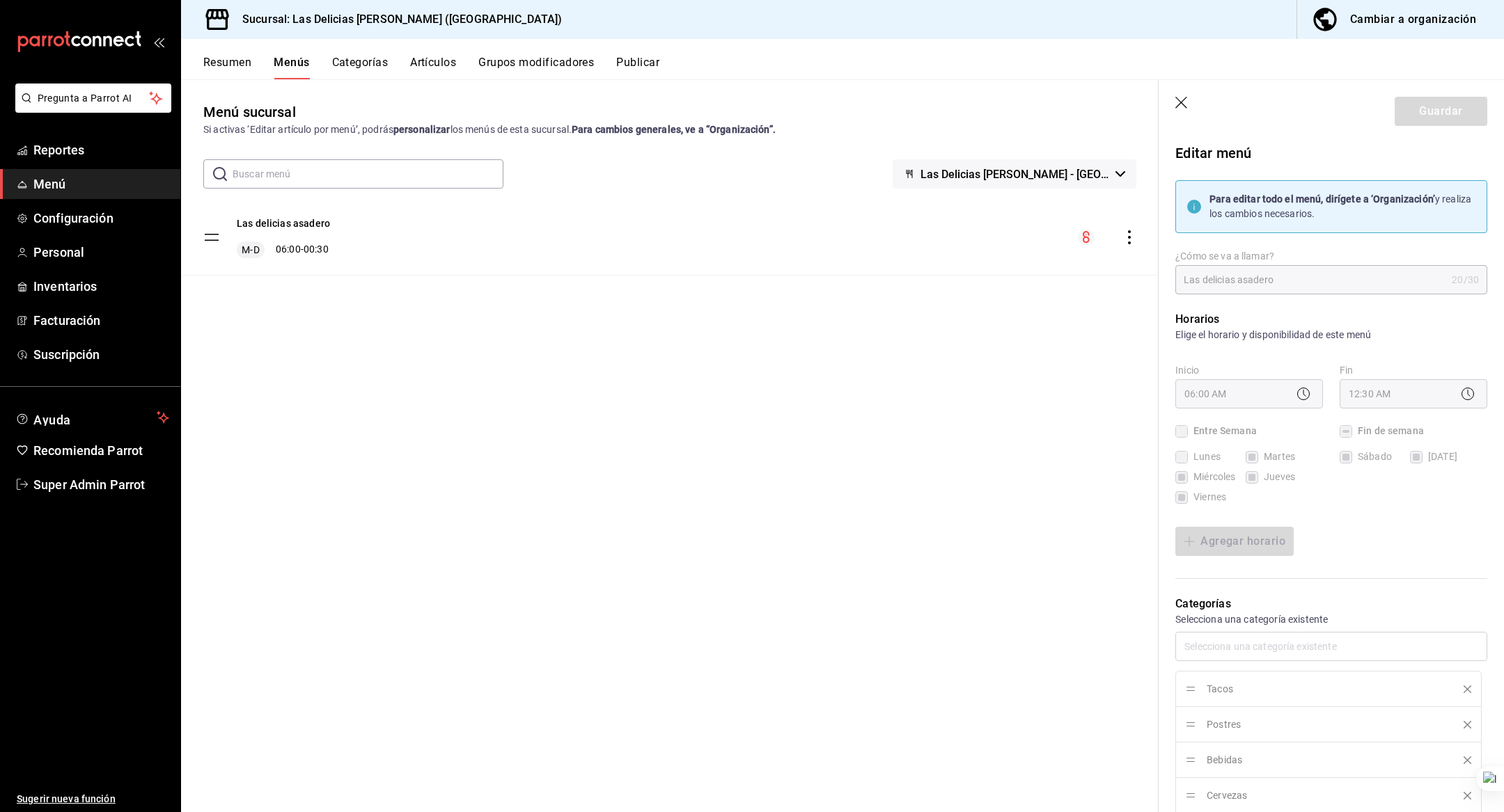
click at [1178, 96] on icon "button" at bounding box center [1182, 103] width 14 height 14
checkbox input "false"
type input "1758825421911"
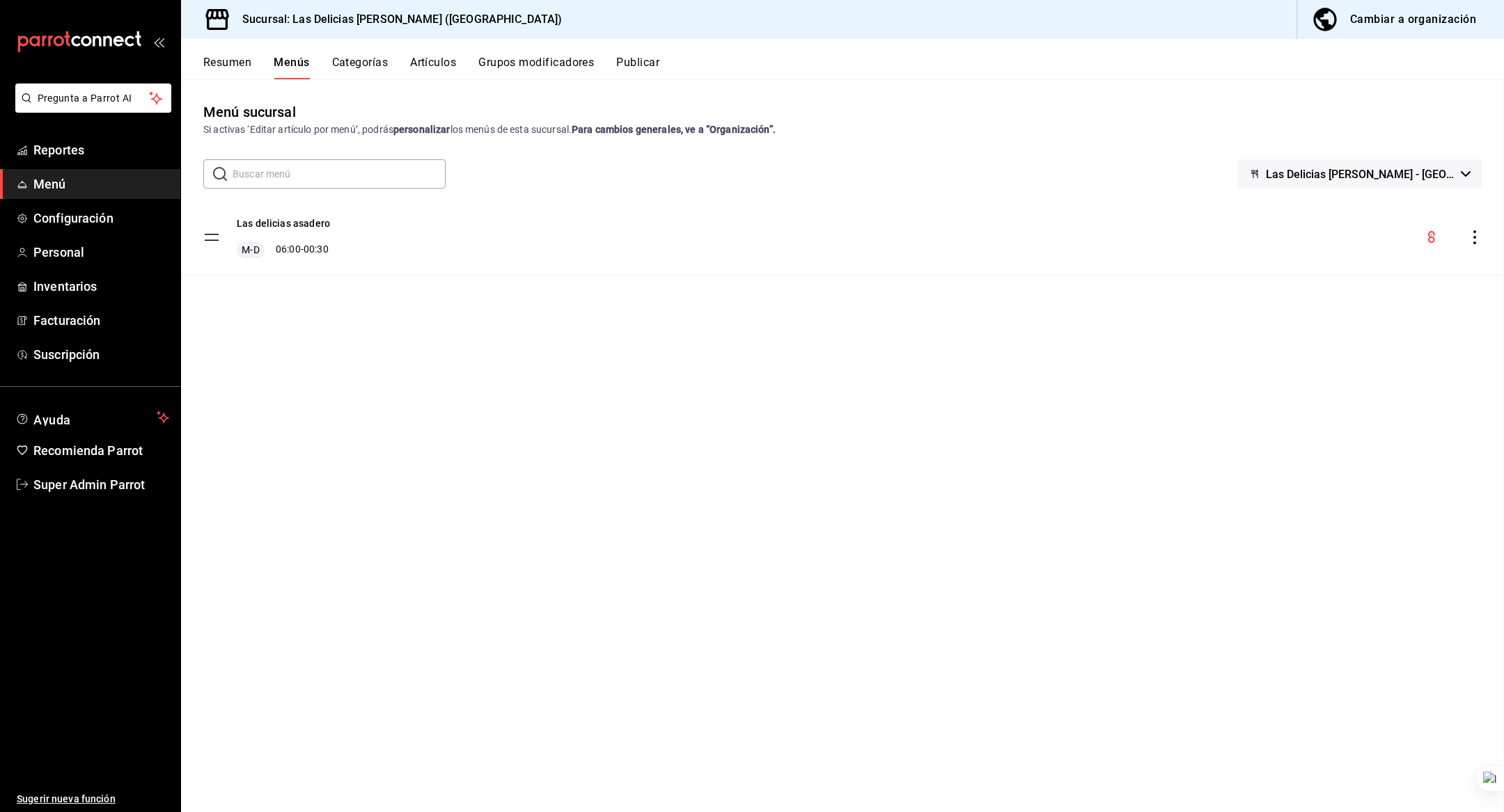
checkbox input "false"
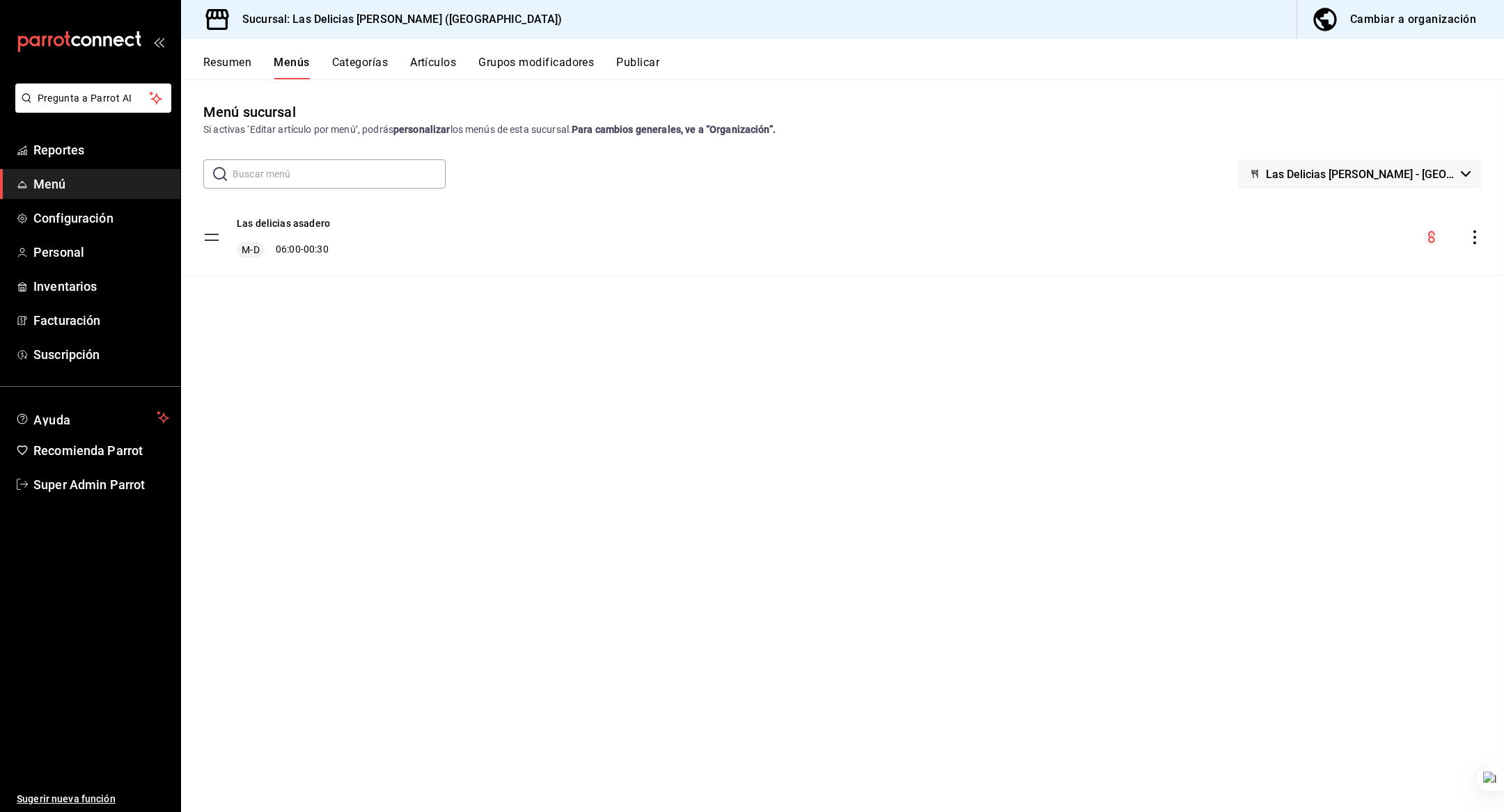
checkbox input "false"
click at [1358, 17] on div "Cambiar a organización" at bounding box center [1412, 19] width 126 height 20
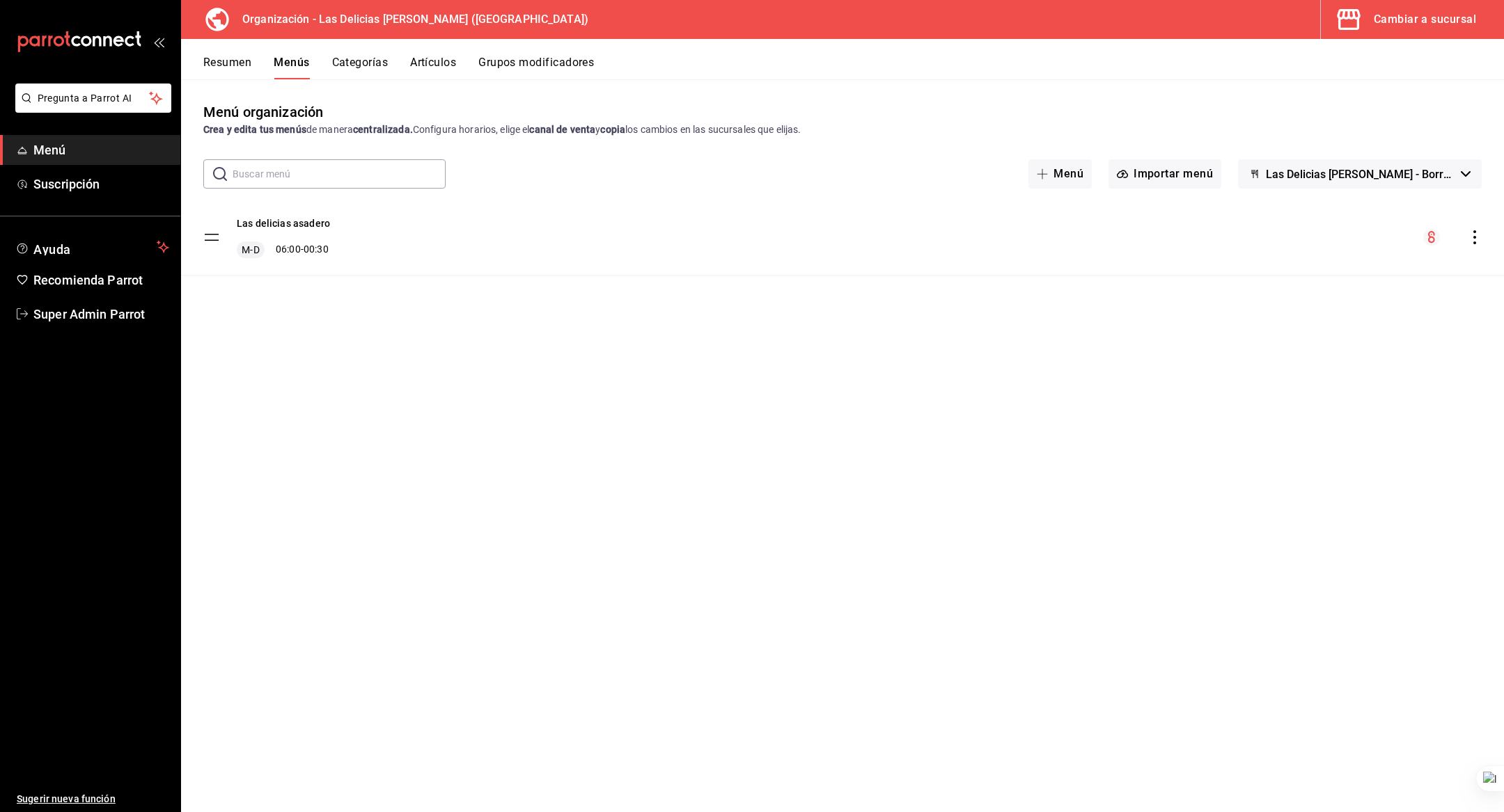
click at [305, 211] on div "Las delicias asadero M-D 06:00 - 00:30" at bounding box center [843, 238] width 1324 height 76
click at [293, 216] on button "Las delicias asadero" at bounding box center [283, 223] width 94 height 14
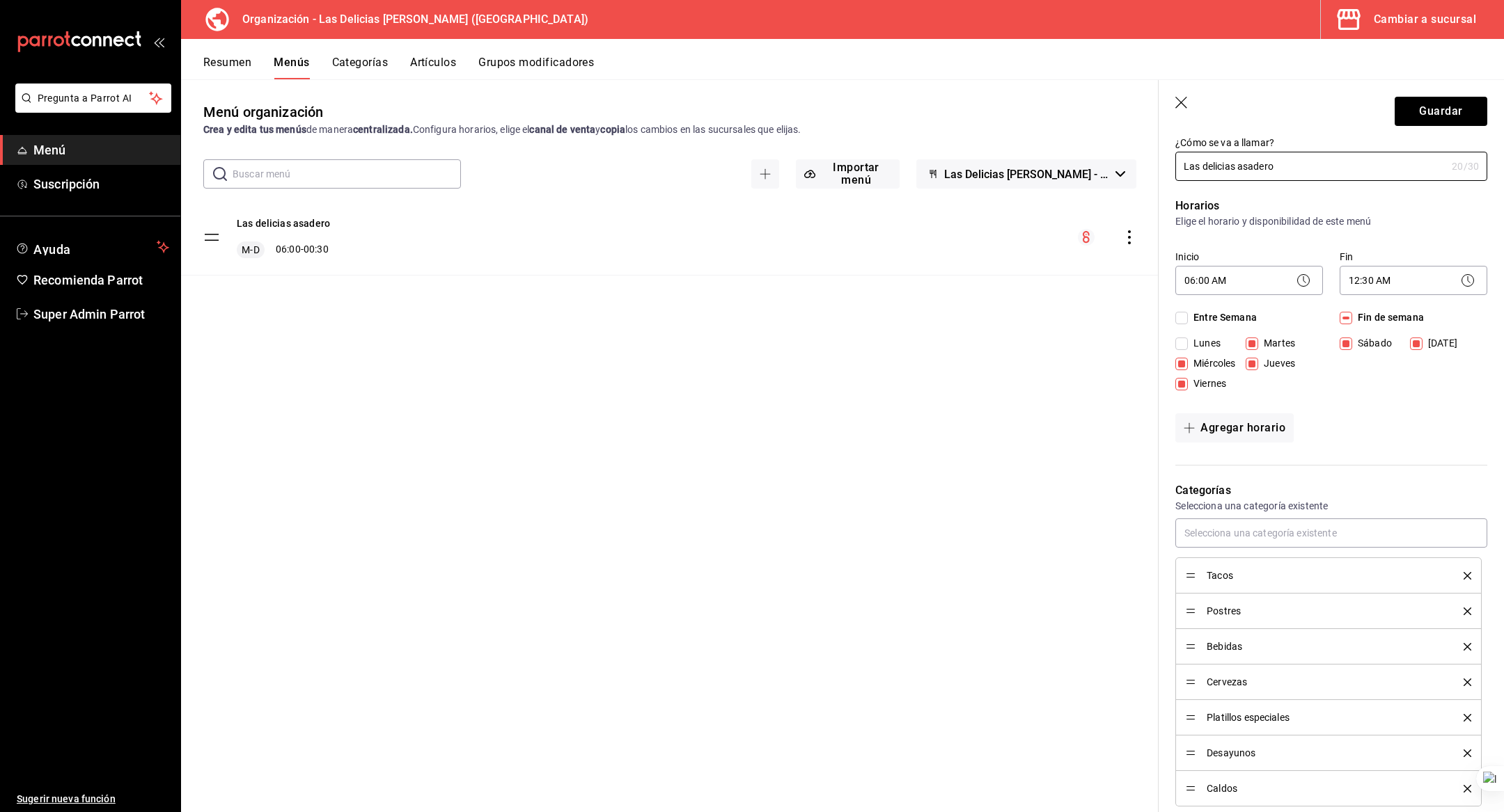
scroll to position [1, 0]
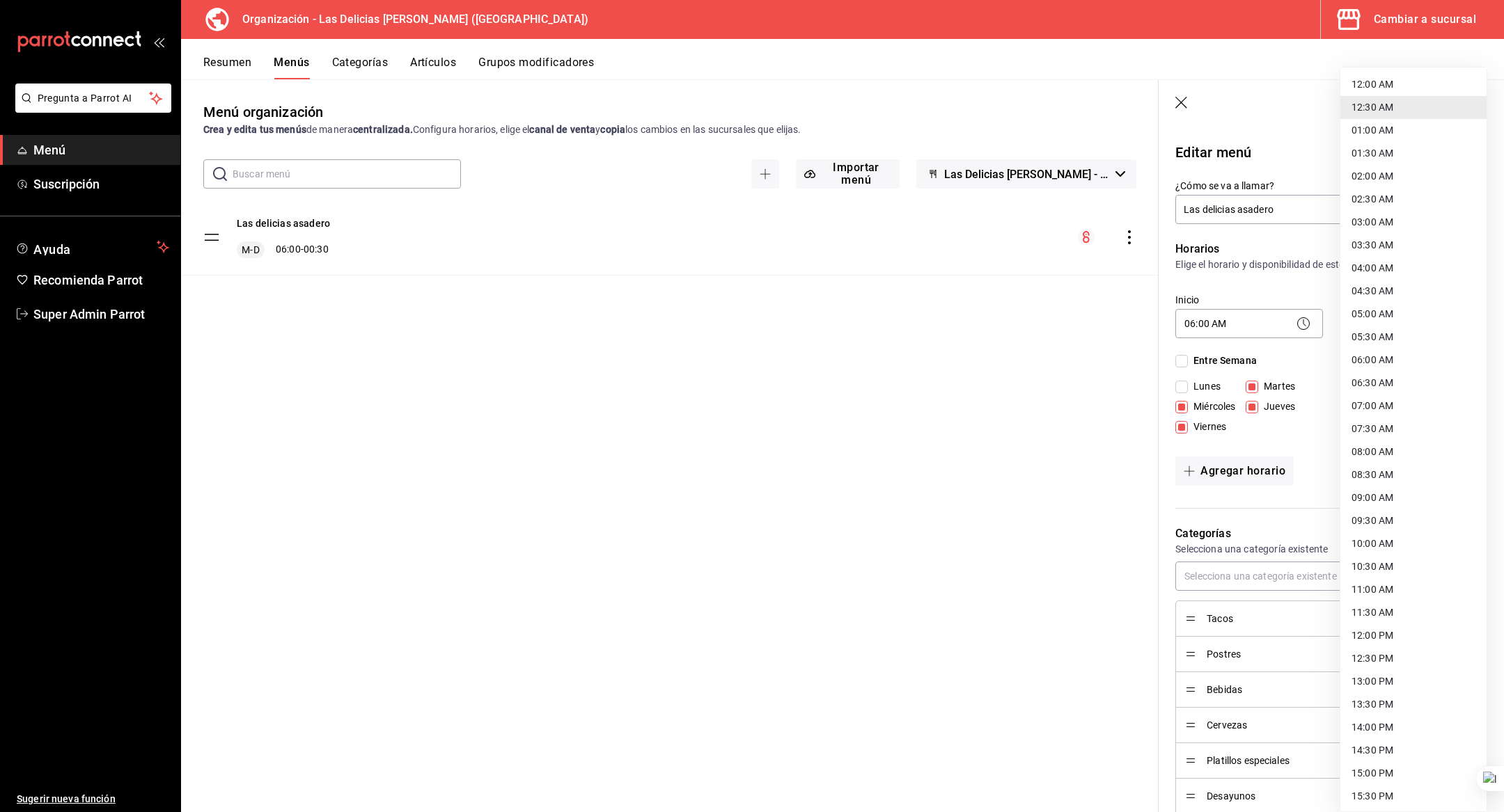
click at [1385, 324] on body "Pregunta a Parrot AI Menú Suscripción Ayuda Recomienda Parrot Super Admin Parro…" at bounding box center [752, 406] width 1504 height 812
click at [1400, 790] on li "23:59 PM" at bounding box center [1413, 795] width 146 height 23
type input "23:59"
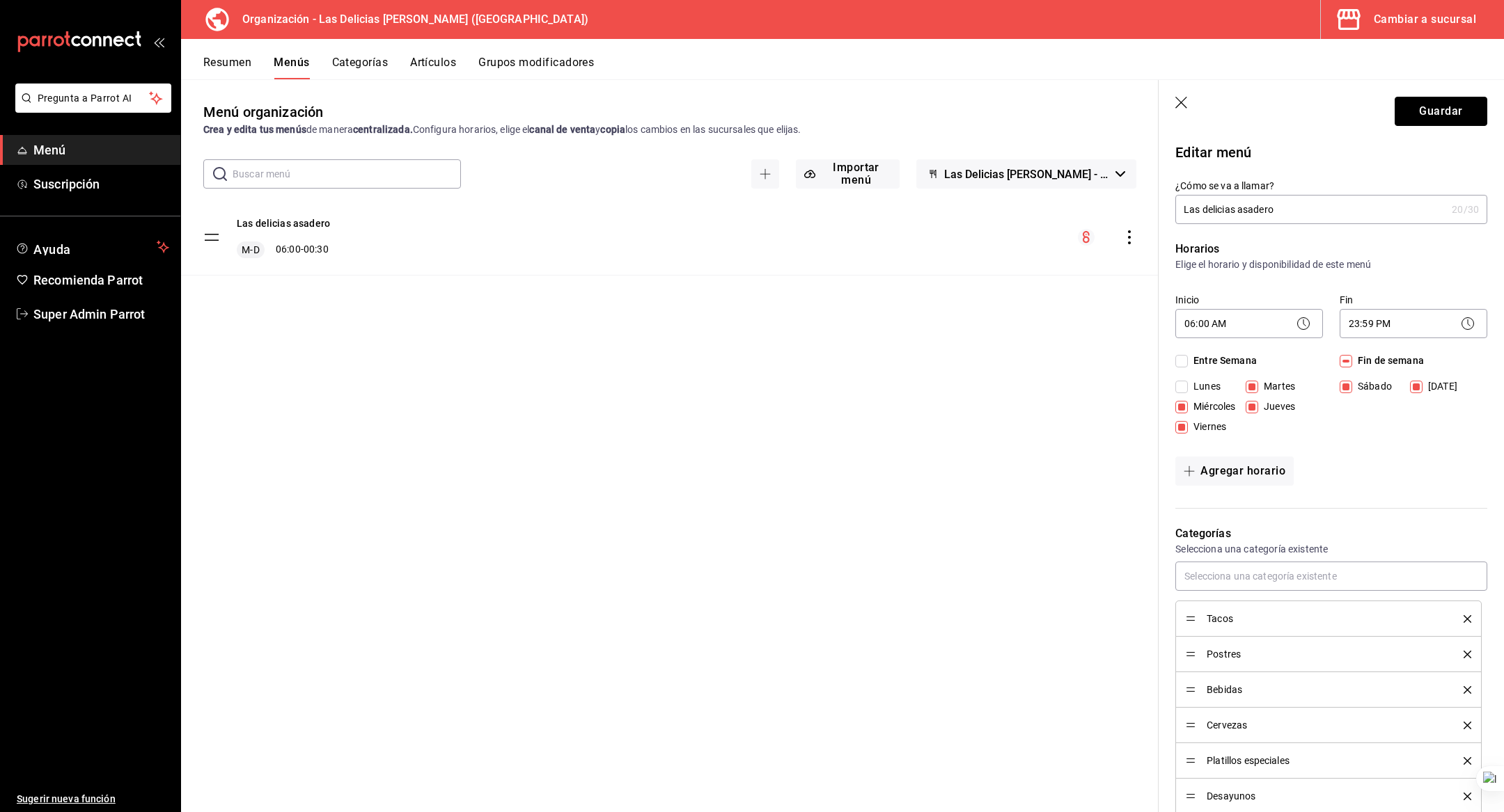
click at [1429, 121] on button "Guardar" at bounding box center [1441, 110] width 93 height 29
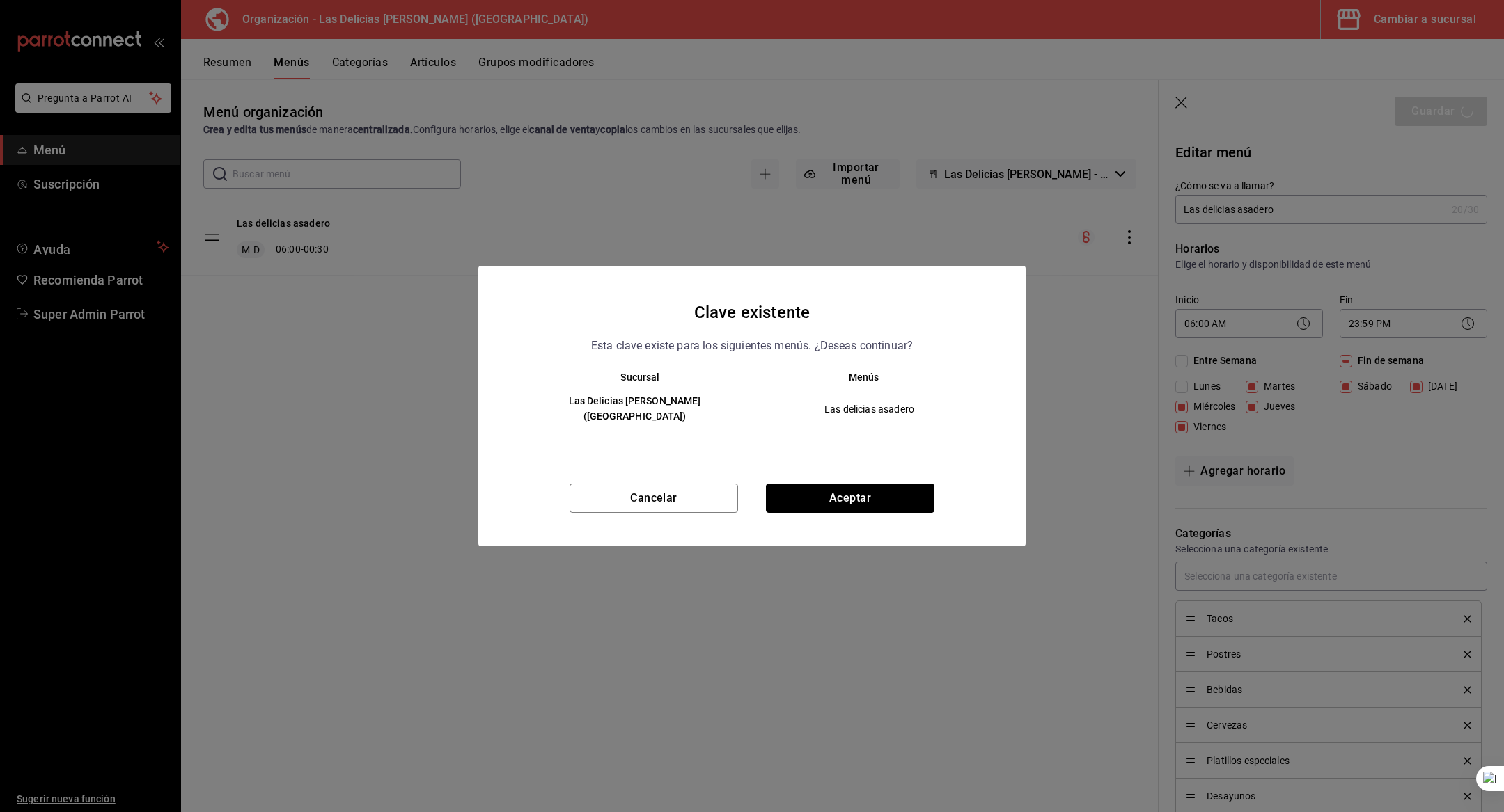
click at [849, 494] on button "Aceptar" at bounding box center [850, 498] width 168 height 29
checkbox input "false"
type input "1758825440930"
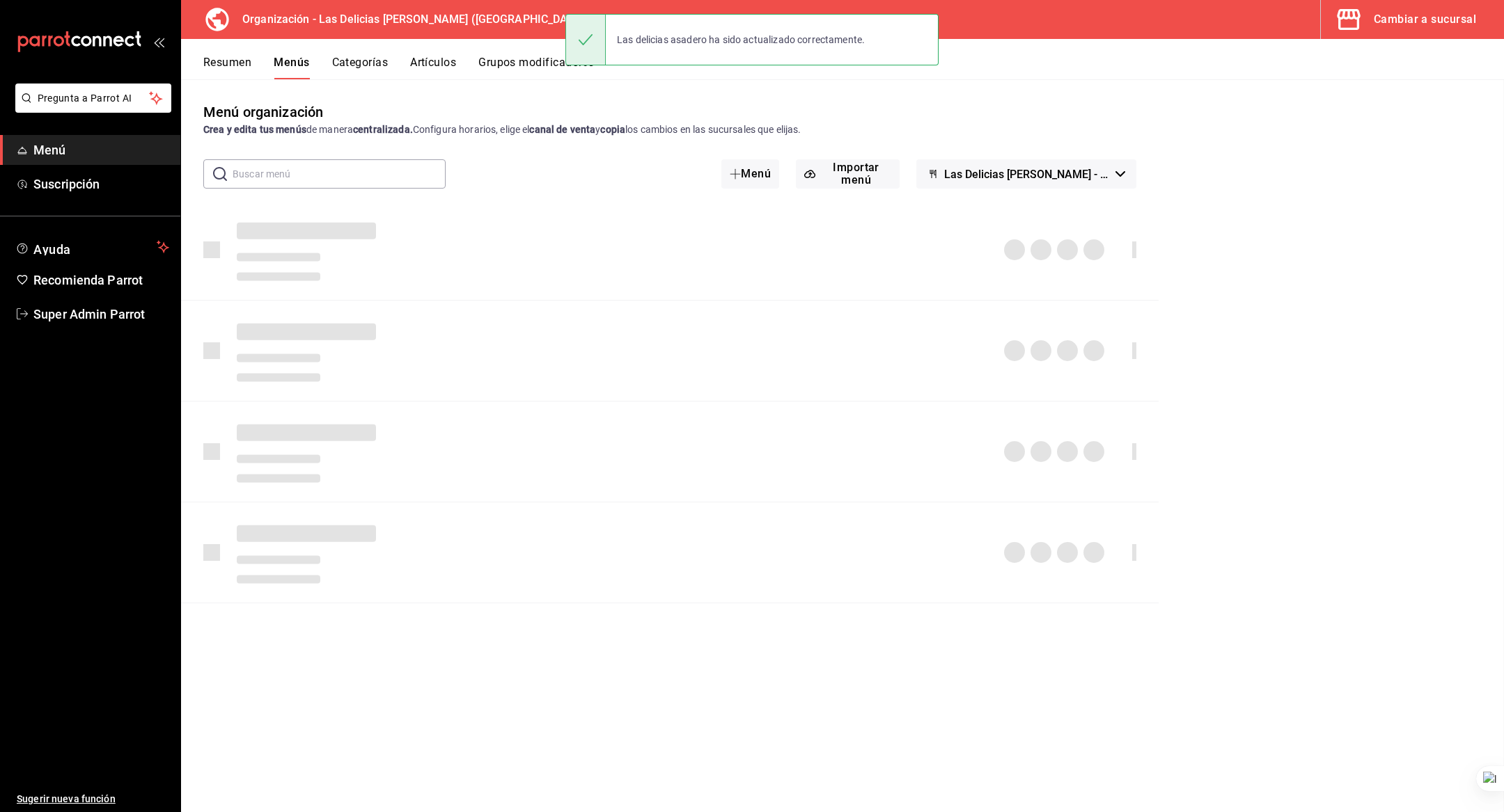
checkbox input "false"
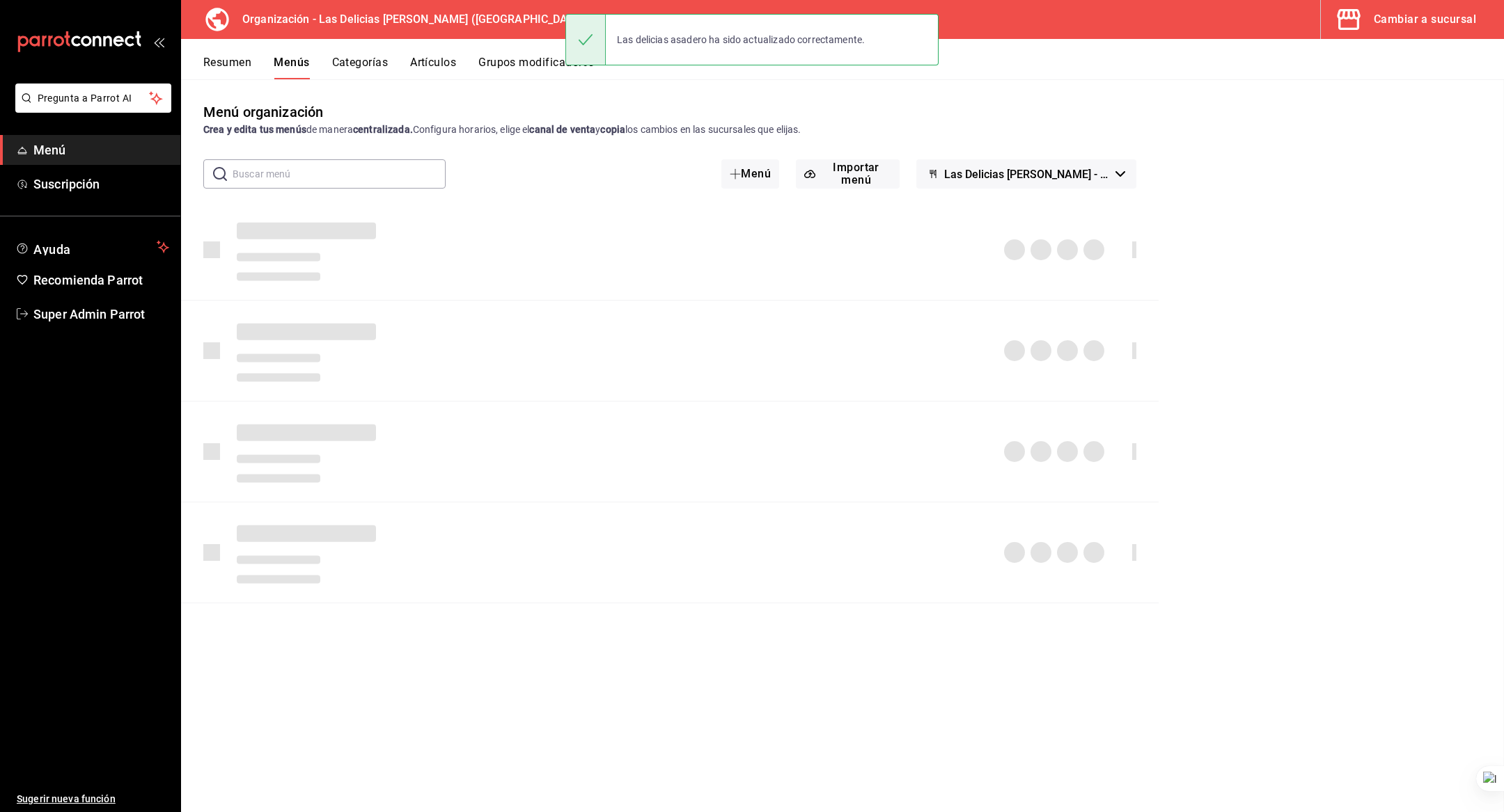
checkbox input "false"
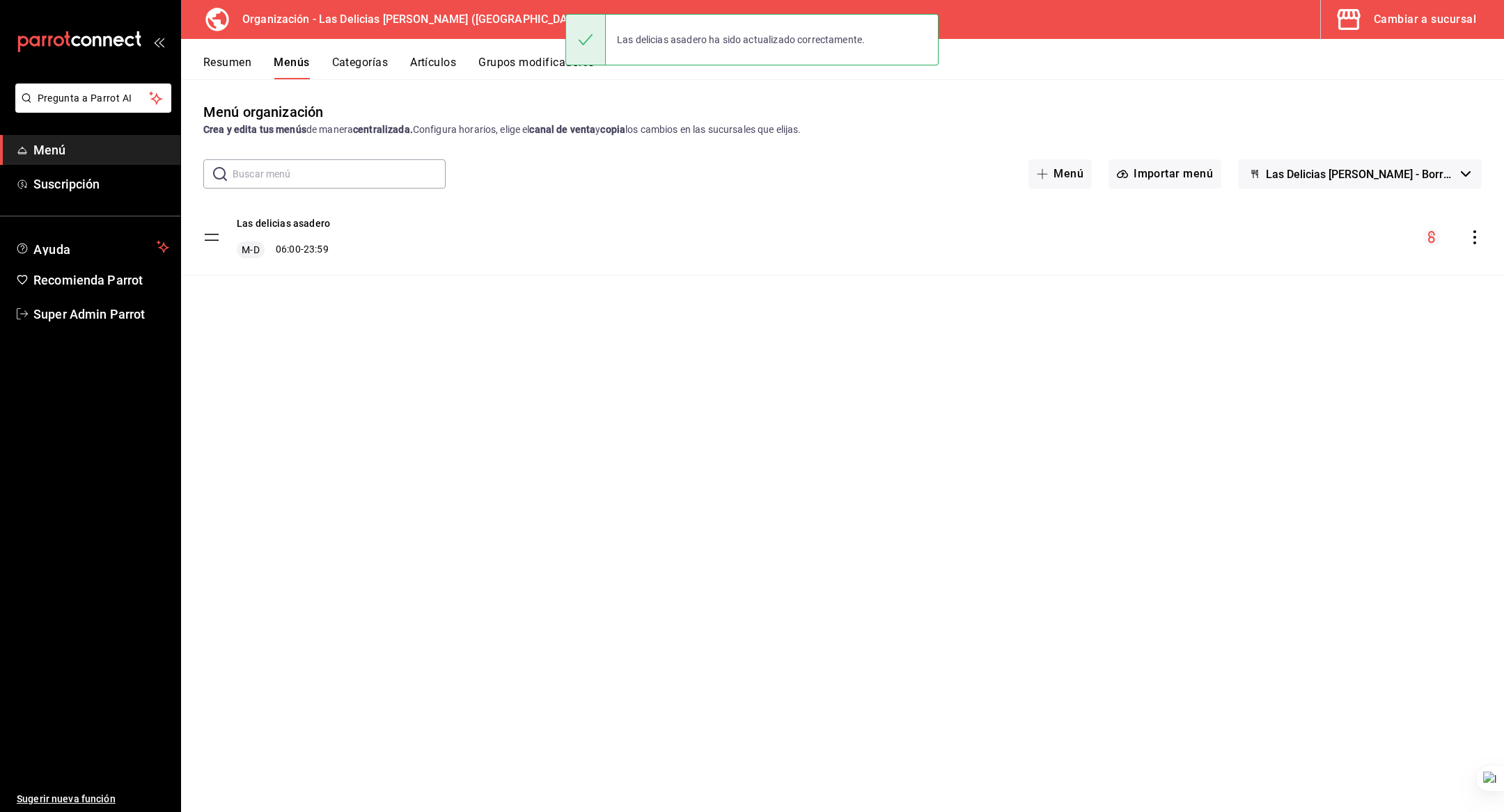
click at [1403, 17] on div "Cambiar a sucursal" at bounding box center [1425, 19] width 102 height 20
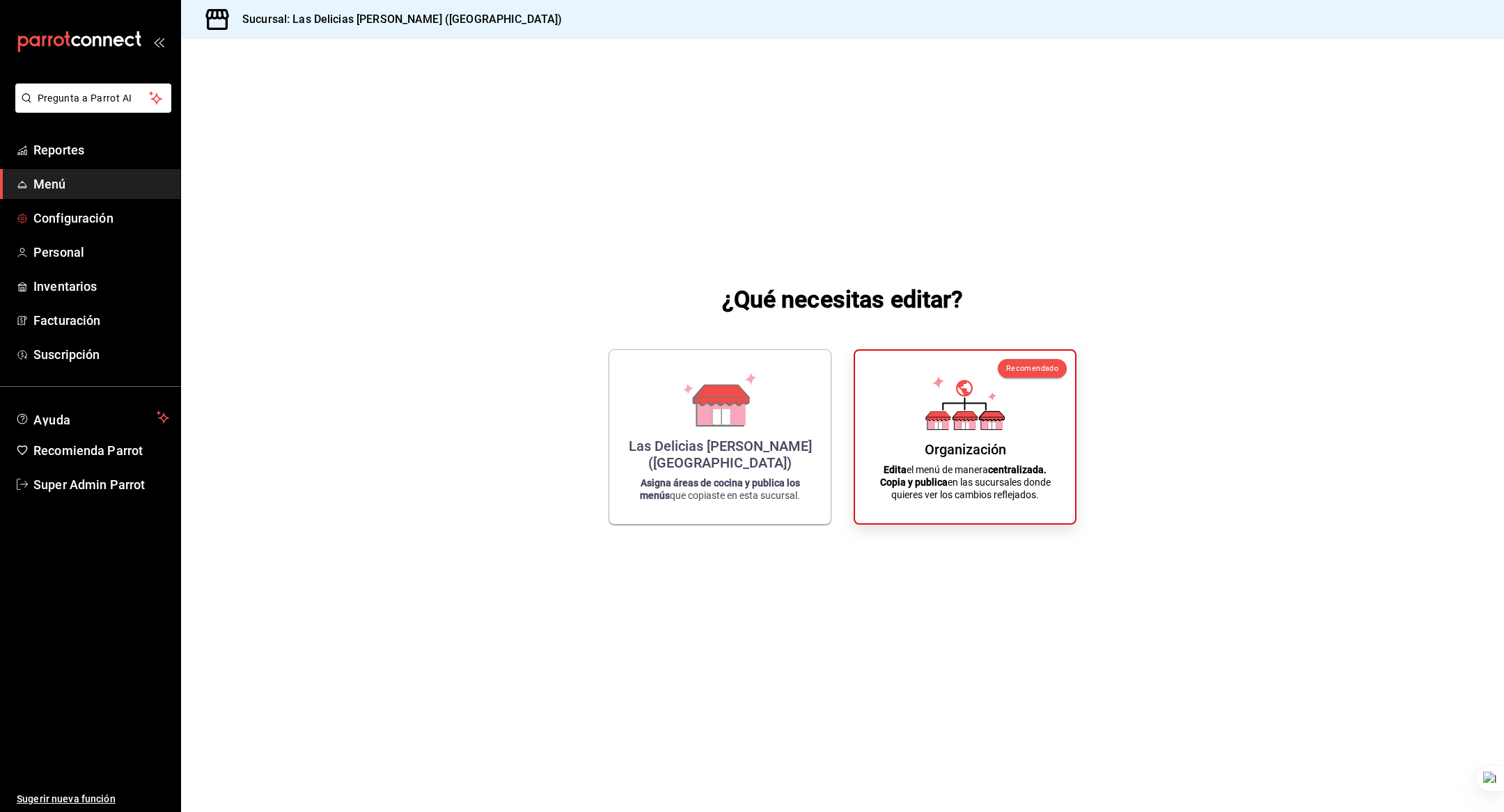
click at [77, 224] on span "Configuración" at bounding box center [101, 218] width 136 height 19
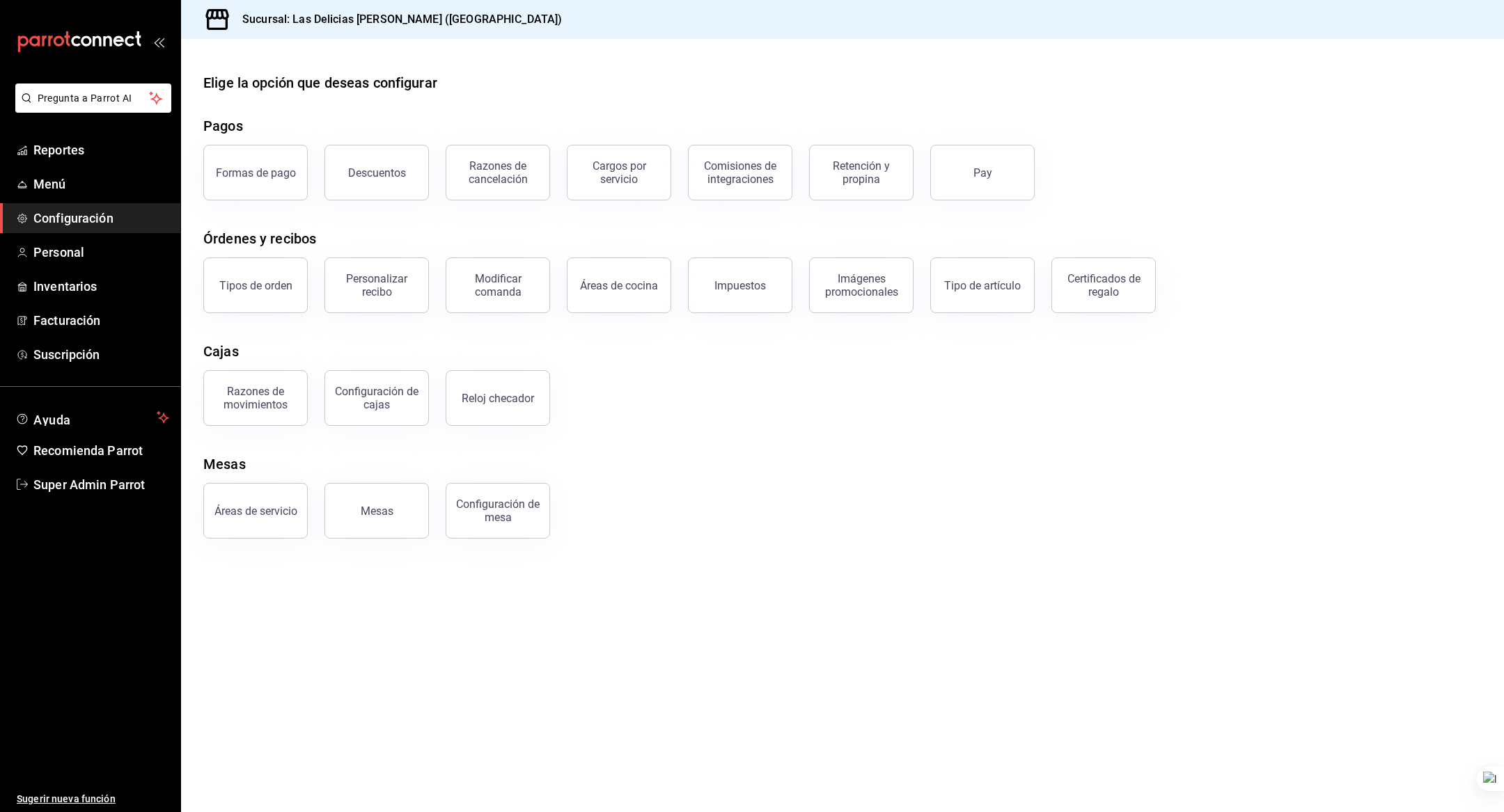
click at [260, 288] on div "Tipos de orden" at bounding box center [255, 286] width 73 height 13
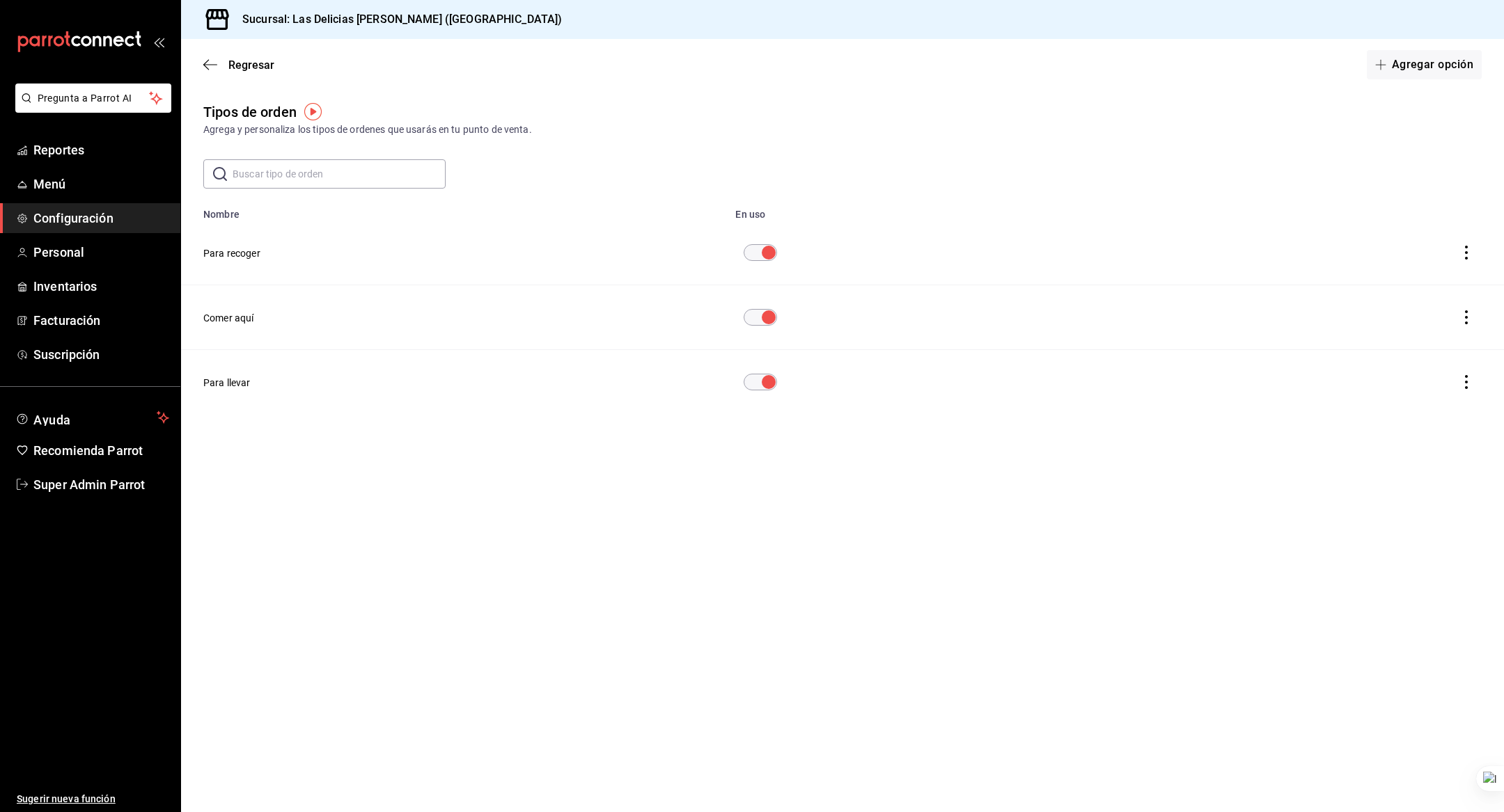
click at [239, 65] on span "Regresar" at bounding box center [251, 65] width 46 height 13
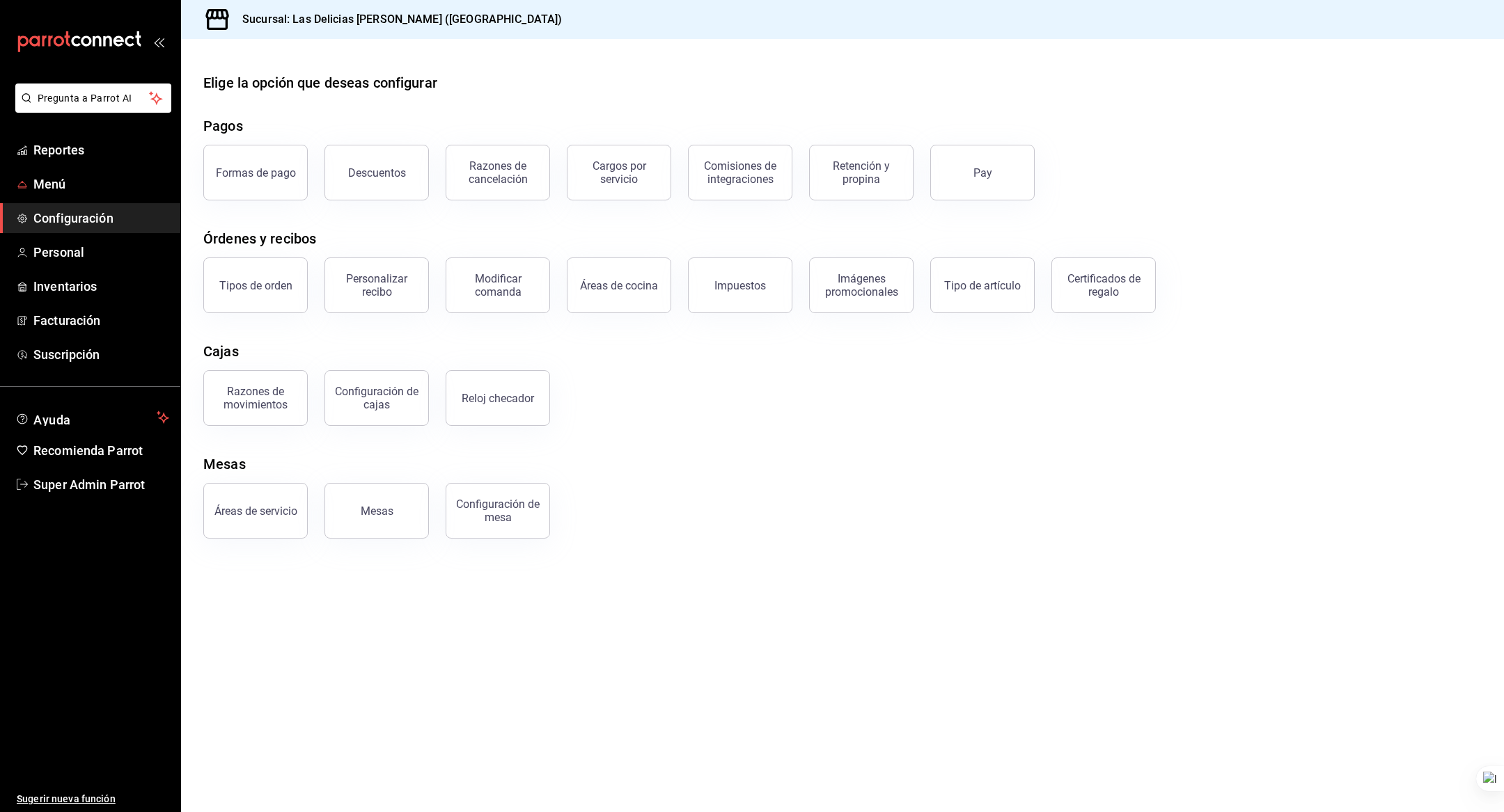
click at [52, 180] on span "Menú" at bounding box center [101, 184] width 136 height 19
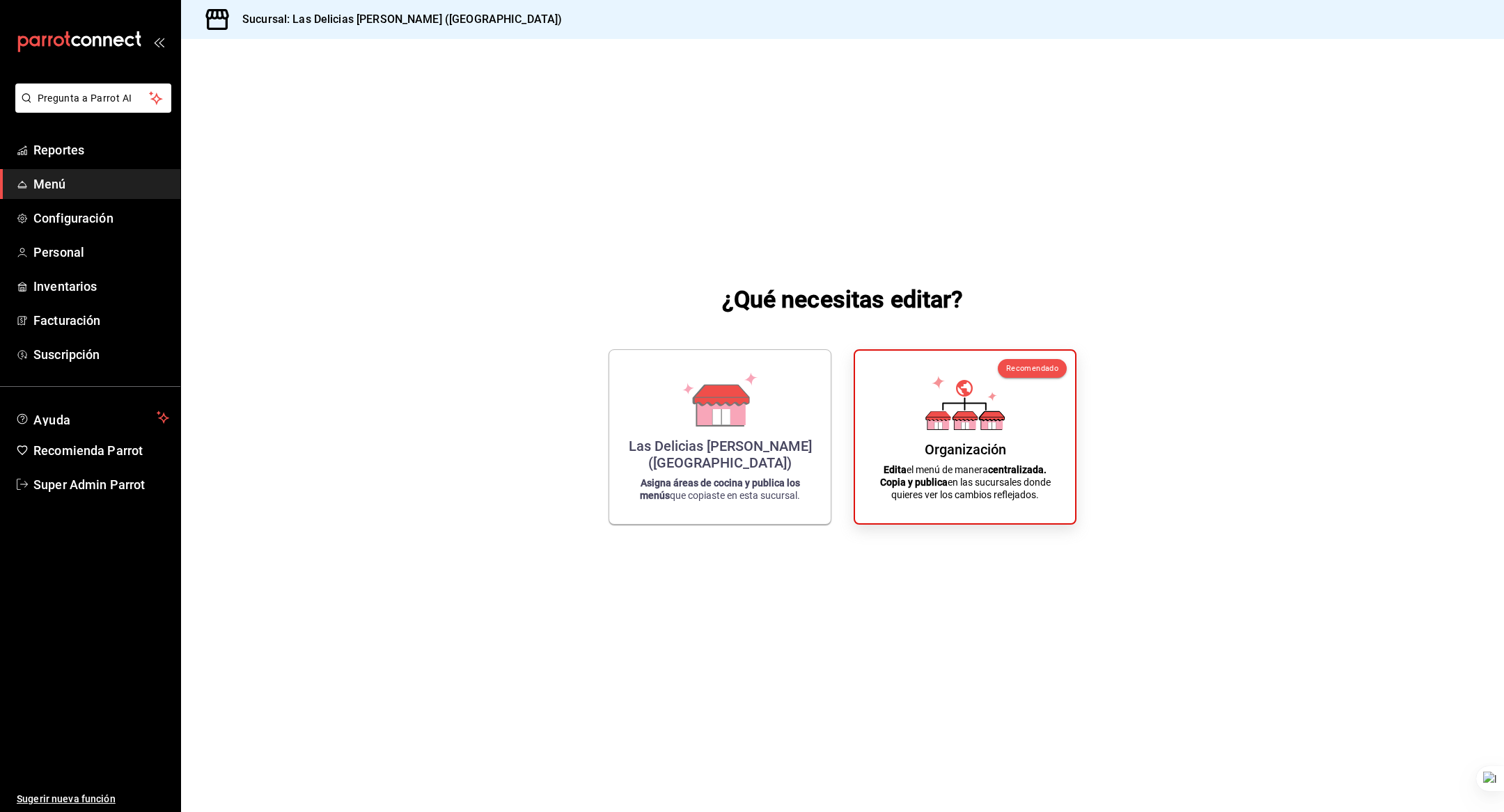
click at [1001, 405] on icon at bounding box center [966, 402] width 79 height 54
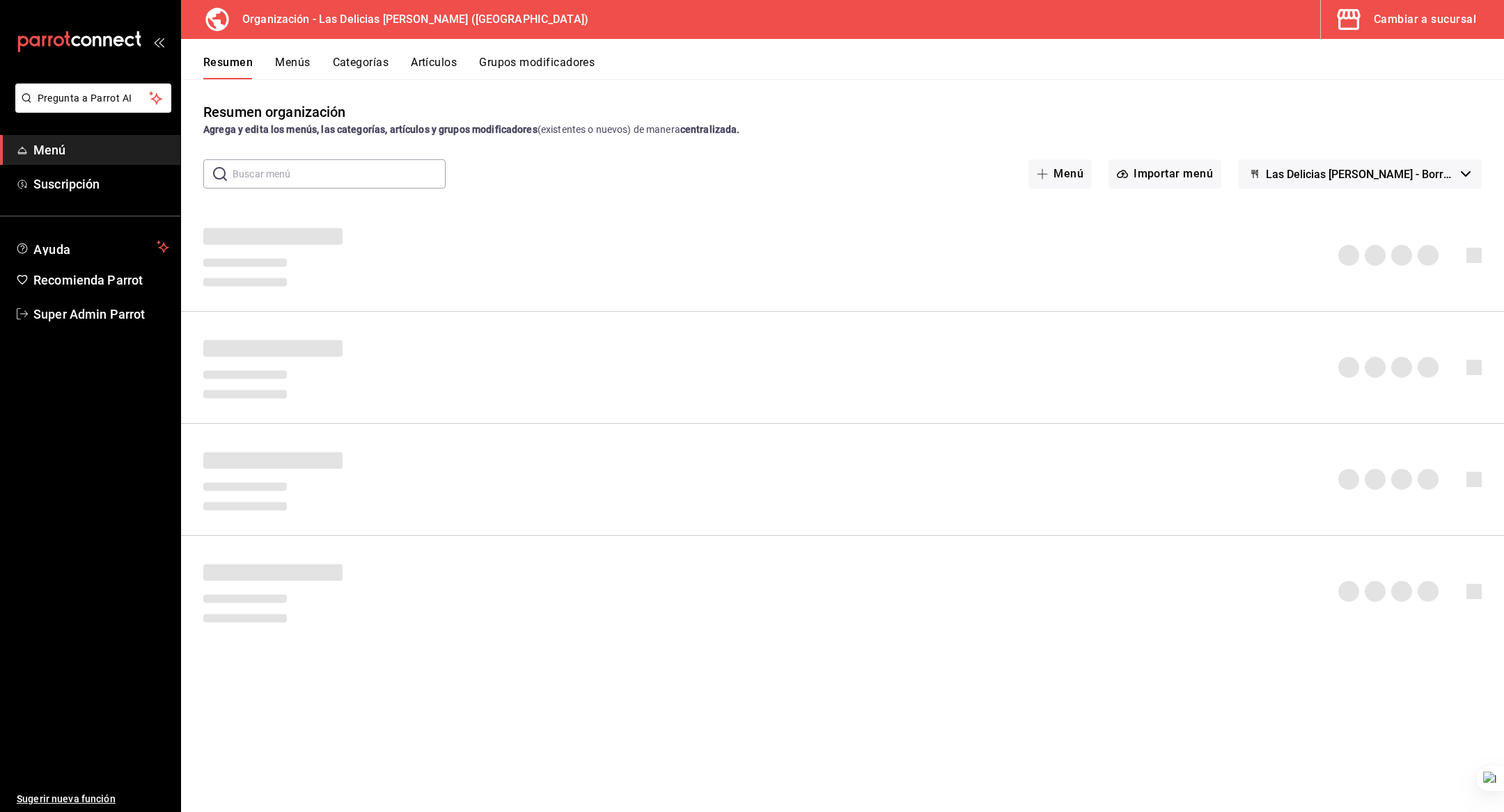
click at [1413, 13] on div "Cambiar a sucursal" at bounding box center [1425, 19] width 102 height 20
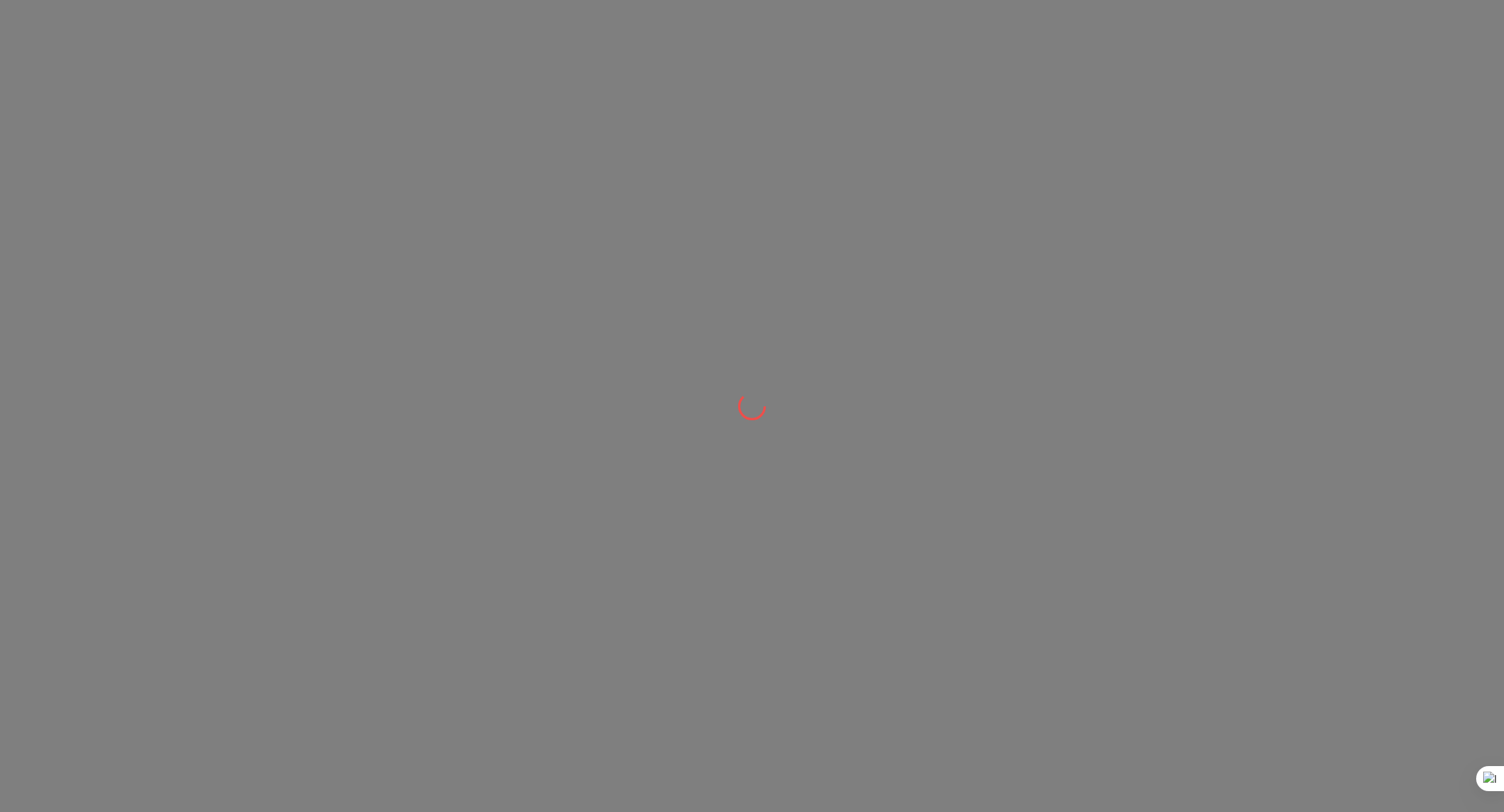
click at [1413, 13] on div at bounding box center [752, 406] width 1504 height 812
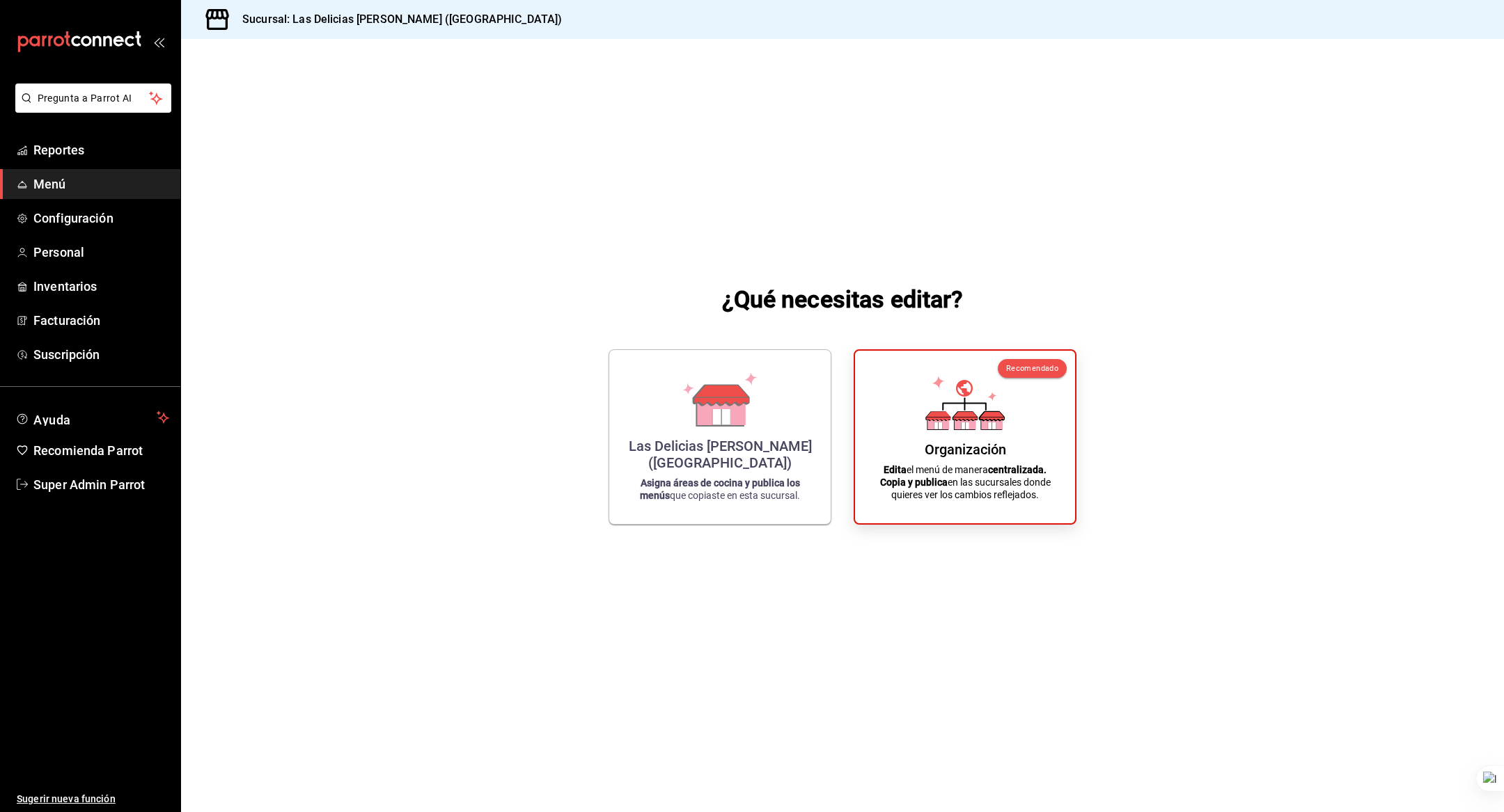
click at [995, 470] on strong "centralizada." at bounding box center [1017, 470] width 59 height 11
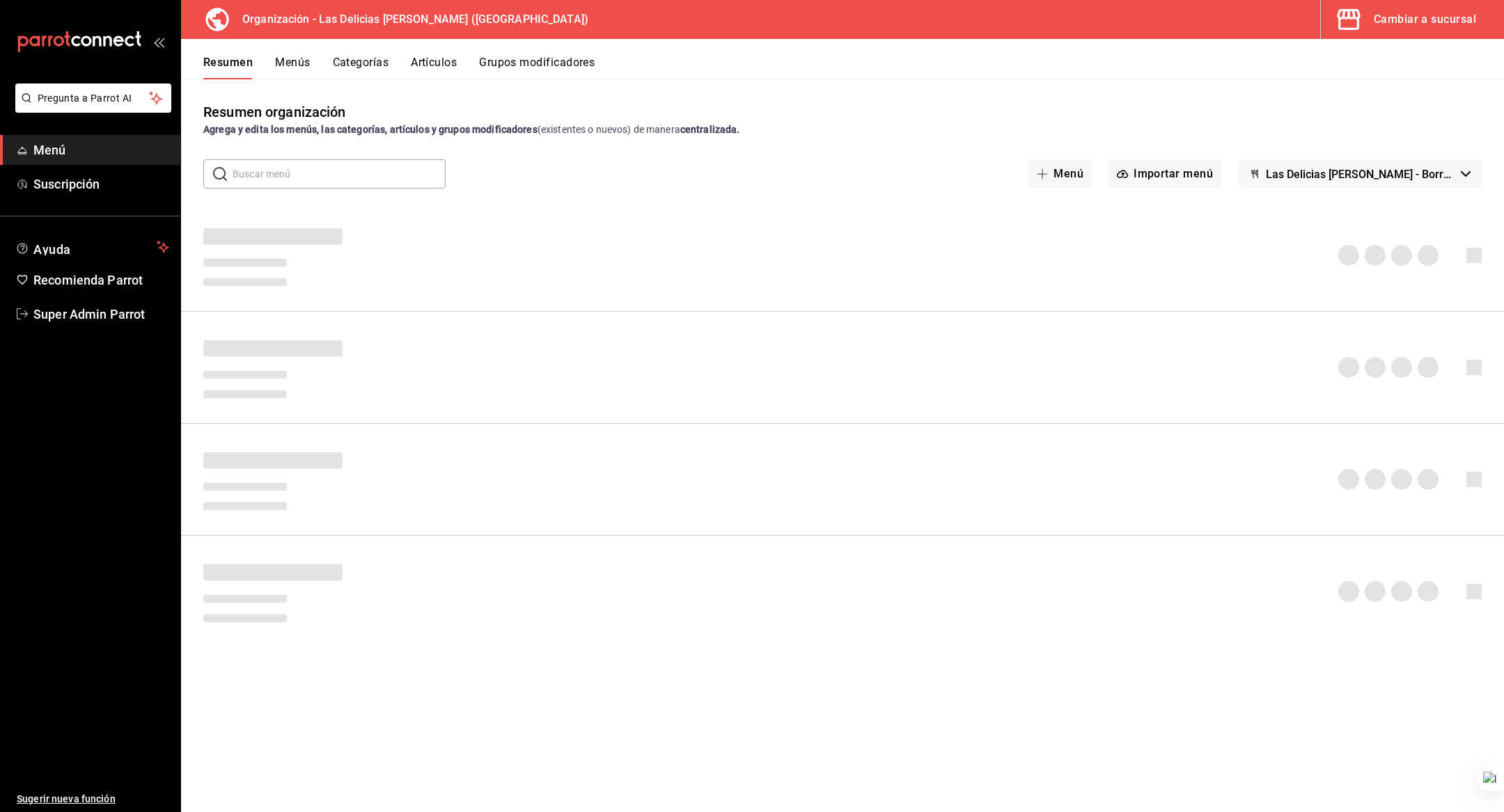
click at [301, 59] on button "Menús" at bounding box center [292, 67] width 35 height 24
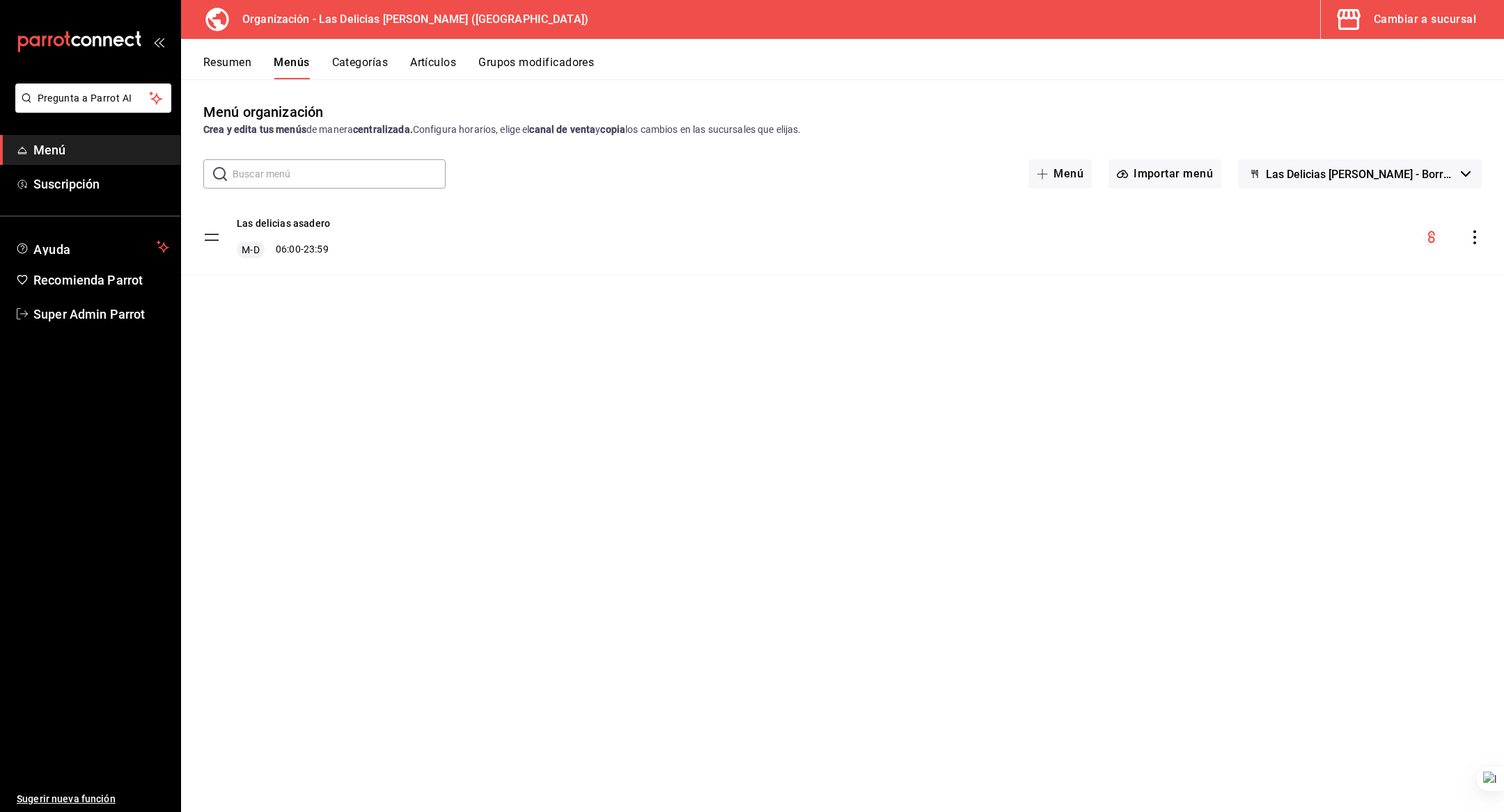
click at [1479, 247] on div "Las delicias asadero M-D 06:00 - 23:59" at bounding box center [843, 238] width 1324 height 76
click at [1477, 237] on icon "actions" at bounding box center [1475, 237] width 14 height 14
click at [1337, 328] on span "Copiar en otra sucursal" at bounding box center [1365, 326] width 170 height 14
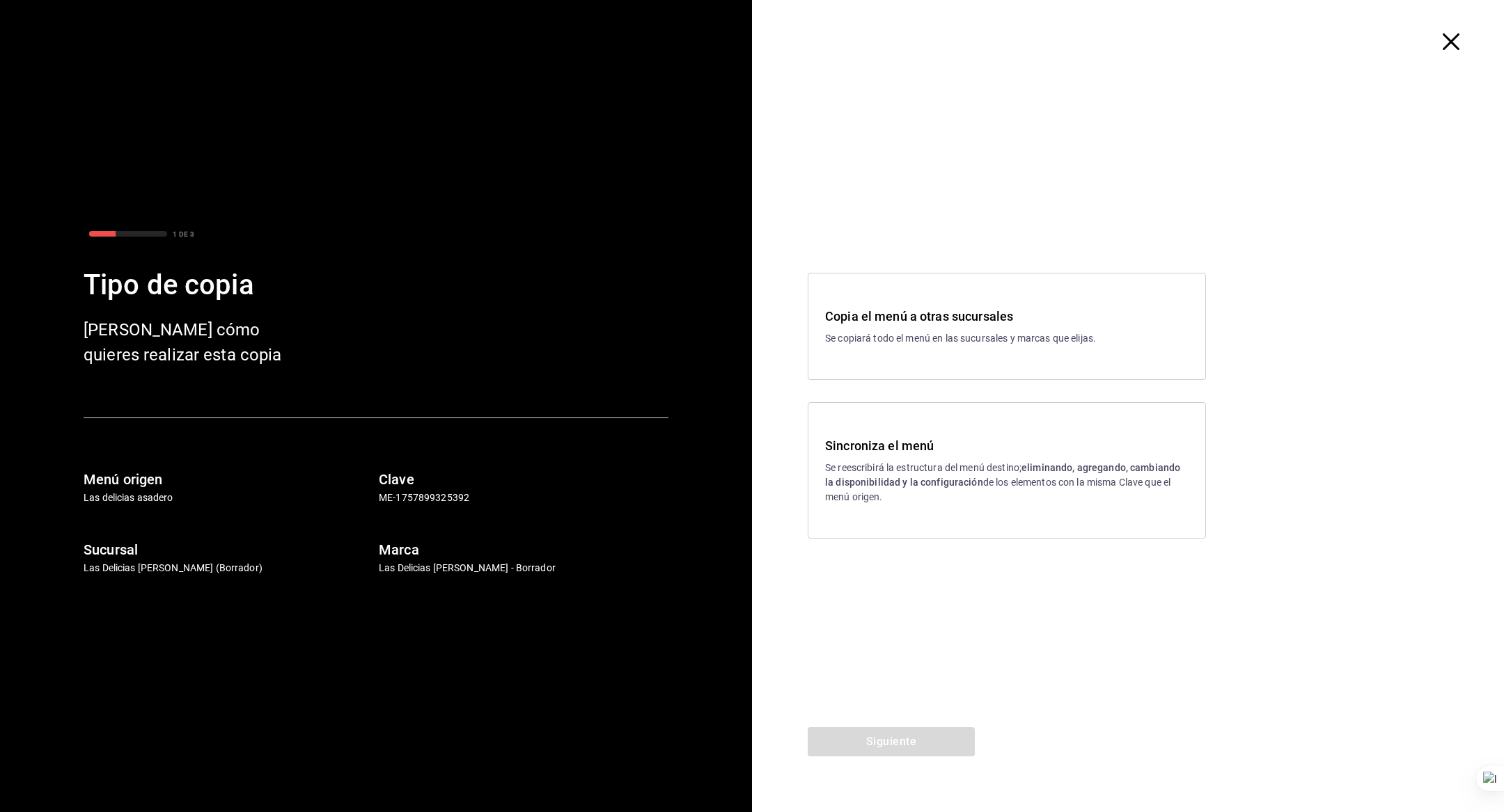
click at [891, 448] on h3 "Sincroniza el menú" at bounding box center [1006, 446] width 364 height 19
click at [867, 731] on button "Siguiente" at bounding box center [891, 741] width 167 height 29
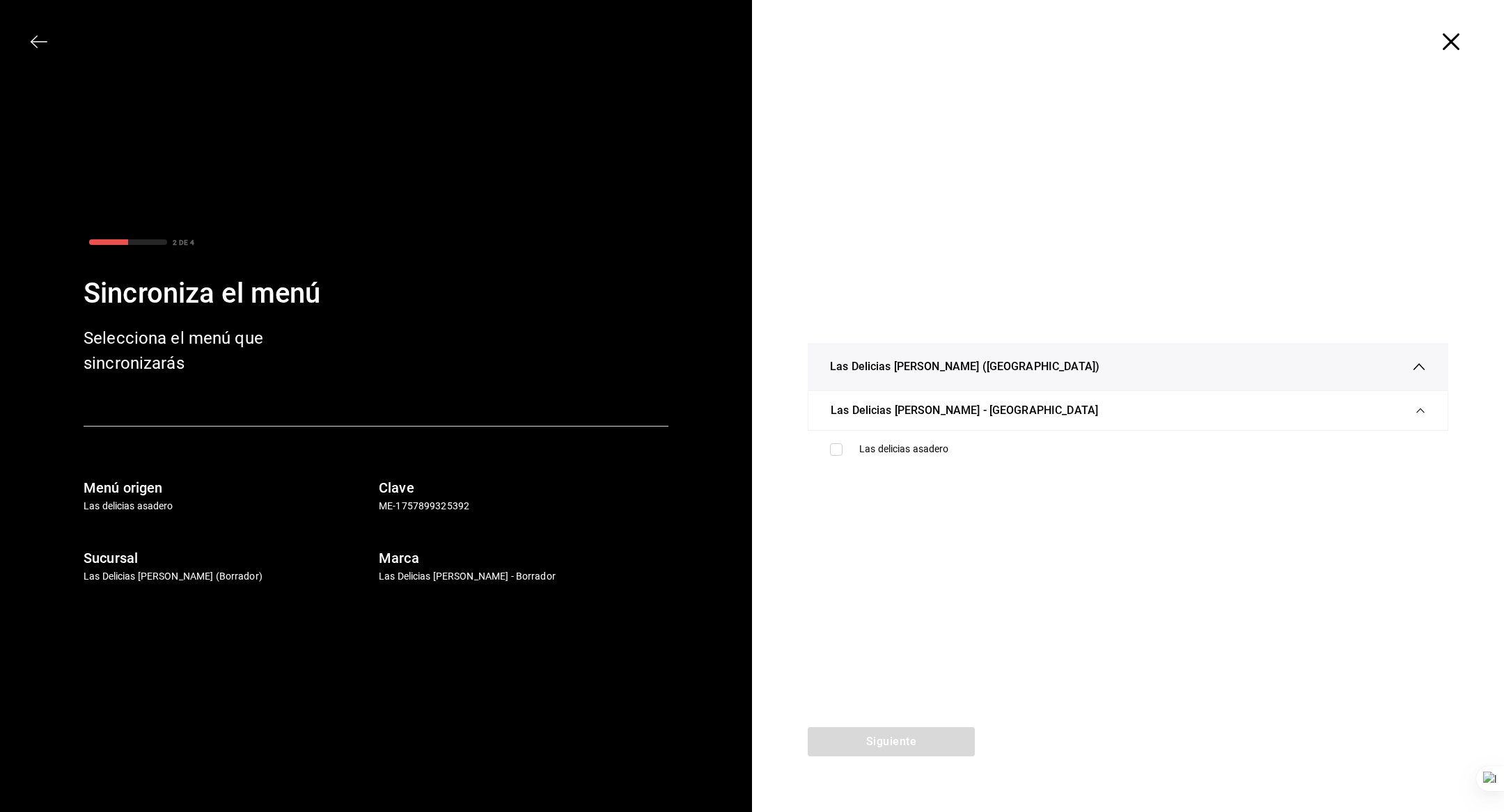
click at [905, 455] on div "Las delicias asadero" at bounding box center [1143, 448] width 567 height 14
checkbox input "true"
click at [896, 743] on button "Siguiente" at bounding box center [891, 741] width 167 height 29
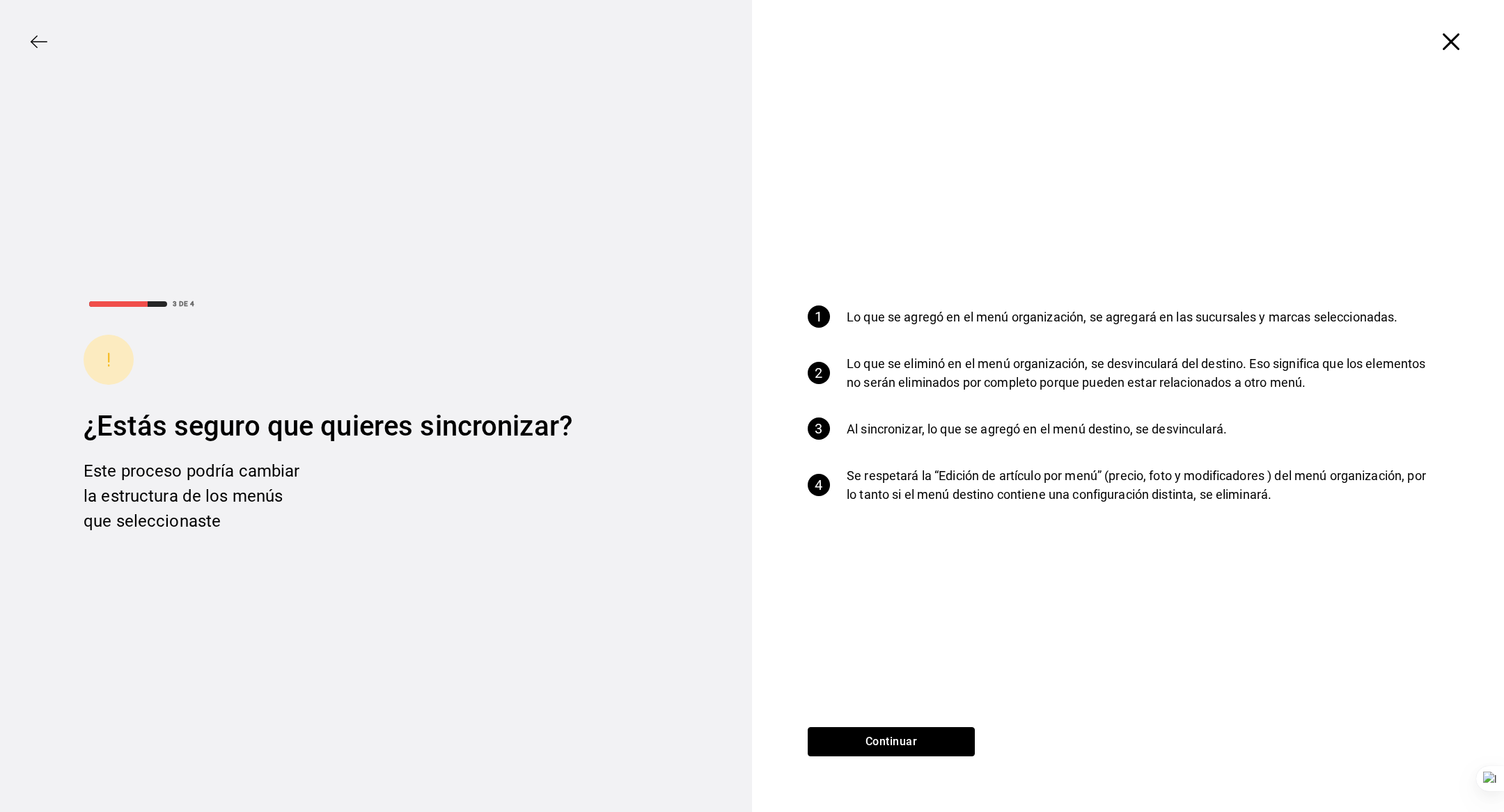
click at [867, 751] on button "Continuar" at bounding box center [891, 741] width 167 height 29
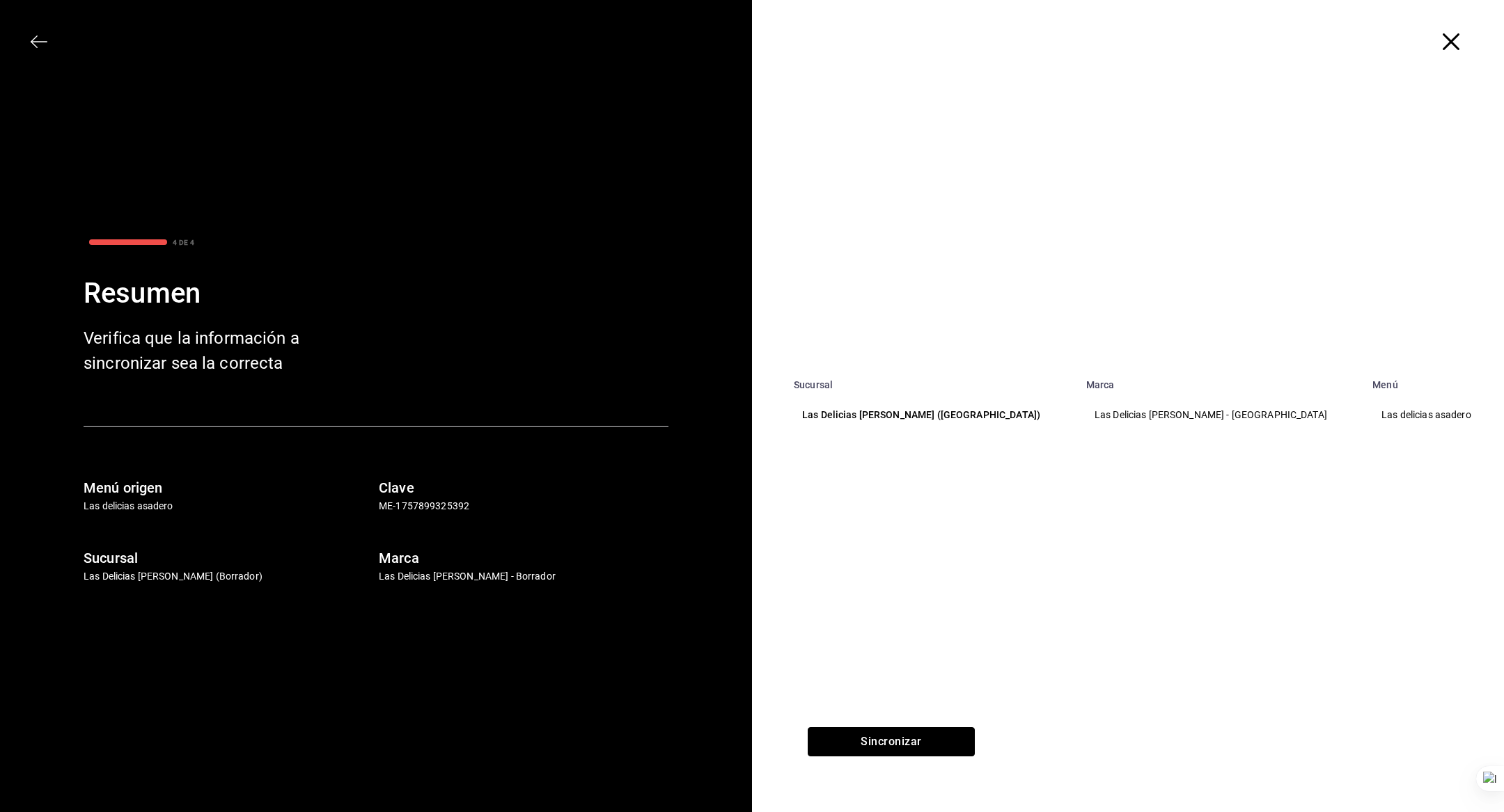
click at [867, 751] on button "Sincronizar" at bounding box center [891, 741] width 167 height 29
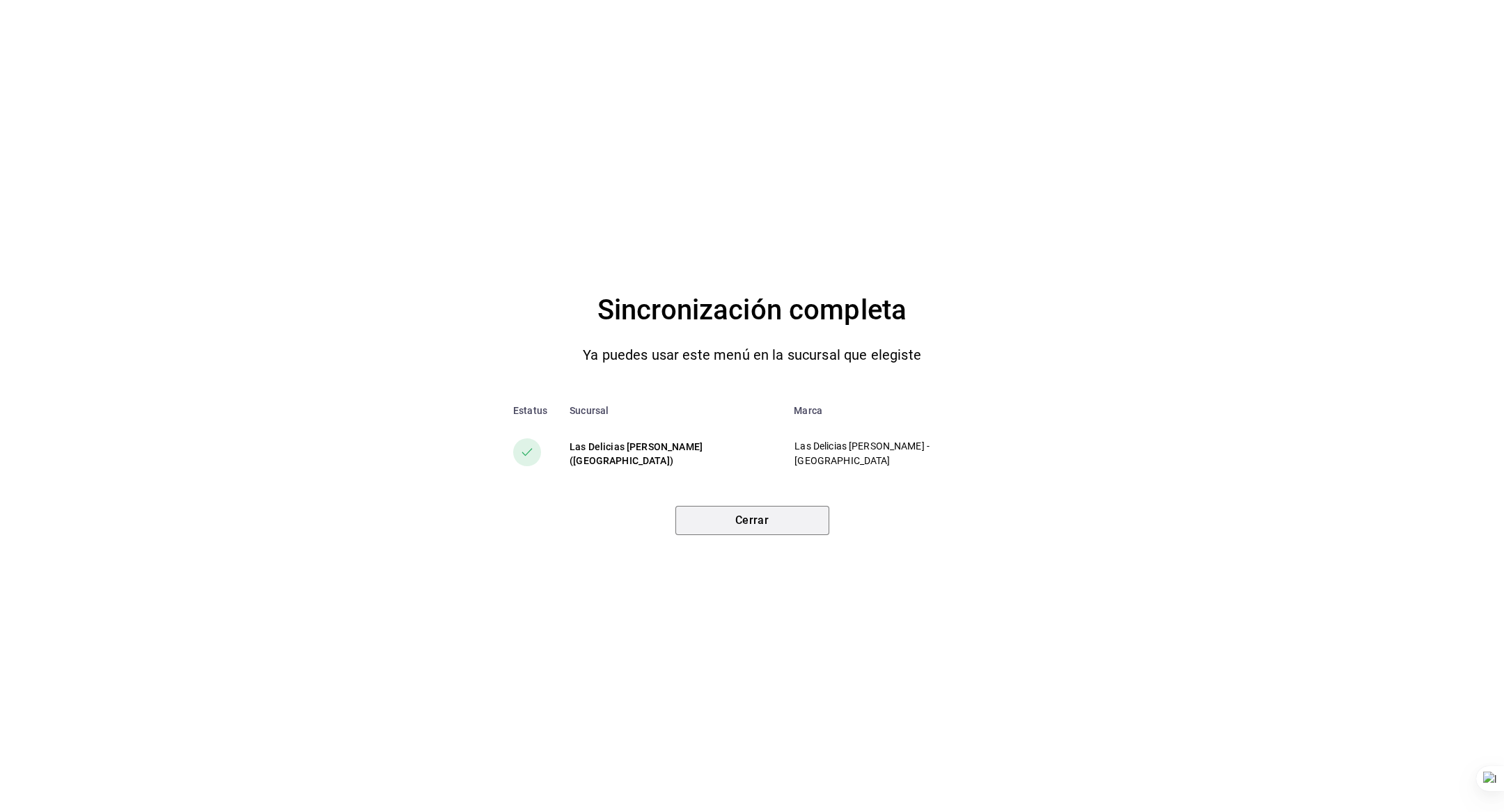
click at [712, 519] on button "Cerrar" at bounding box center [752, 520] width 154 height 29
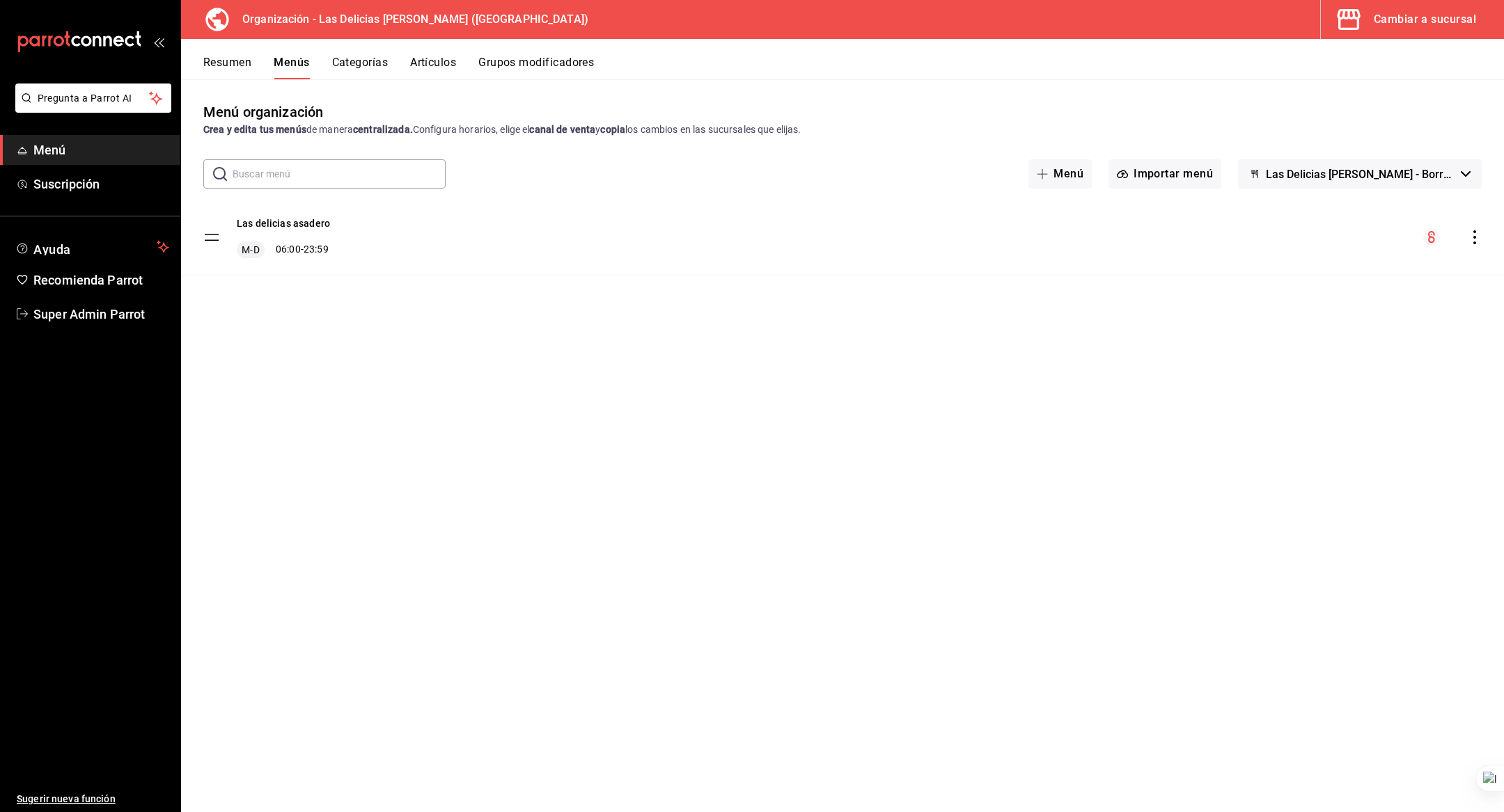
click at [1371, 25] on button "Cambiar a sucursal" at bounding box center [1407, 19] width 172 height 39
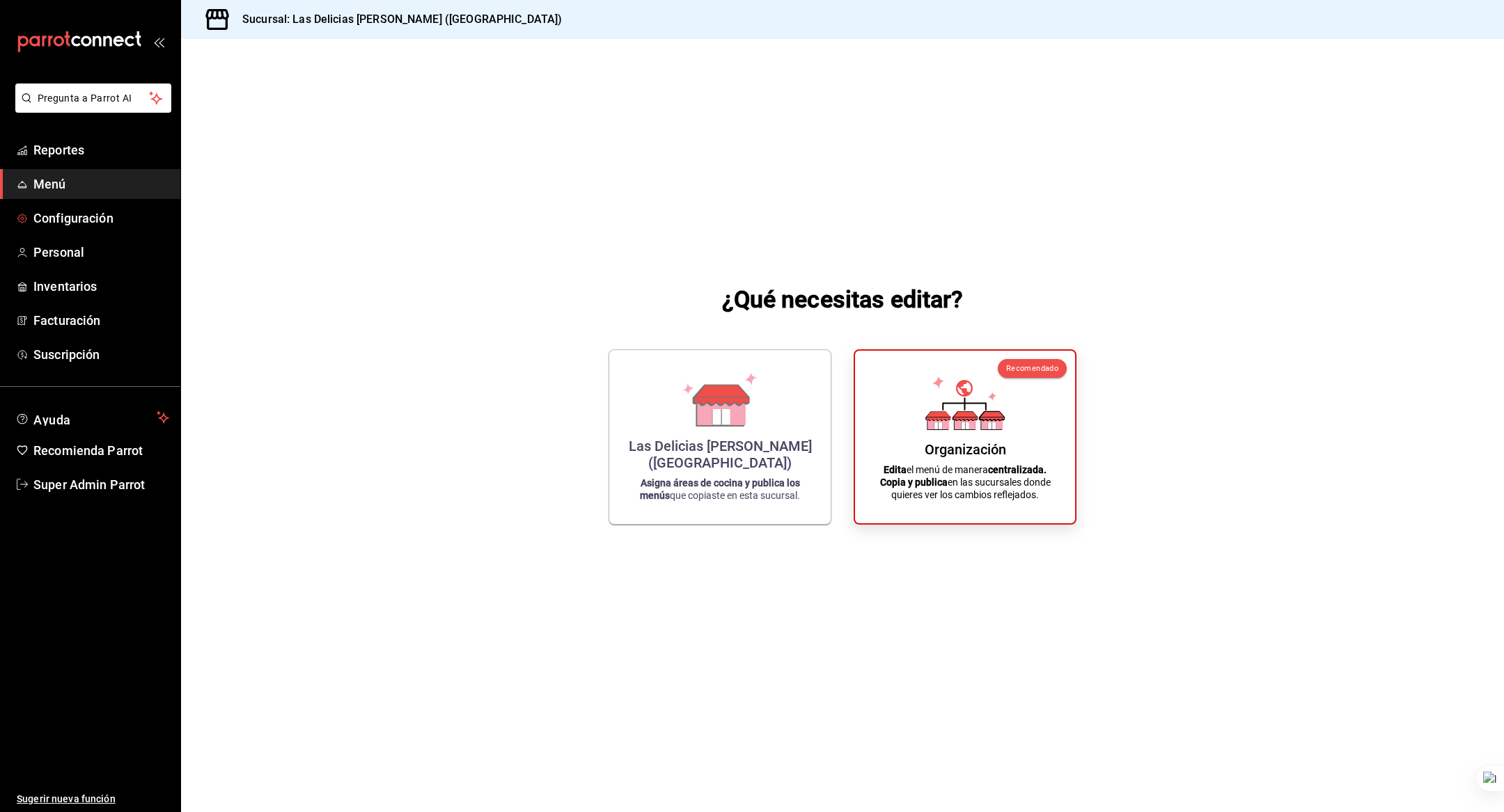
click at [94, 223] on span "Configuración" at bounding box center [101, 218] width 136 height 19
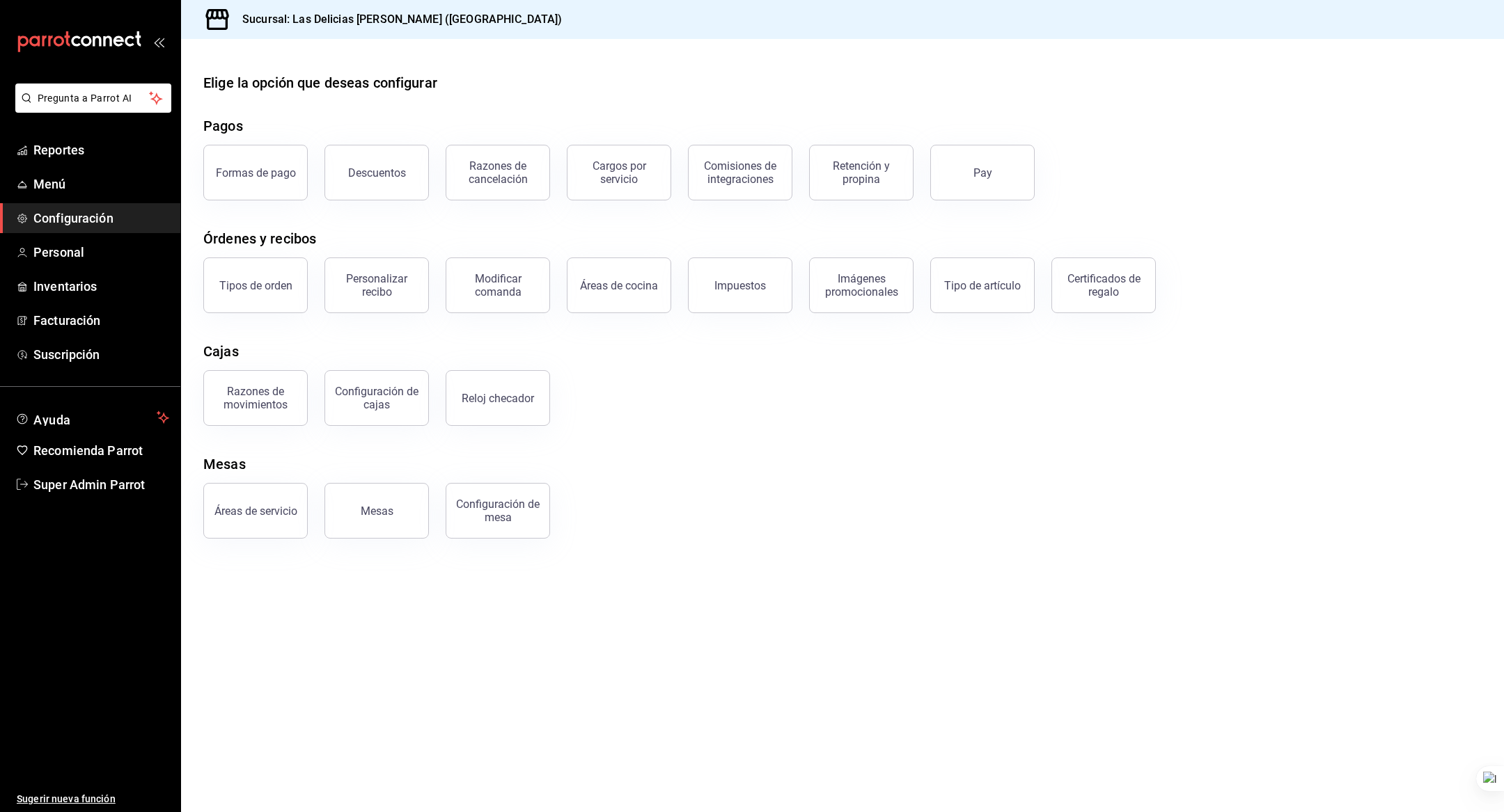
click at [510, 162] on div "Razones de cancelación" at bounding box center [497, 173] width 86 height 26
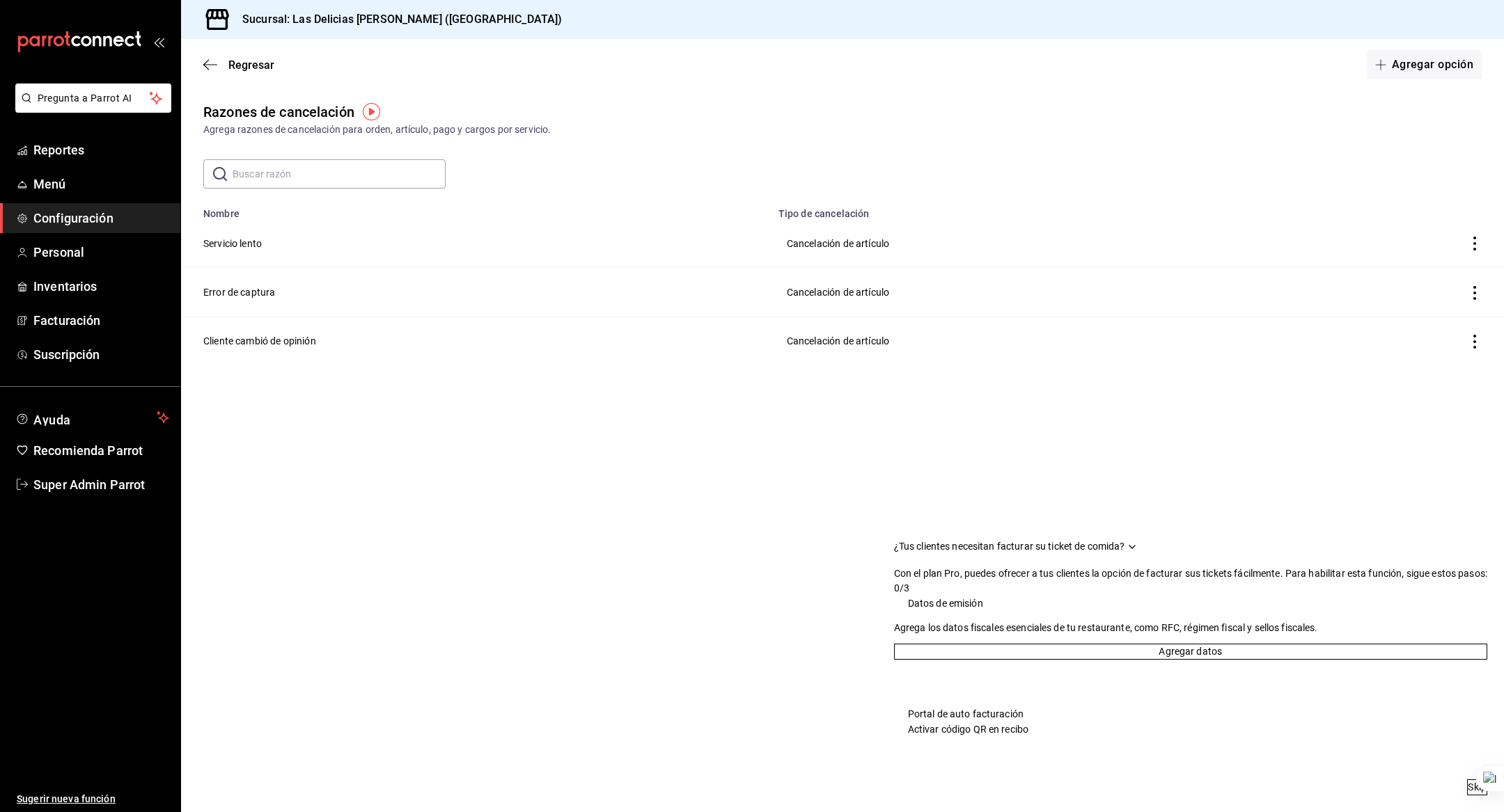
click at [1397, 73] on button "Agregar opción" at bounding box center [1425, 64] width 115 height 29
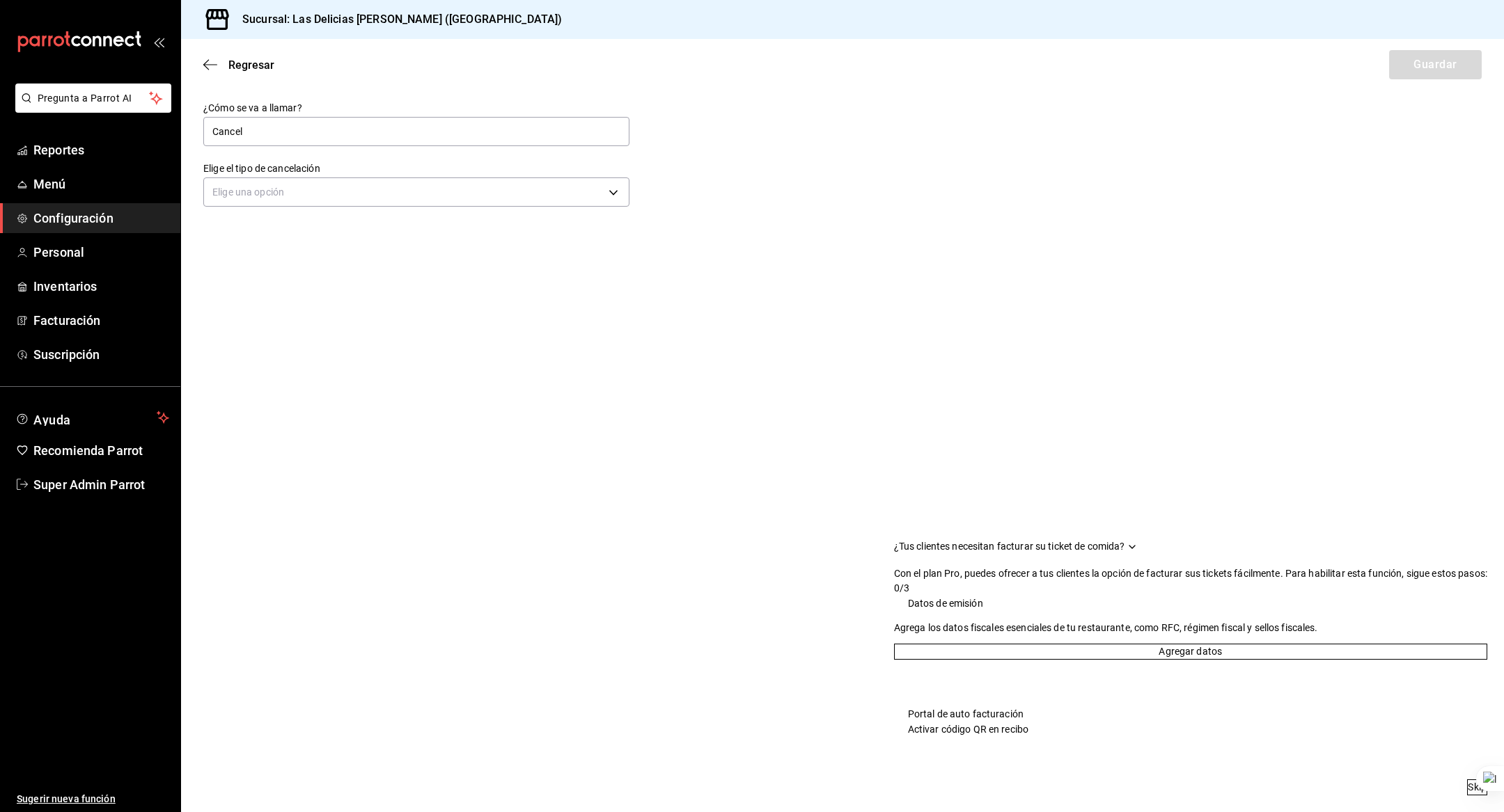
type input "Cancelación de orden"
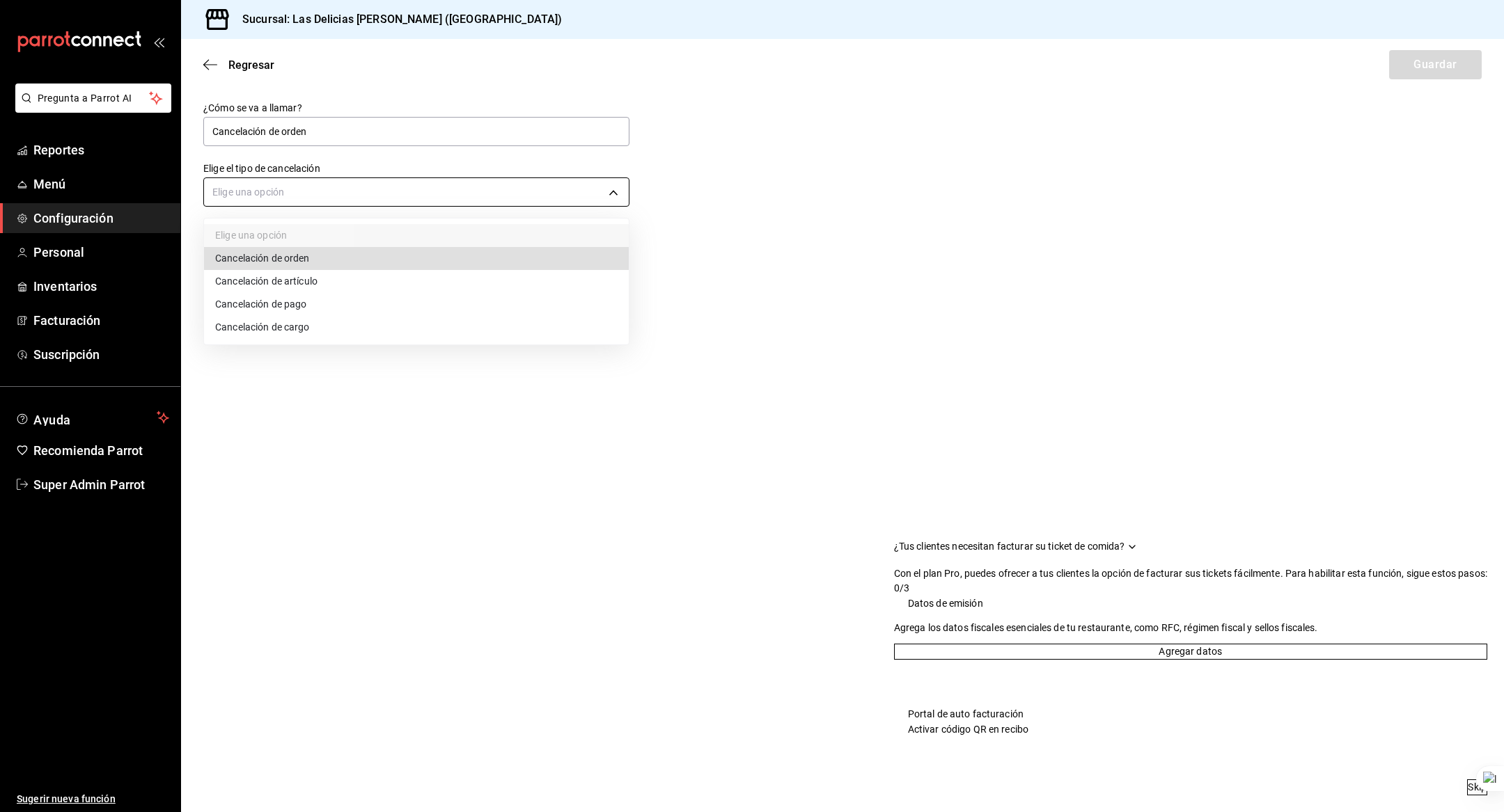
click at [446, 187] on body "Pregunta a Parrot AI Reportes Menú Configuración Personal Inventarios Facturaci…" at bounding box center [752, 406] width 1504 height 812
click at [415, 260] on li "Cancelación de orden" at bounding box center [417, 259] width 425 height 23
type input "ORDER"
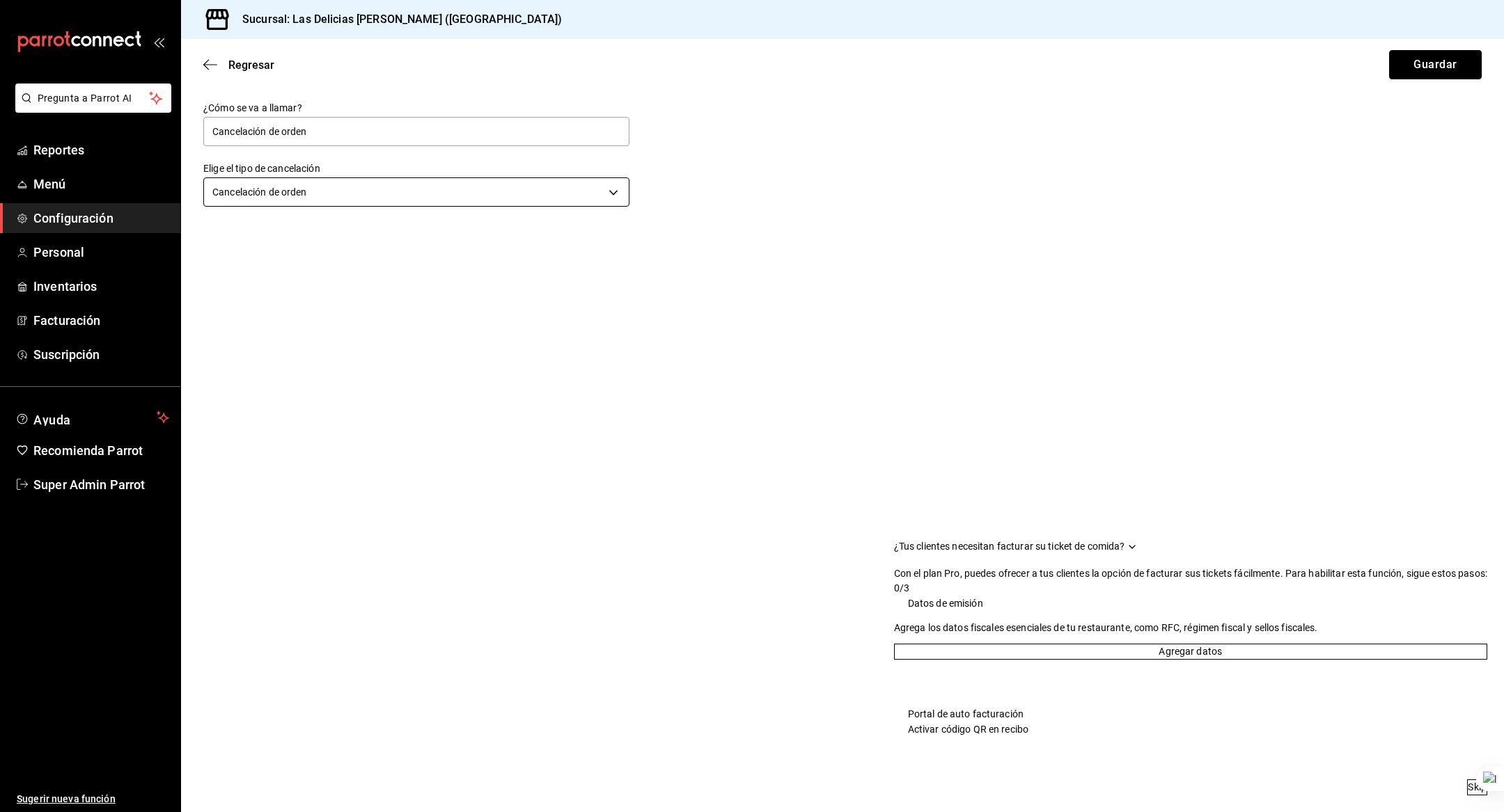
click at [1452, 62] on button "Guardar" at bounding box center [1436, 64] width 93 height 29
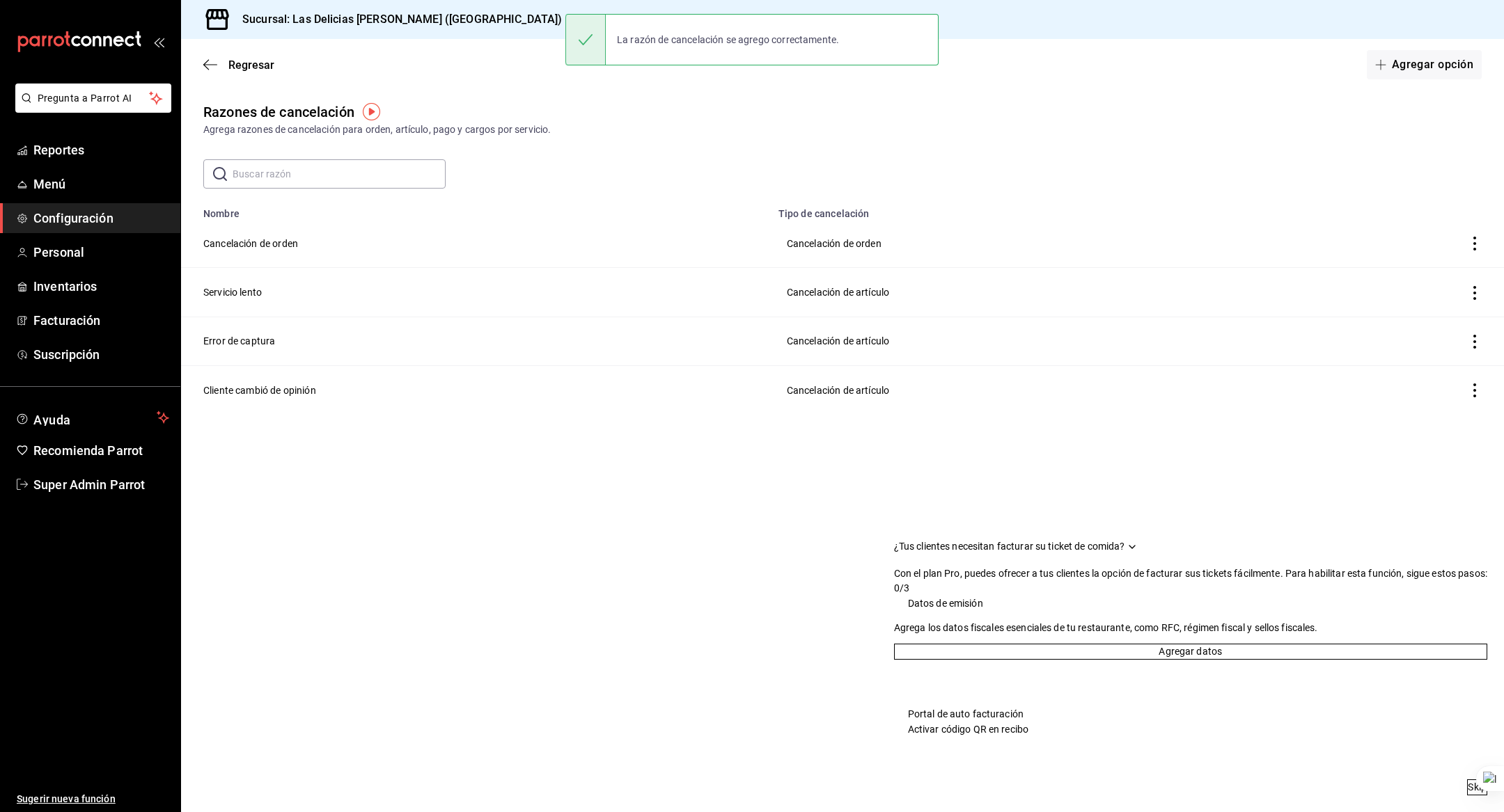
click at [202, 59] on div "Regresar Agregar opción" at bounding box center [843, 64] width 1324 height 52
click at [239, 62] on span "Regresar" at bounding box center [251, 65] width 46 height 13
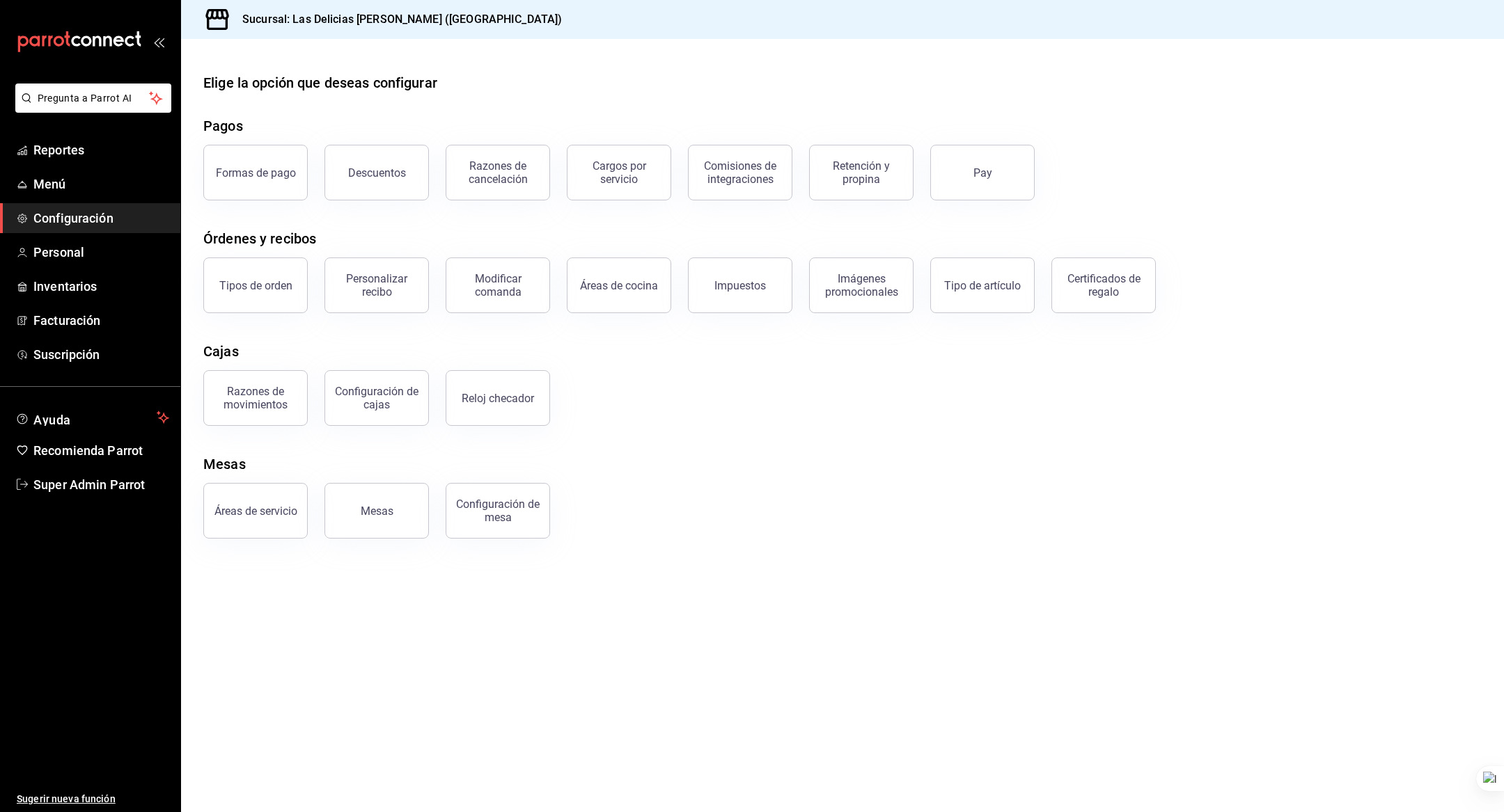
click at [71, 183] on span "Menú" at bounding box center [101, 184] width 136 height 19
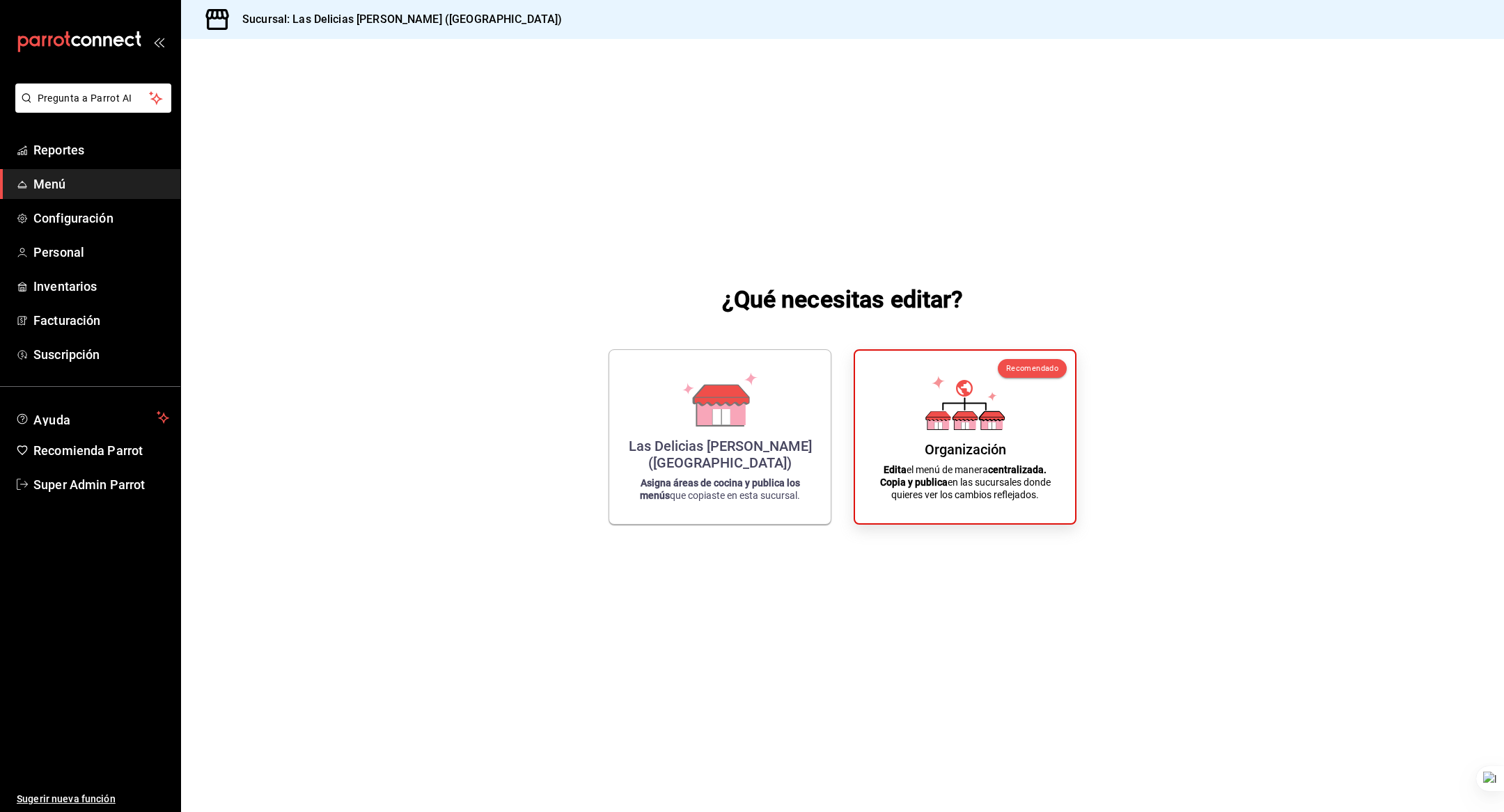
click at [616, 423] on div "Las Delicias [PERSON_NAME] ([GEOGRAPHIC_DATA]) Asigna áreas de cocina y publica…" at bounding box center [720, 437] width 223 height 176
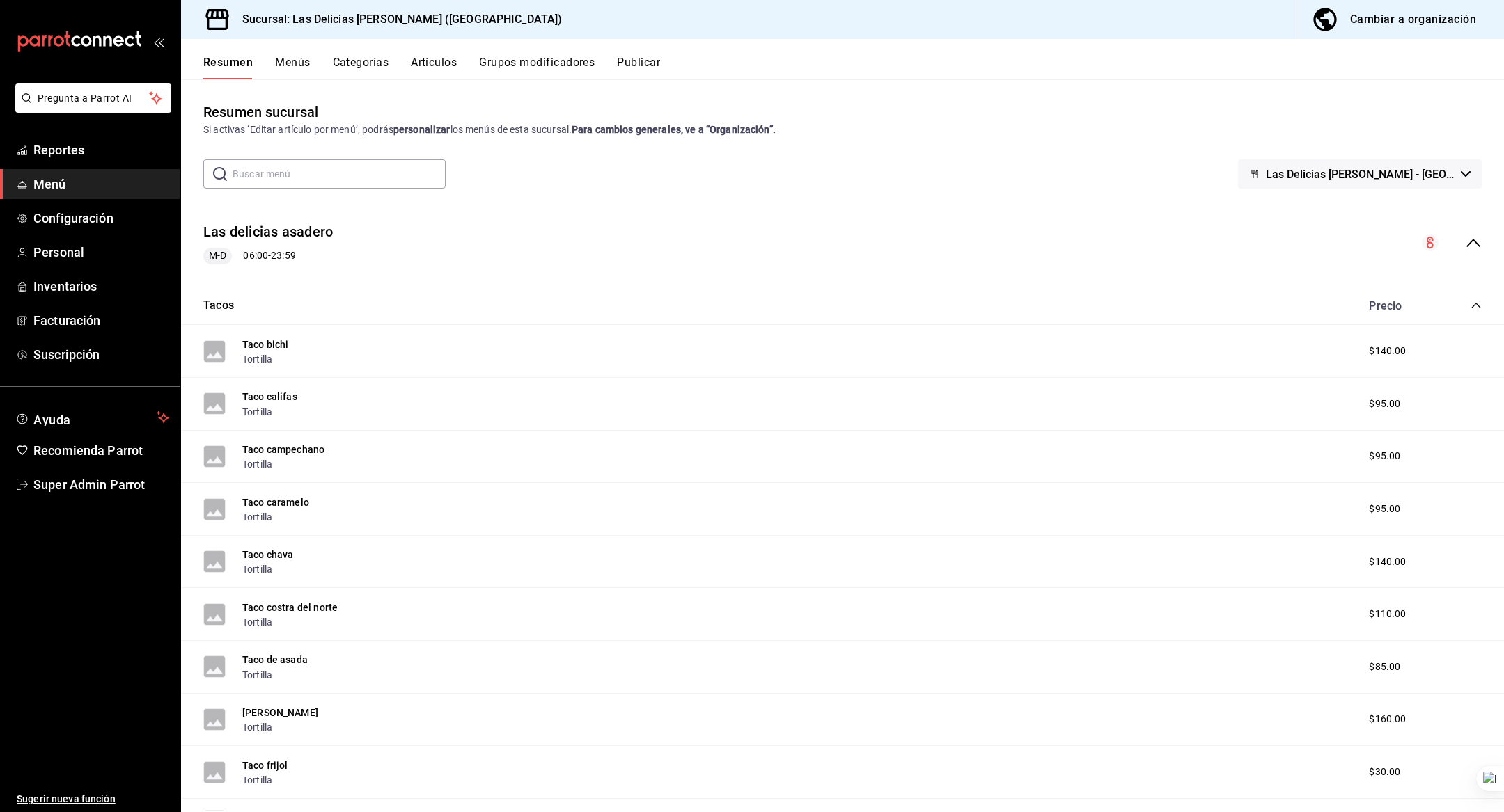
click at [245, 227] on button "Las delicias asadero" at bounding box center [267, 231] width 129 height 20
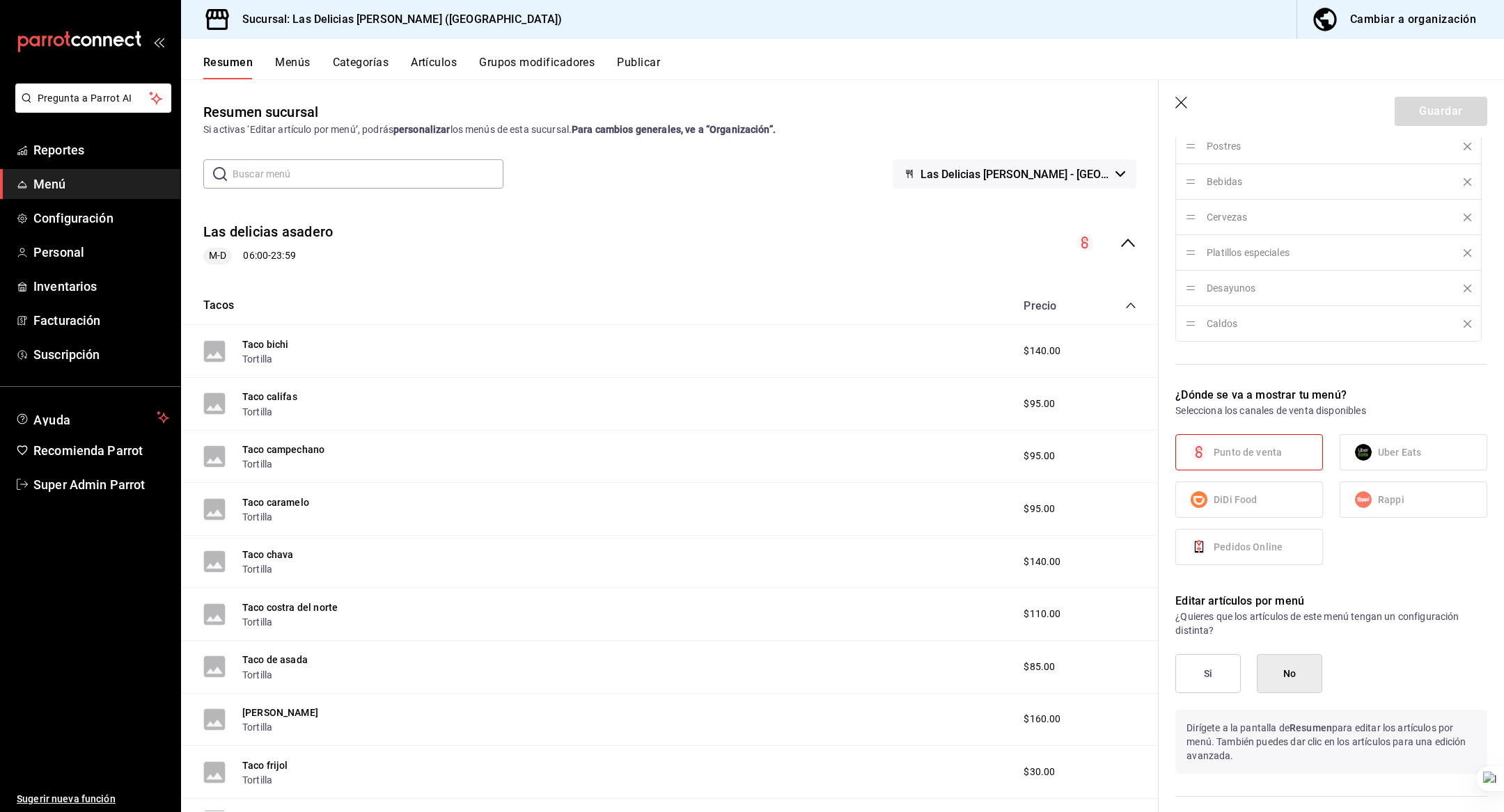
scroll to position [894, 0]
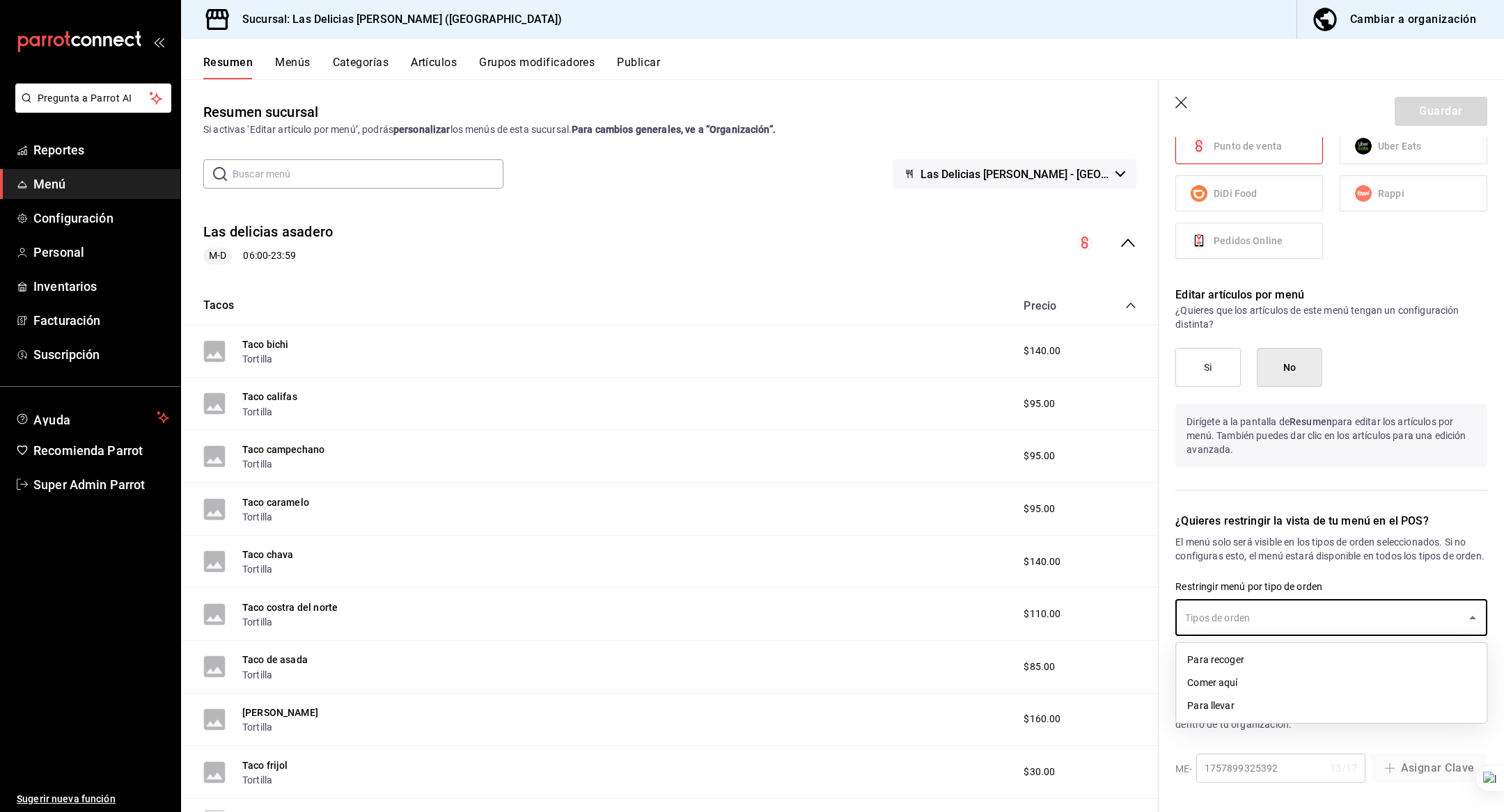
click at [1273, 621] on input "text" at bounding box center [1321, 617] width 279 height 25
click at [1290, 535] on p "El menú solo será visible en los tipos de orden seleccionados. Si no configuras…" at bounding box center [1331, 549] width 312 height 27
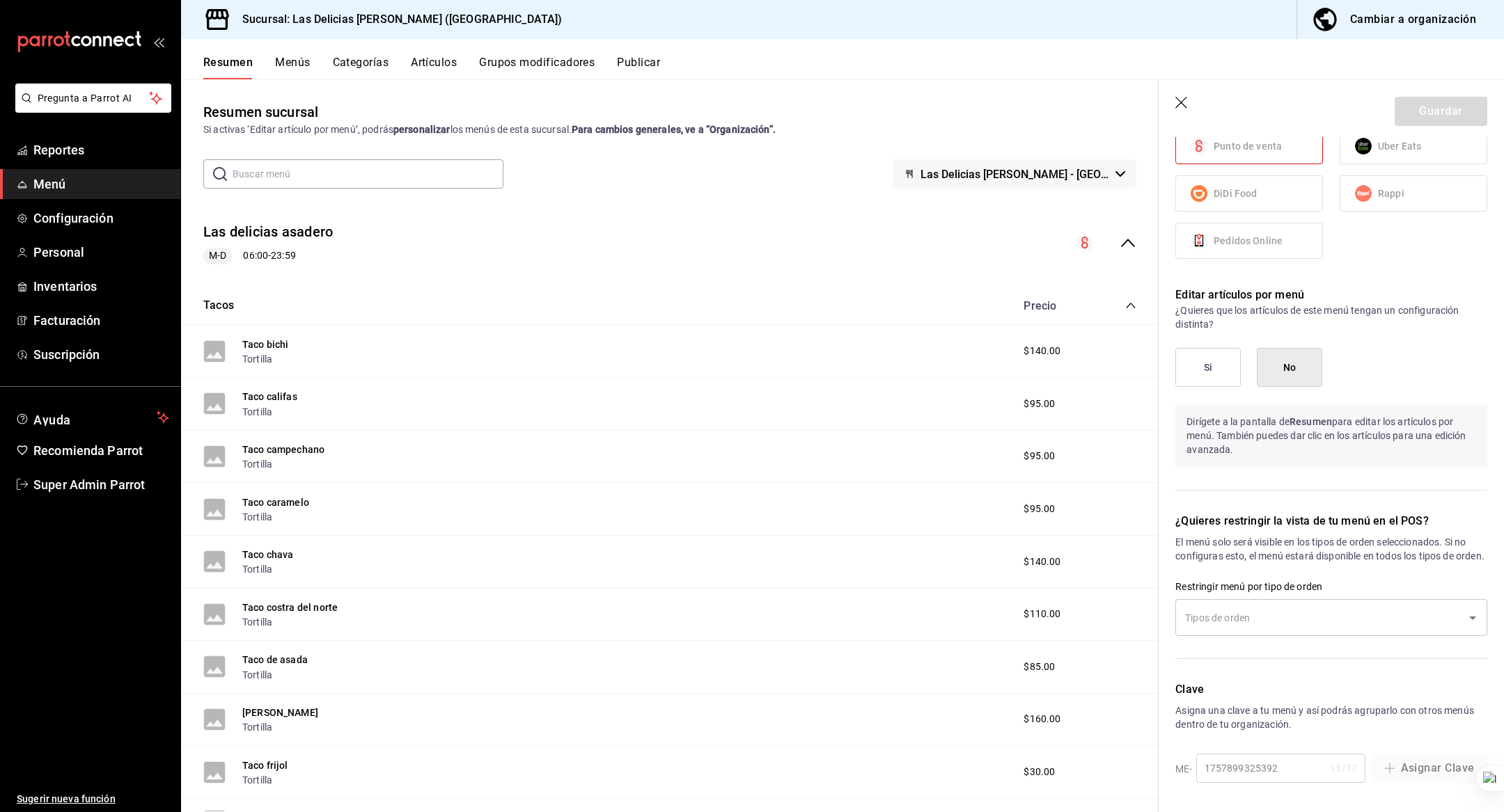
click at [1306, 513] on p "¿Quieres restringir la vista de tu menú en el POS?" at bounding box center [1331, 521] width 312 height 17
click at [1293, 513] on p "¿Quieres restringir la vista de tu menú en el POS?" at bounding box center [1331, 521] width 312 height 17
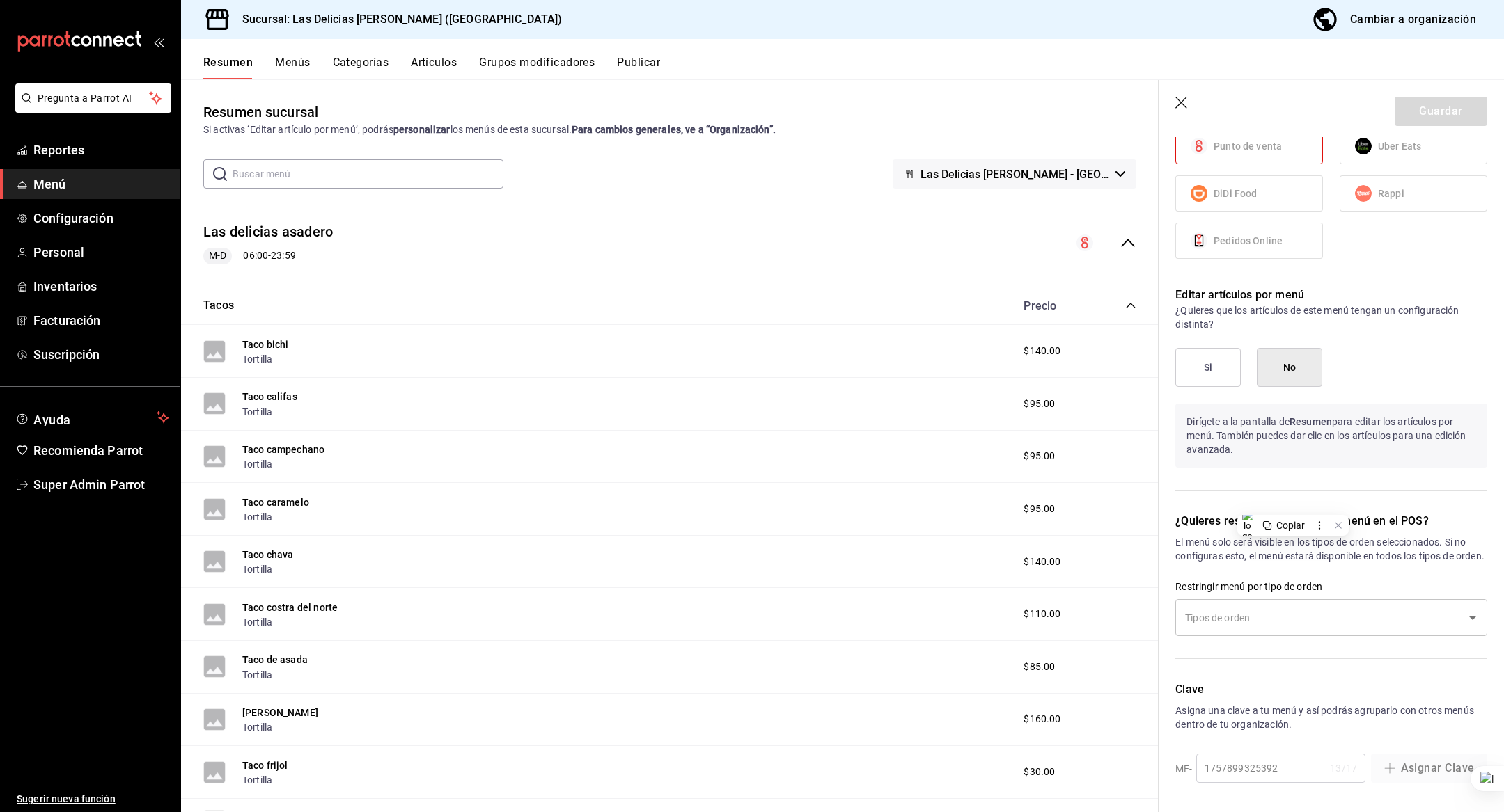
click at [1253, 424] on p "Dirígete a la pantalla de Resumen para editar los artículos por menú. También p…" at bounding box center [1331, 436] width 312 height 64
click at [1249, 424] on p "Dirígete a la pantalla de Resumen para editar los artículos por menú. También p…" at bounding box center [1331, 436] width 312 height 64
click at [1172, 108] on header "Guardar" at bounding box center [1332, 109] width 346 height 57
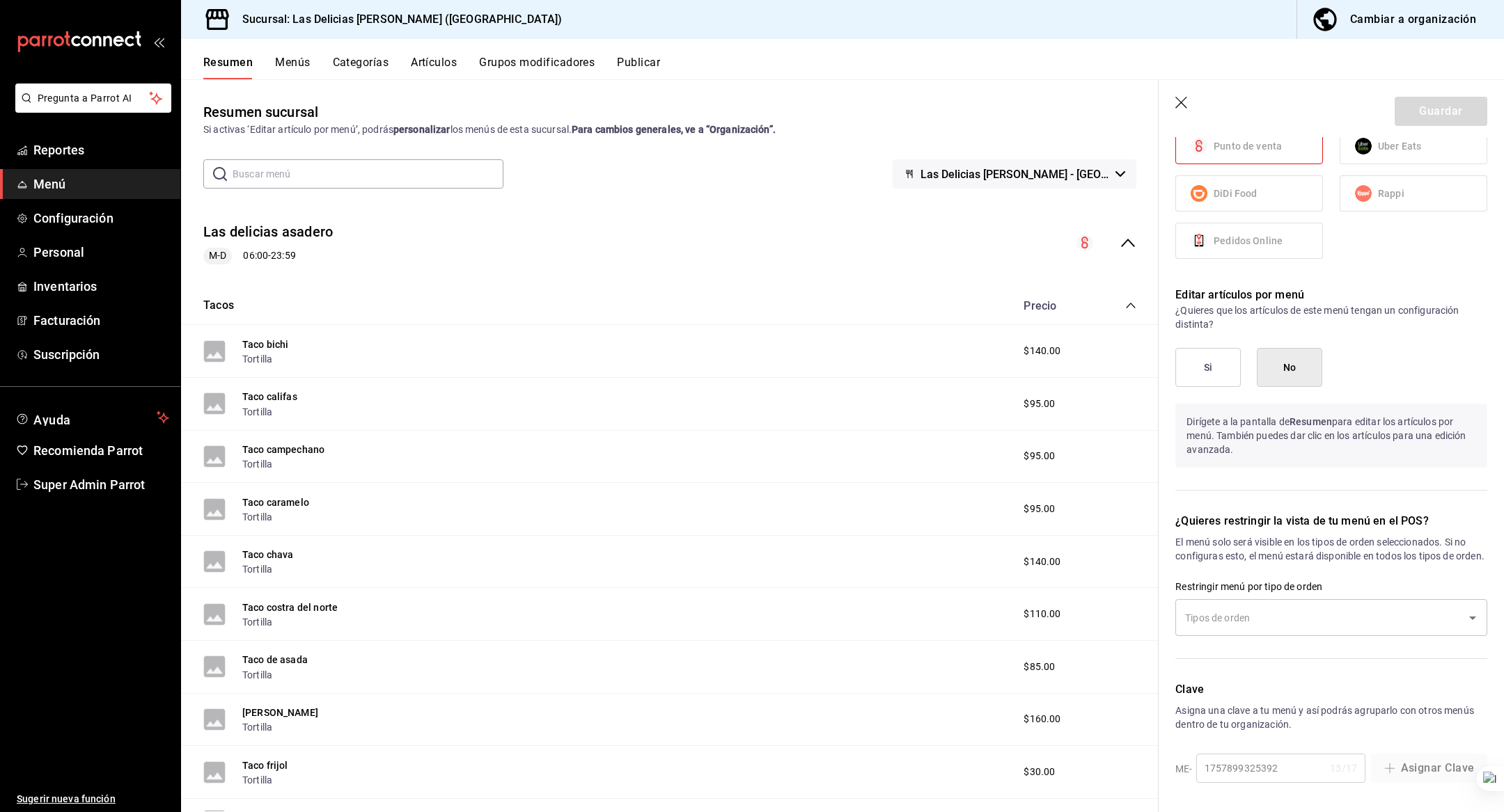
click at [1183, 94] on header "Guardar" at bounding box center [1332, 109] width 346 height 57
click at [1183, 103] on icon "button" at bounding box center [1182, 103] width 14 height 14
checkbox input "false"
type input "1758825859871"
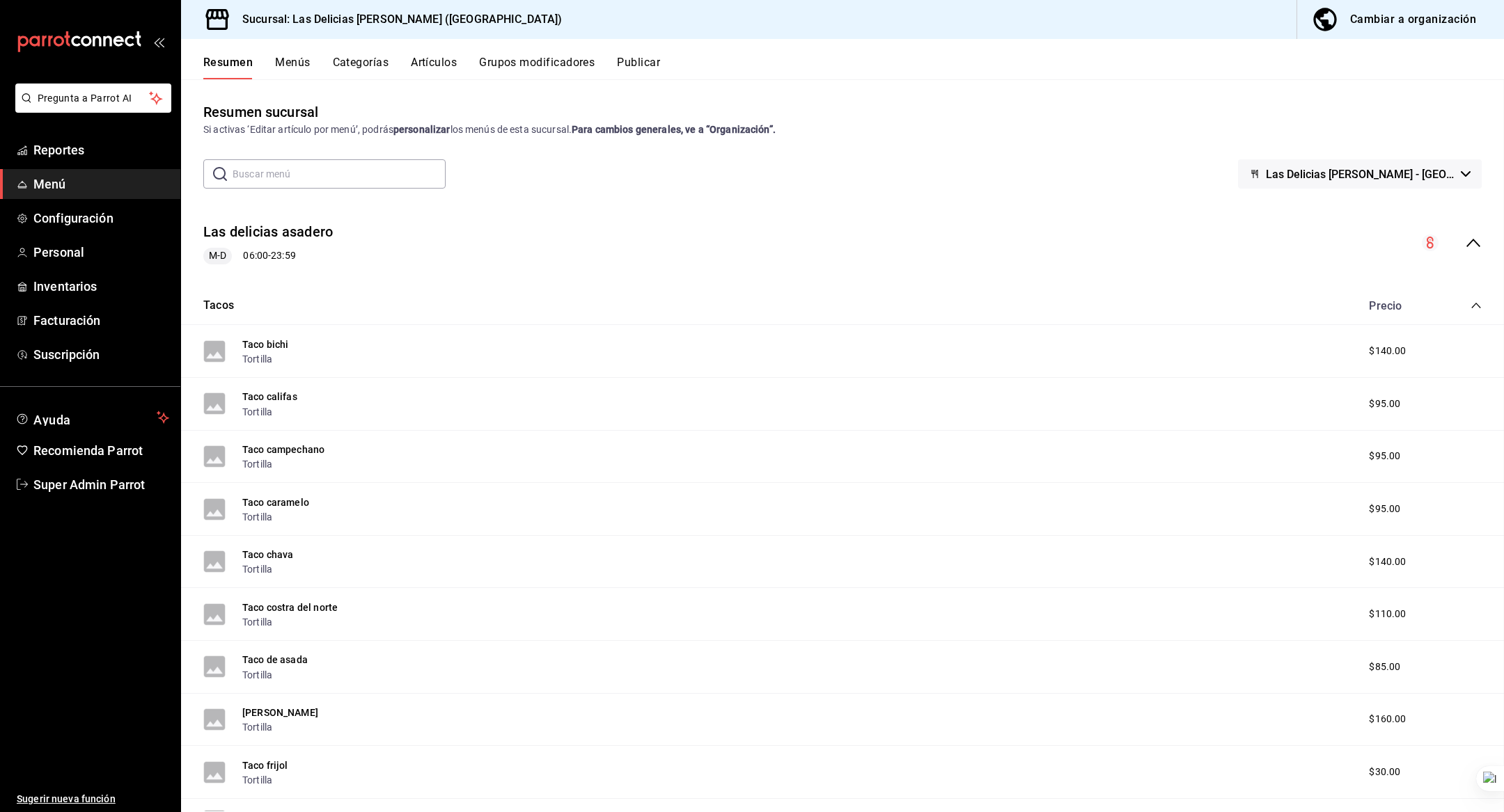
checkbox input "false"
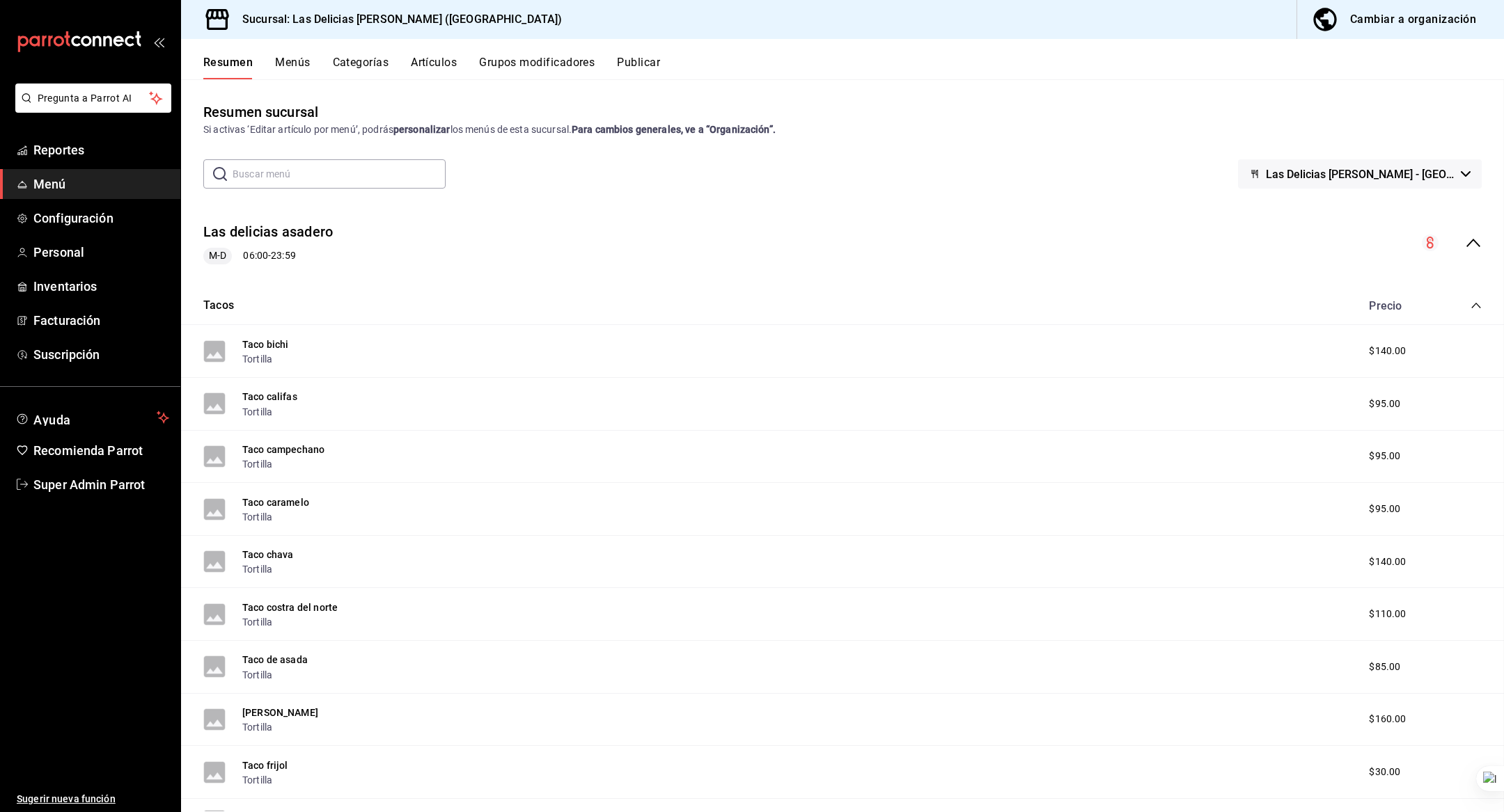
checkbox input "false"
